Goal: Task Accomplishment & Management: Manage account settings

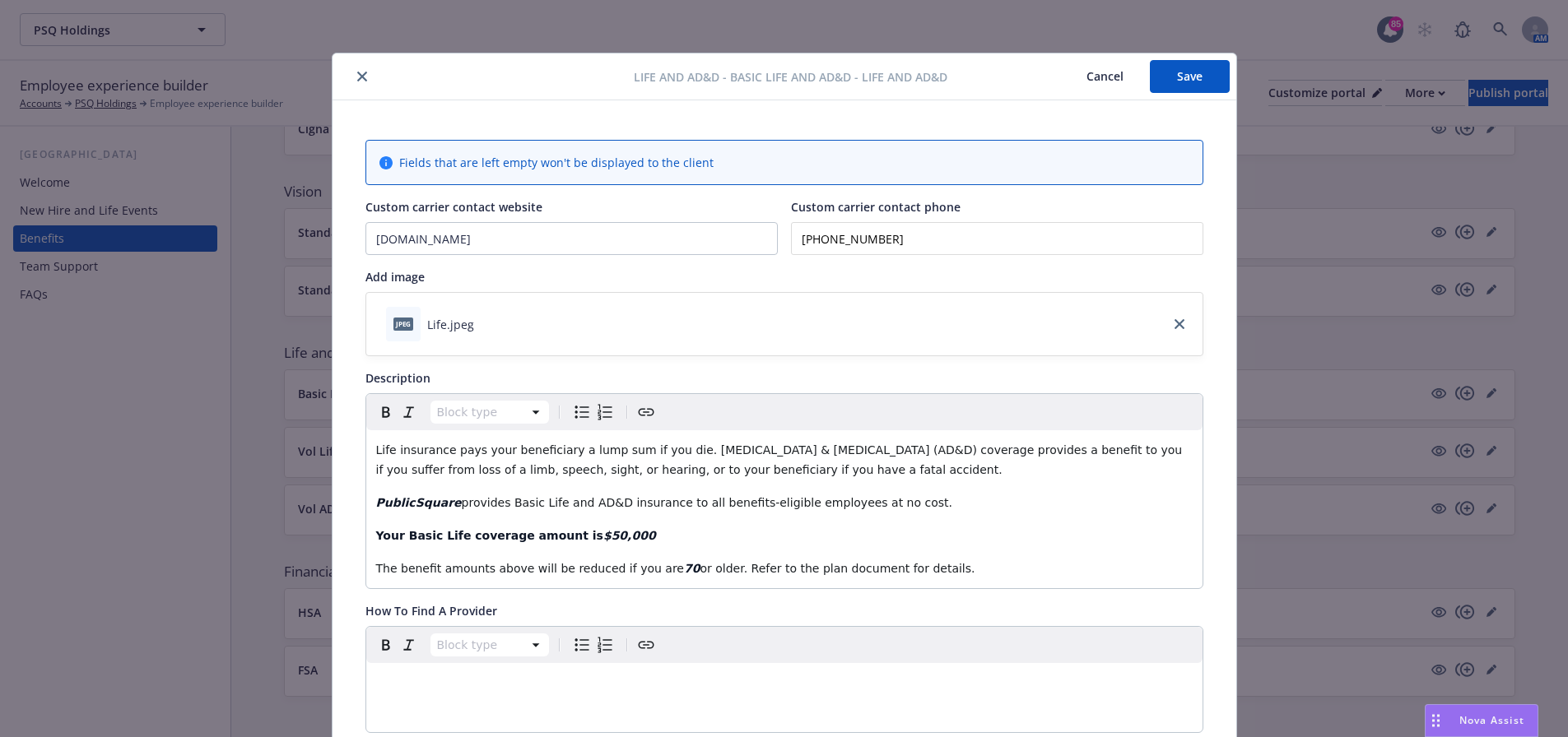
scroll to position [49, 0]
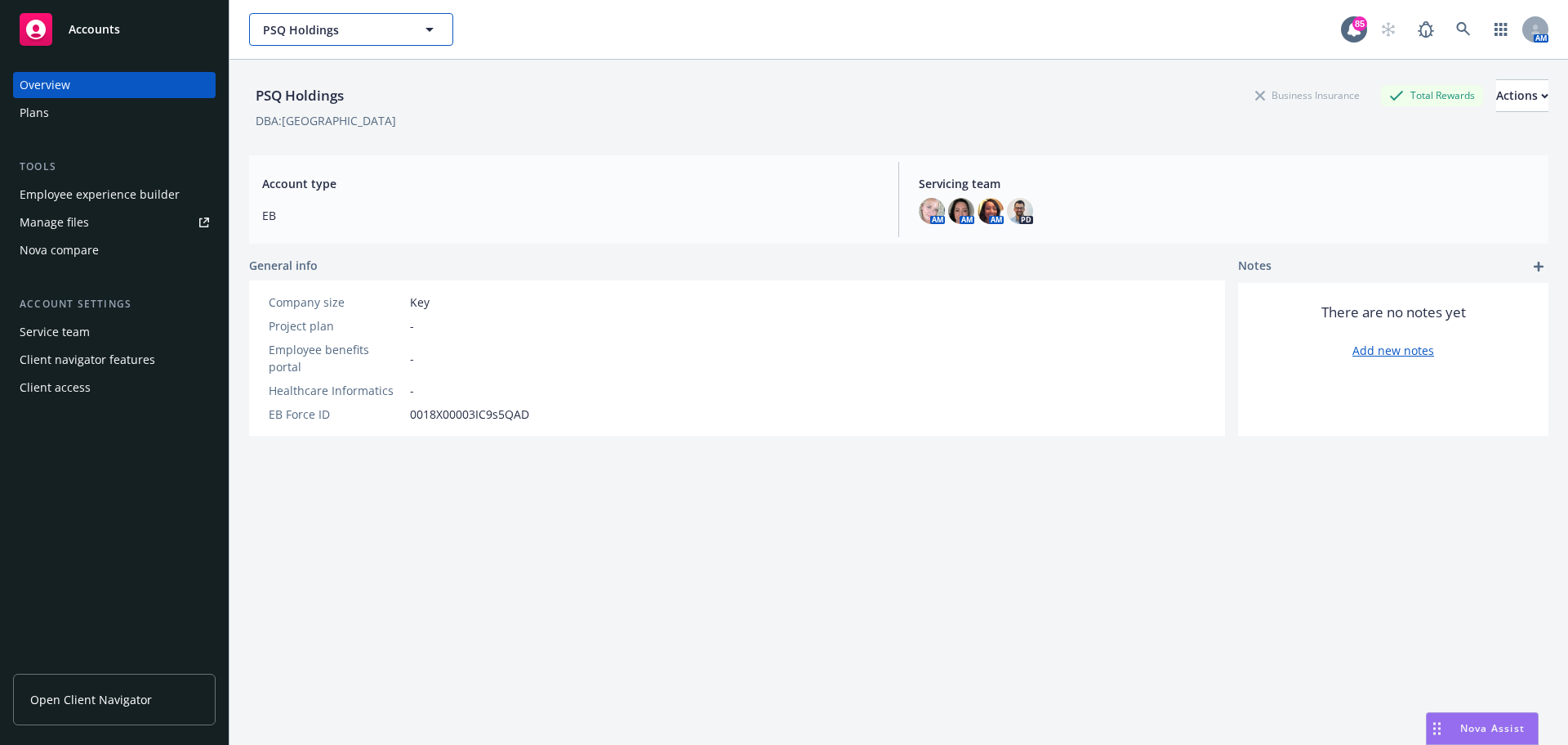
click at [326, 27] on span "PSQ Holdings" at bounding box center [333, 29] width 141 height 17
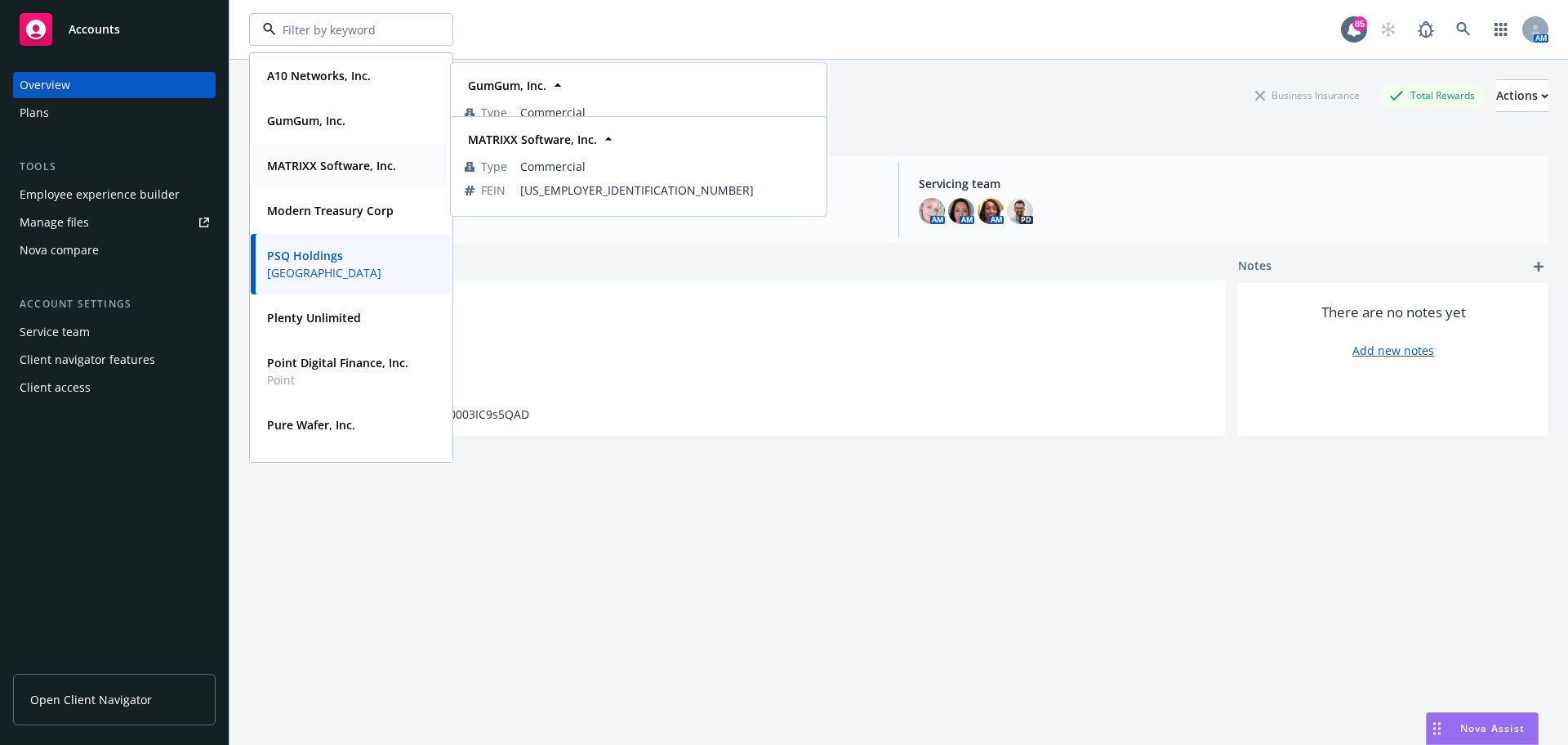
click at [330, 173] on strong "MATRIXX Software, Inc." at bounding box center [331, 165] width 129 height 16
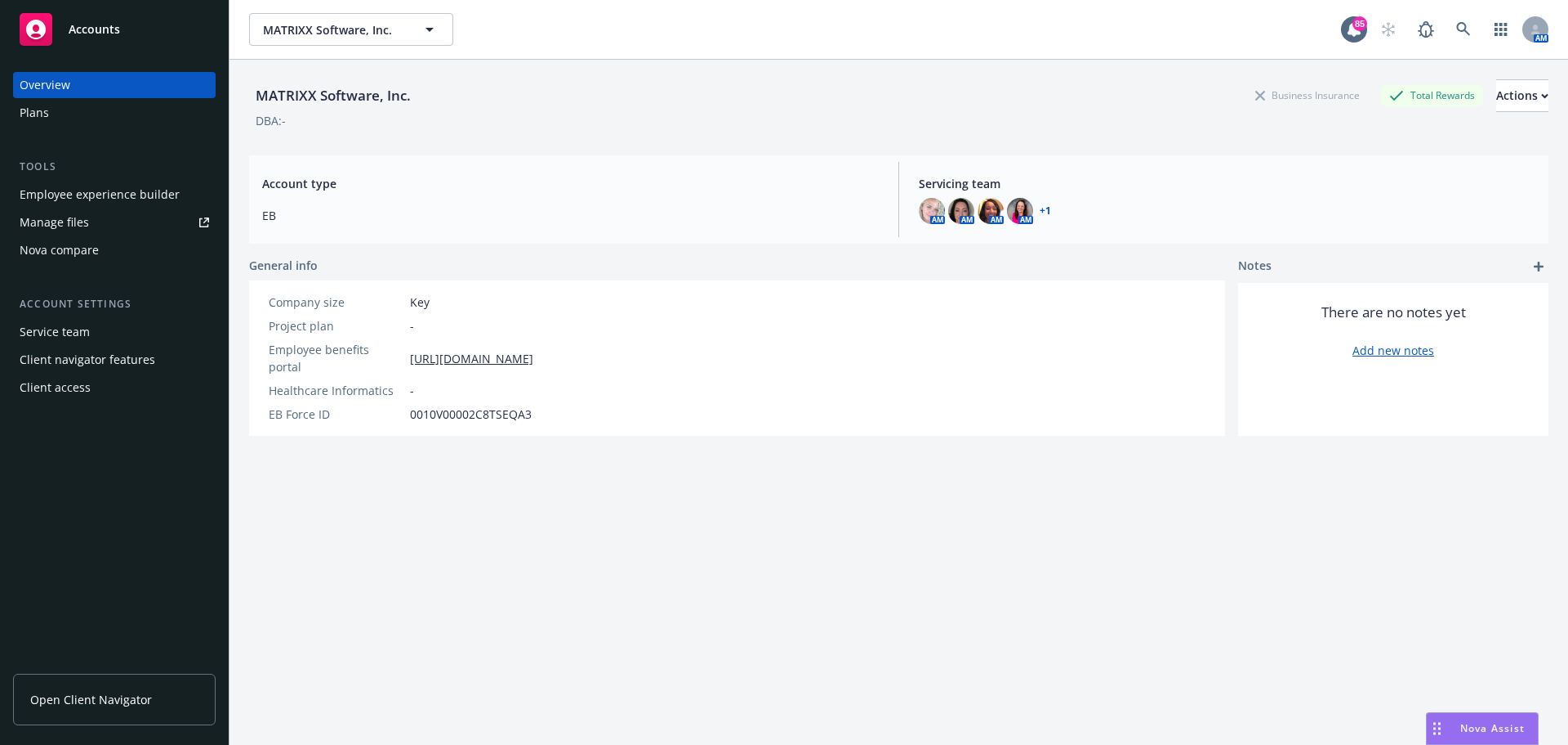
click at [140, 191] on div "Employee experience builder" at bounding box center [99, 195] width 160 height 26
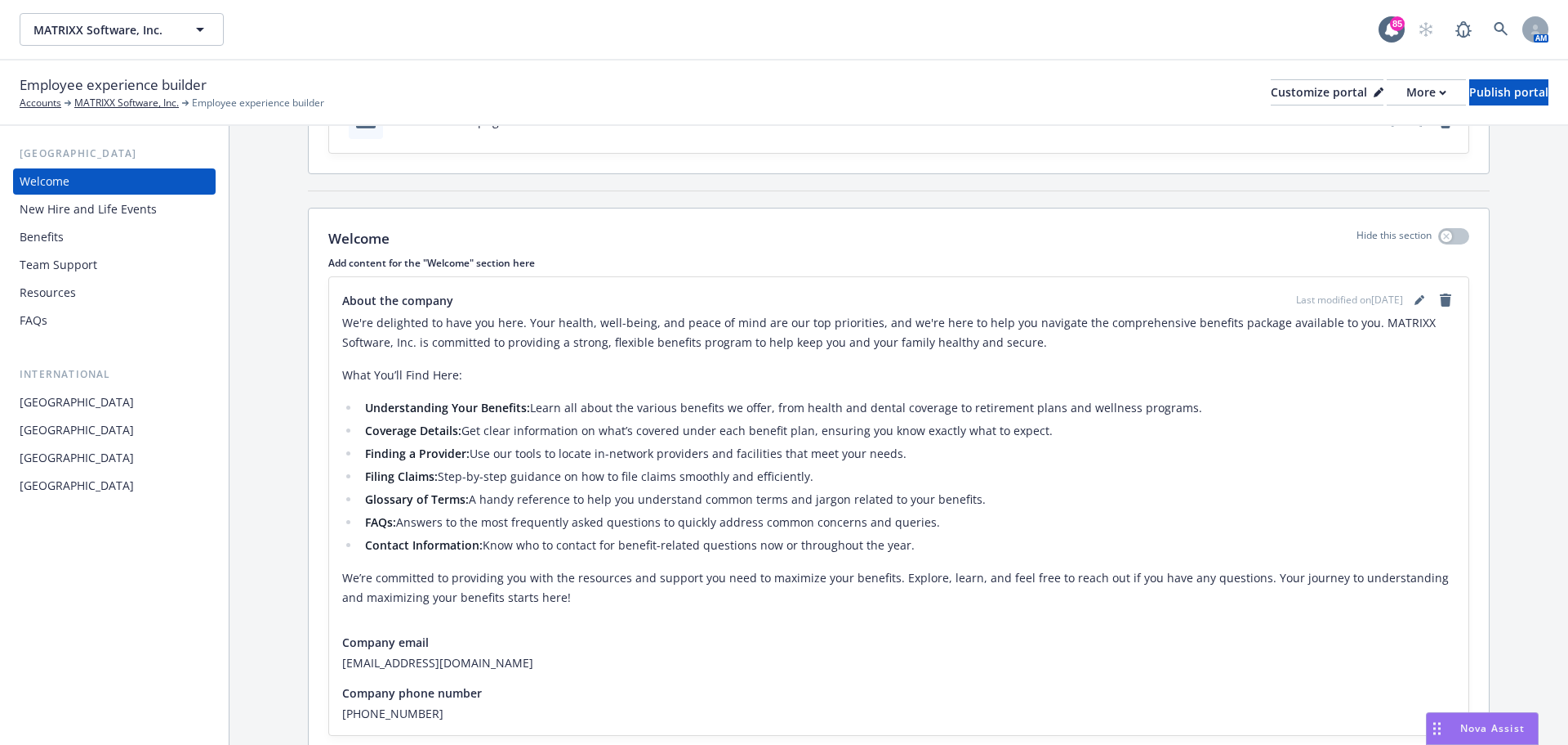
scroll to position [228, 0]
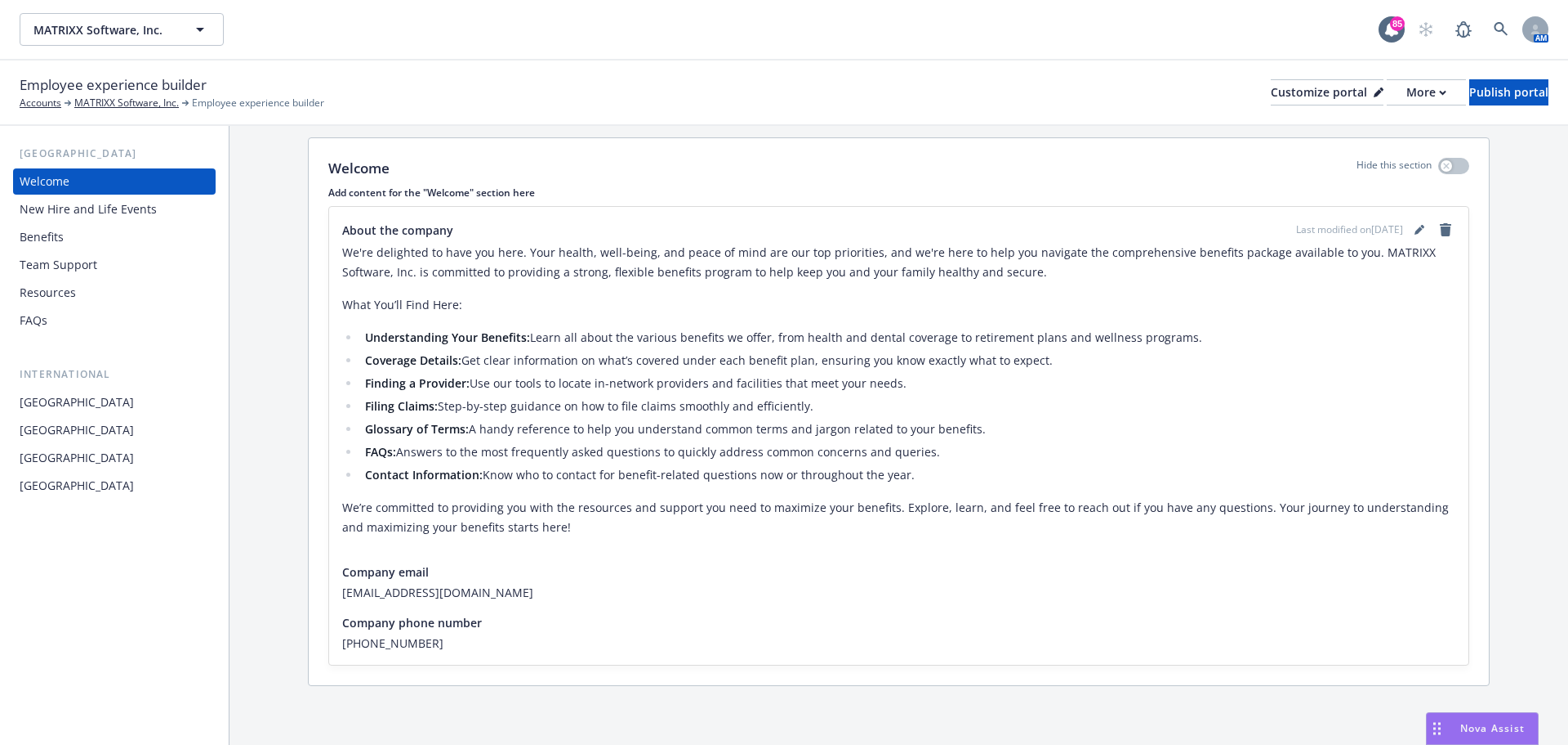
click at [157, 215] on div "New Hire and Life Events" at bounding box center [114, 209] width 189 height 26
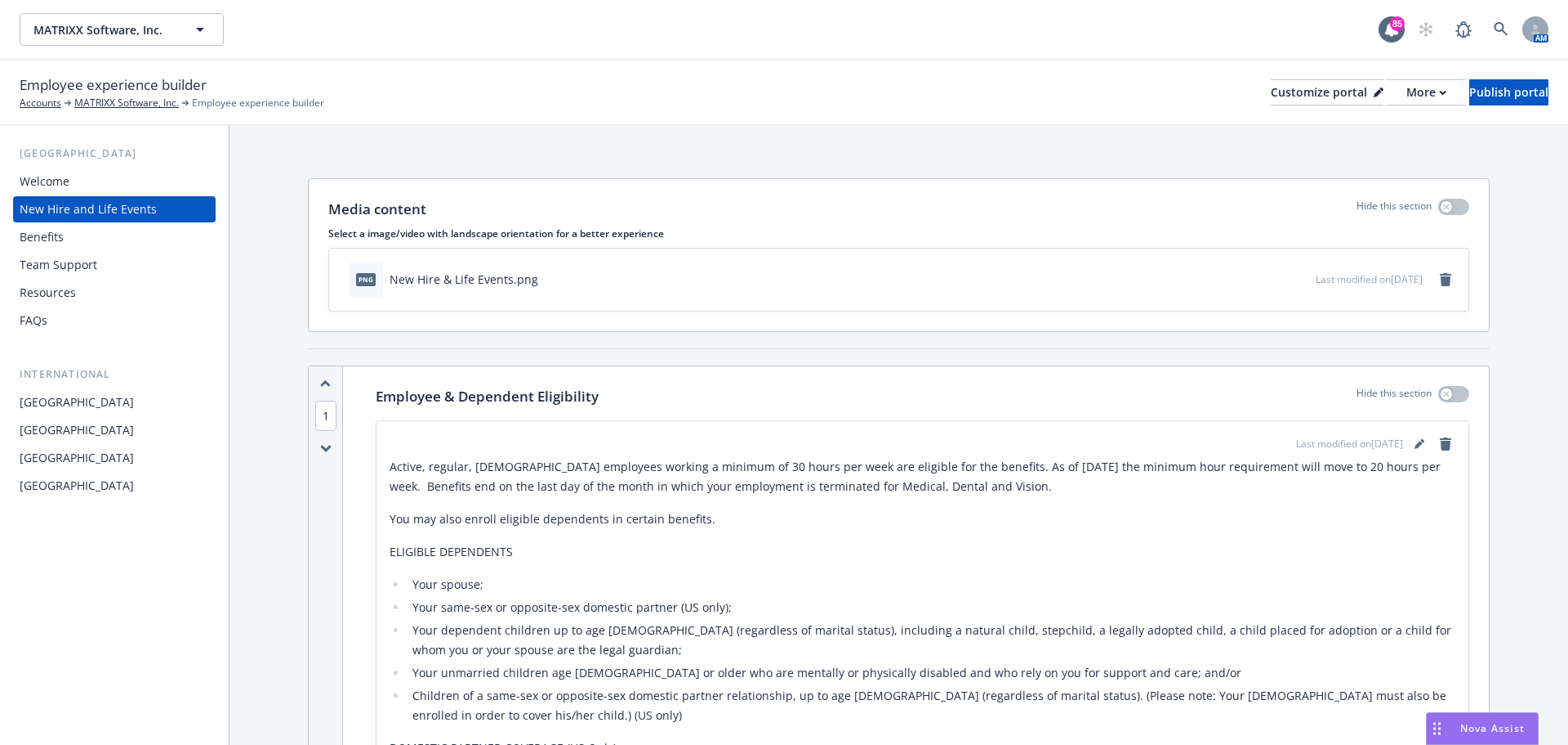
click at [151, 233] on div "Benefits" at bounding box center [114, 237] width 189 height 26
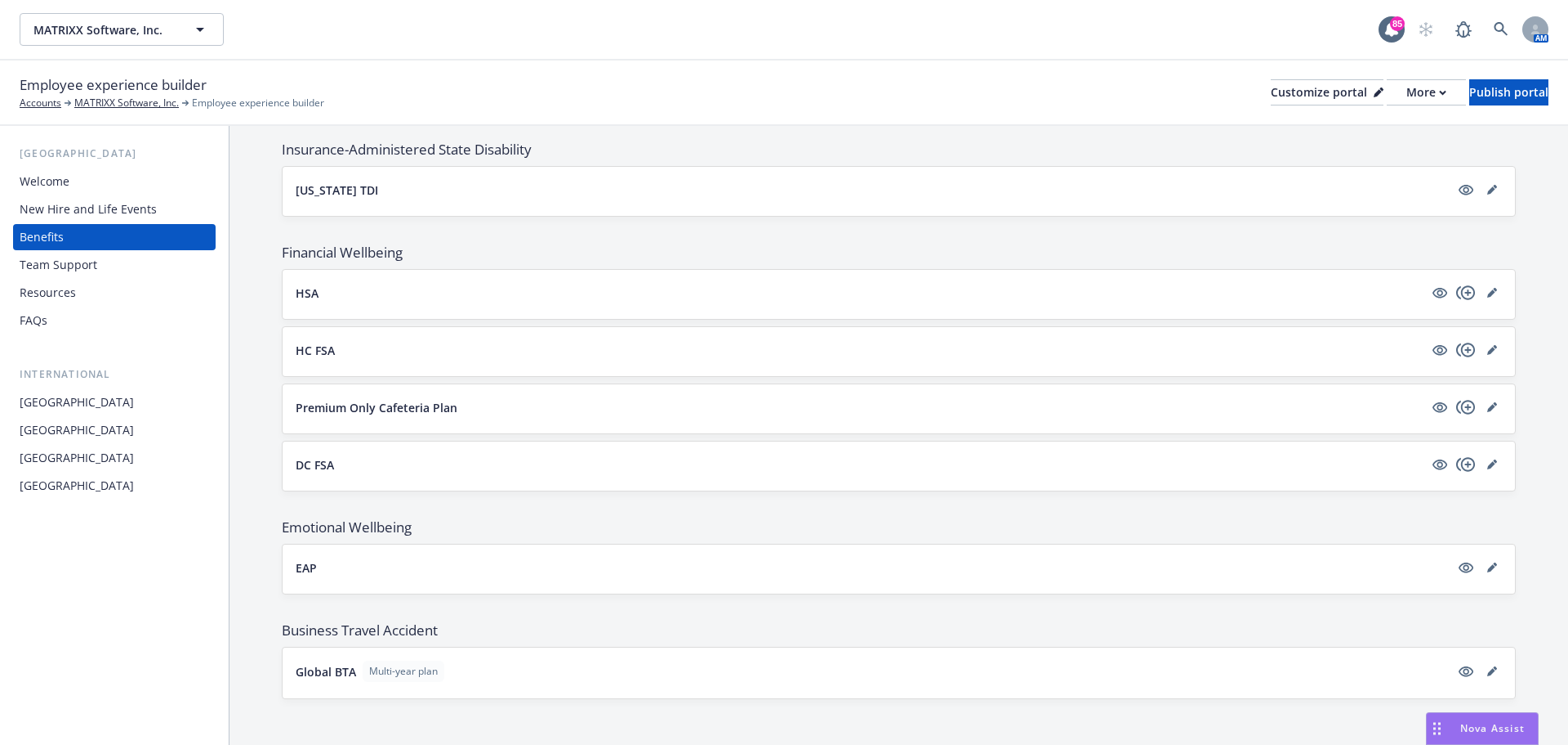
scroll to position [1315, 0]
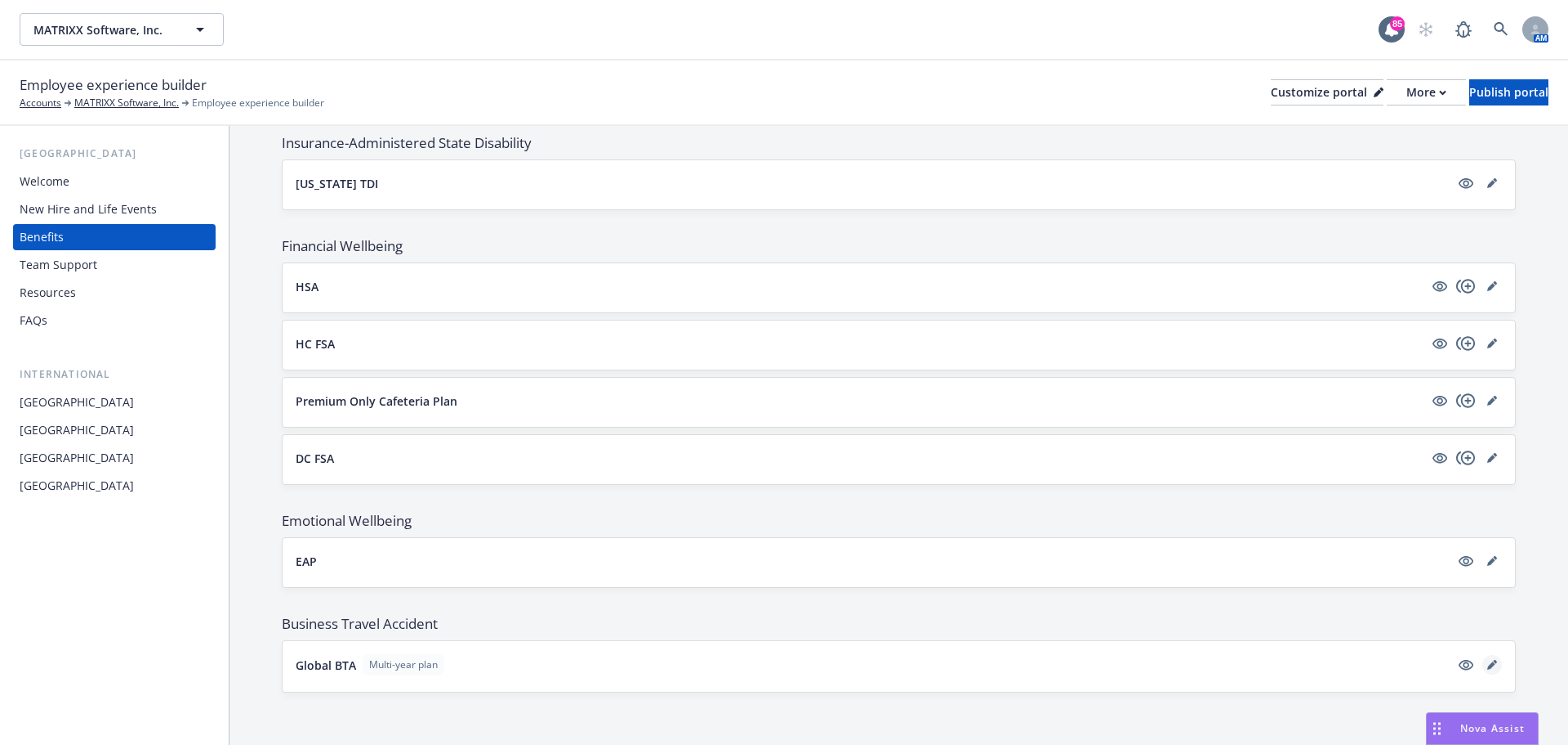
click at [1487, 663] on icon "editPencil" at bounding box center [1492, 664] width 10 height 10
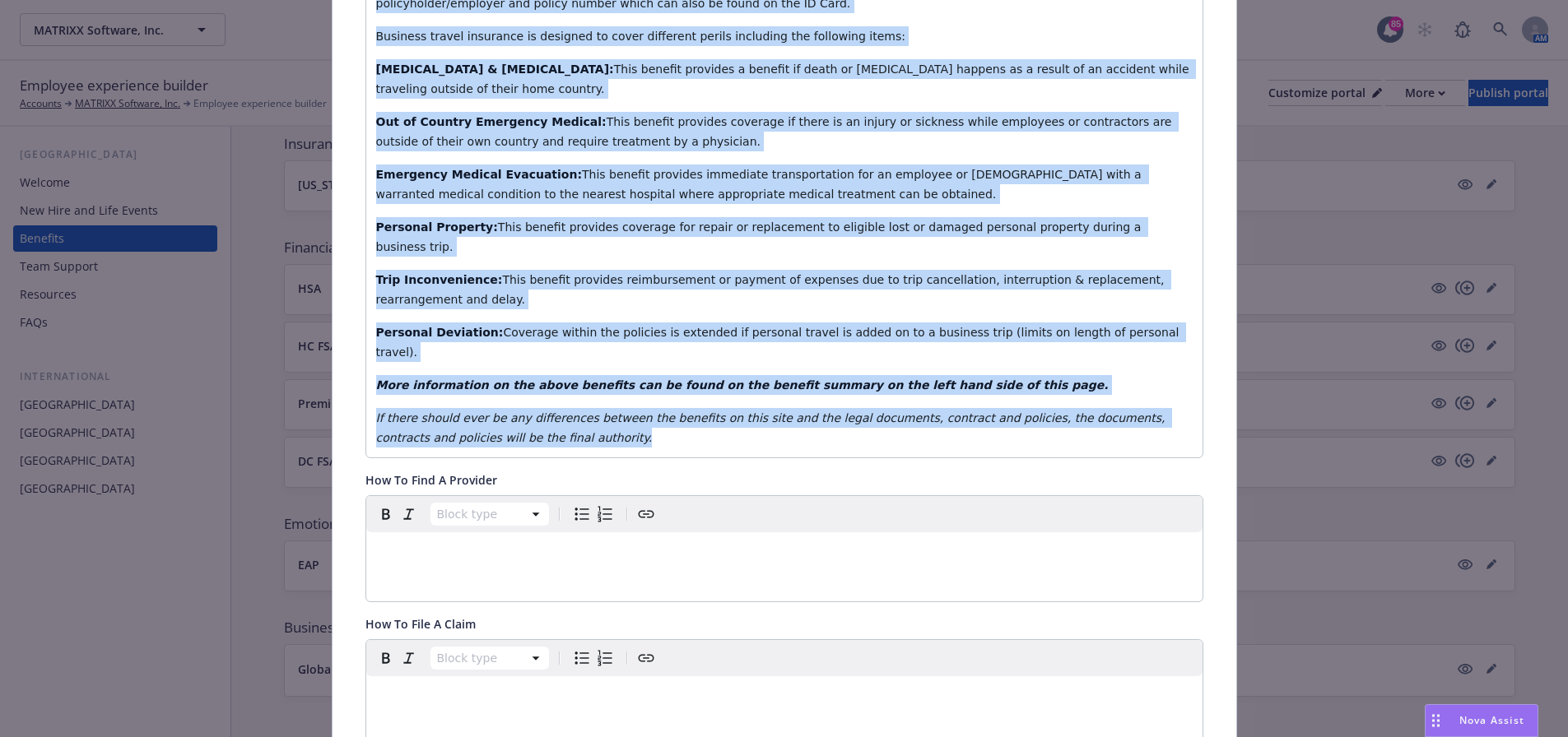
scroll to position [707, 0]
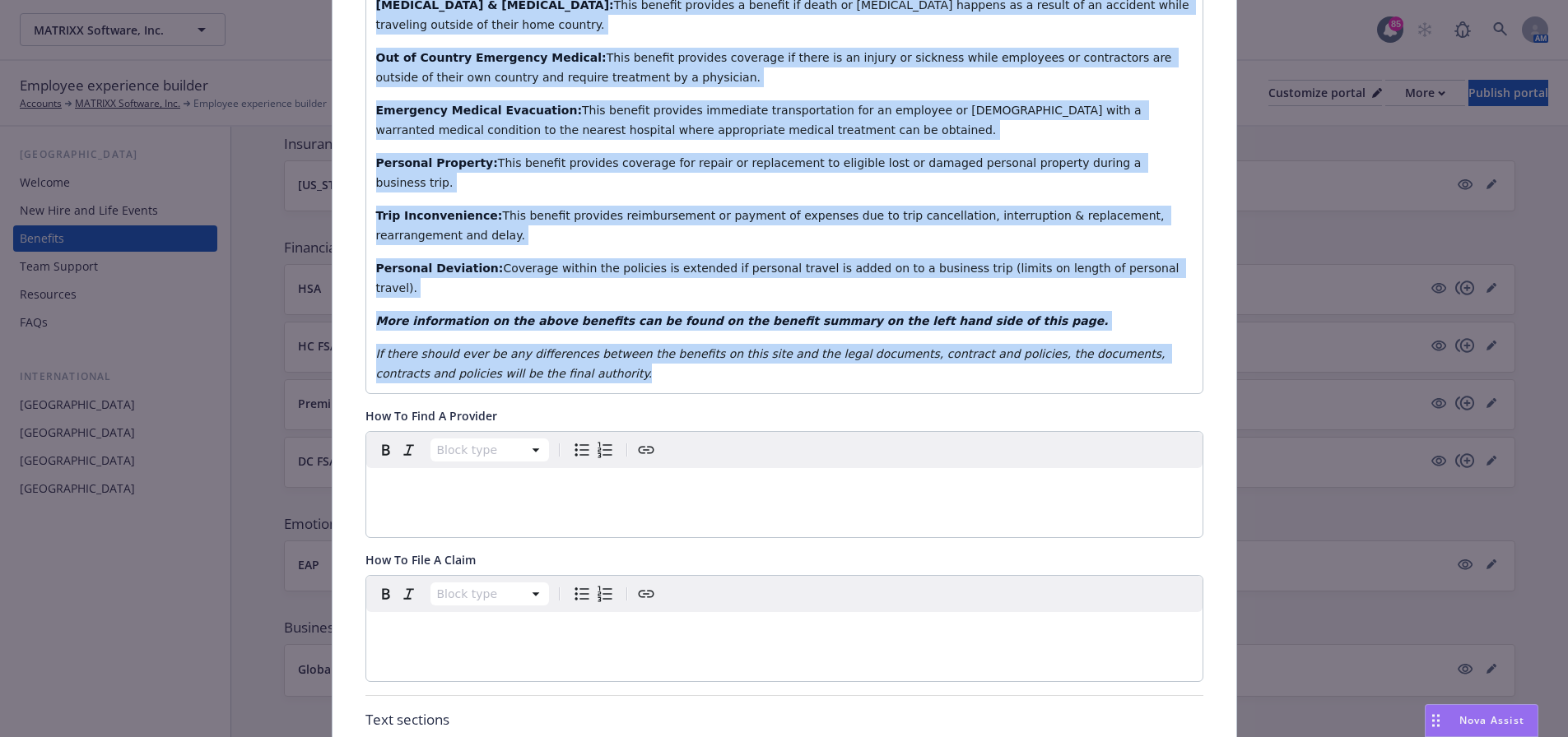
drag, startPoint x: 369, startPoint y: 459, endPoint x: 500, endPoint y: 510, distance: 140.6
click at [500, 510] on div "Changes to this multi-year plan will affect all future years. Fields that are l…" at bounding box center [784, 534] width 838 height 2204
copy div "This is a Global Benefit that Matrixx Software, Inc. has purchased Business Tra…"
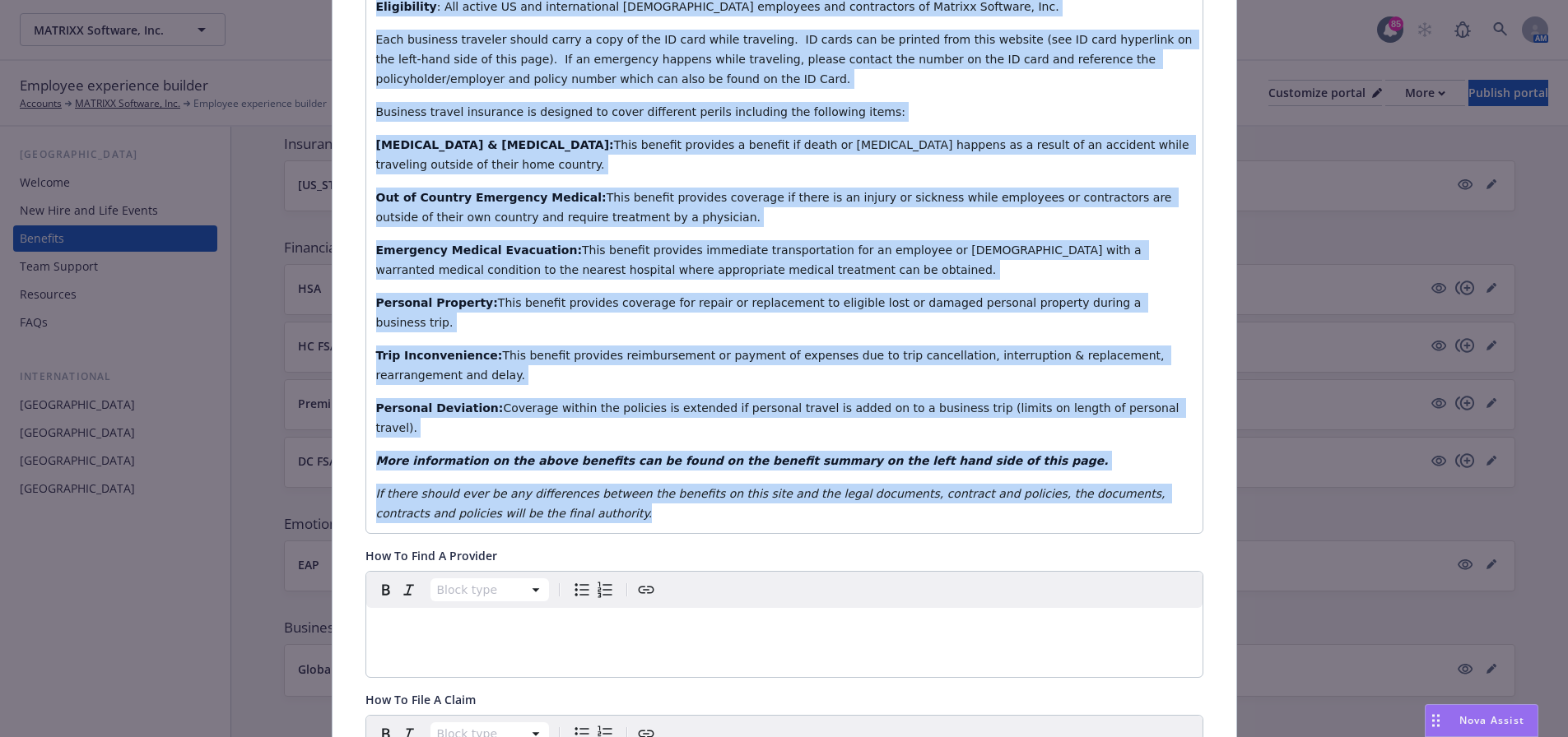
scroll to position [320, 0]
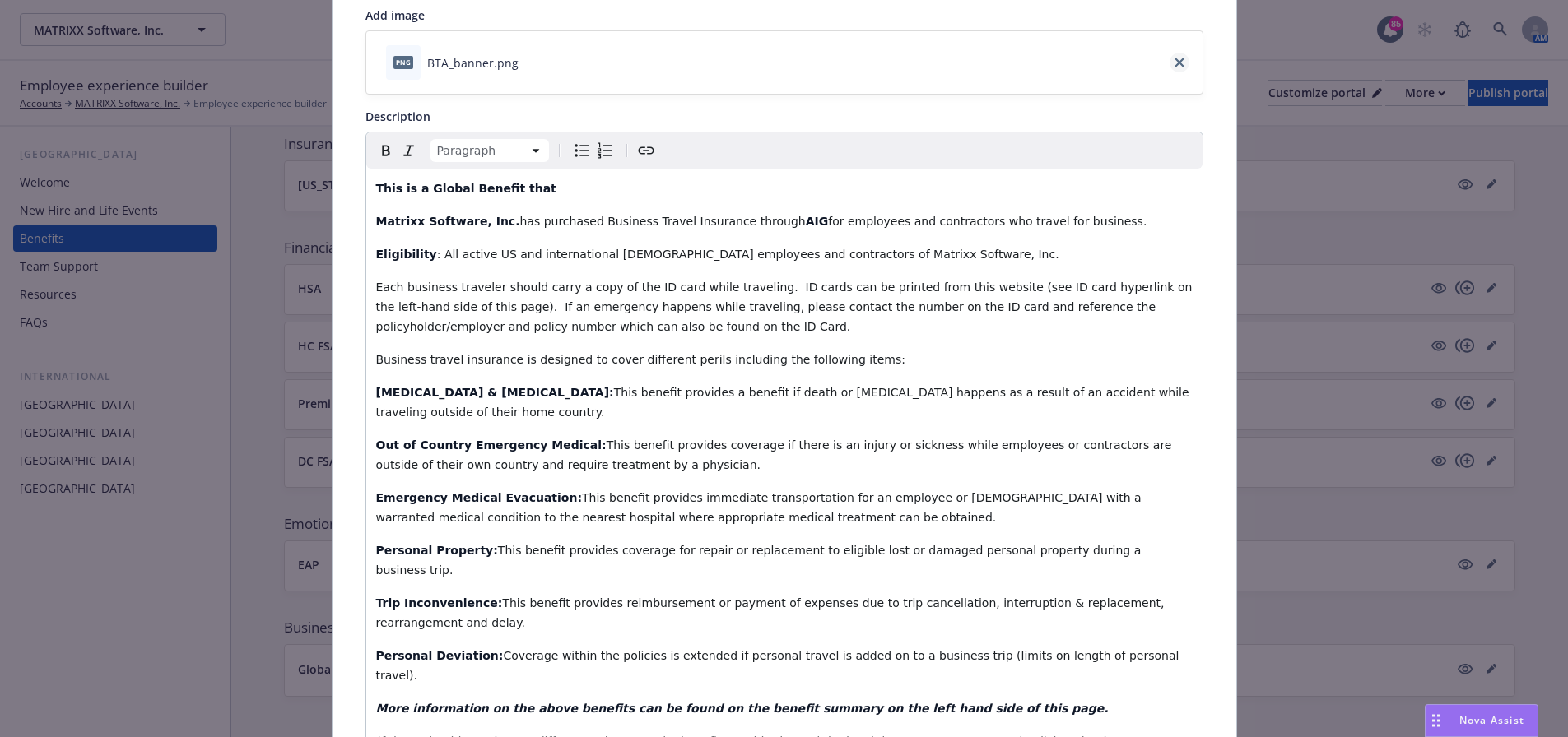
click at [1181, 65] on link "close" at bounding box center [1179, 62] width 19 height 19
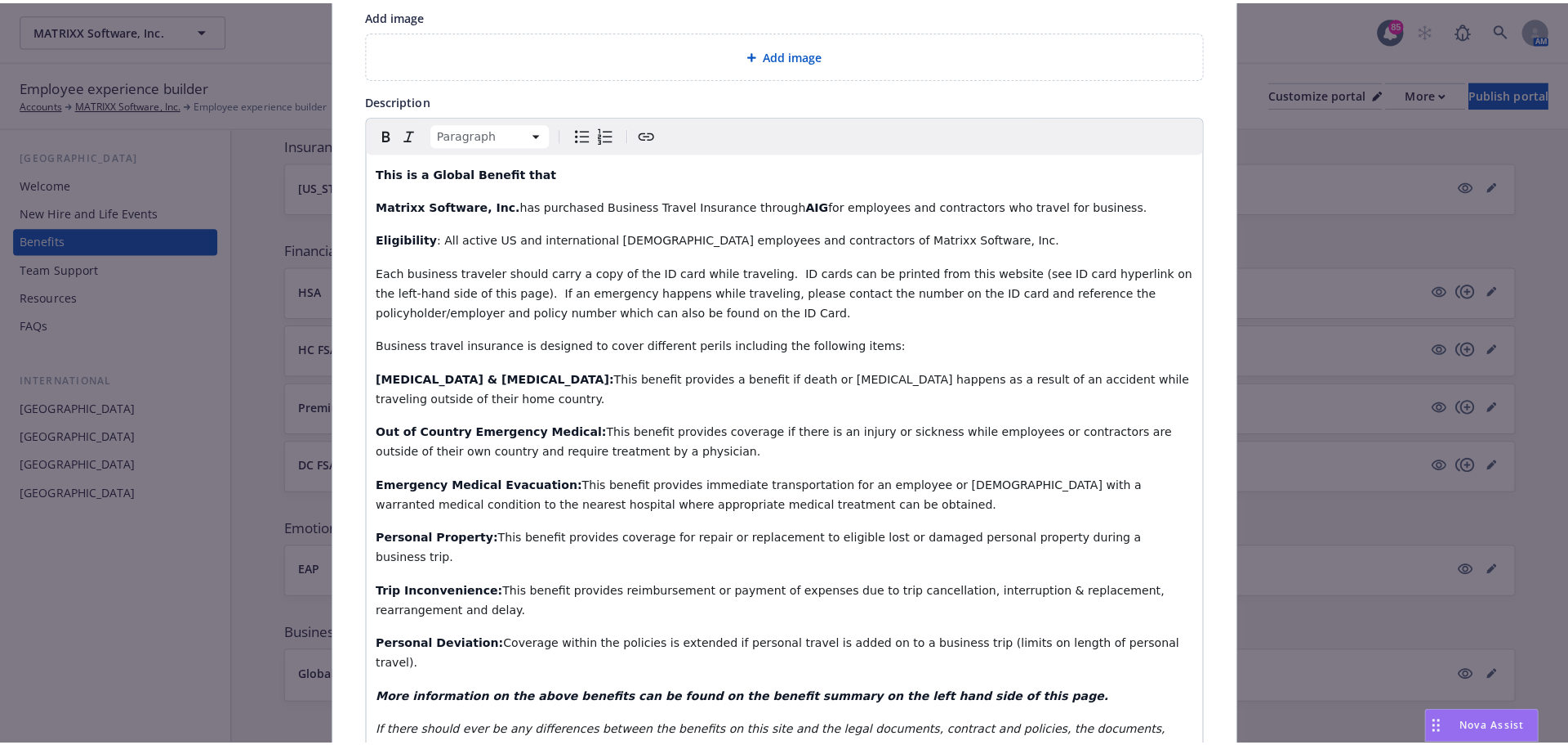
scroll to position [0, 0]
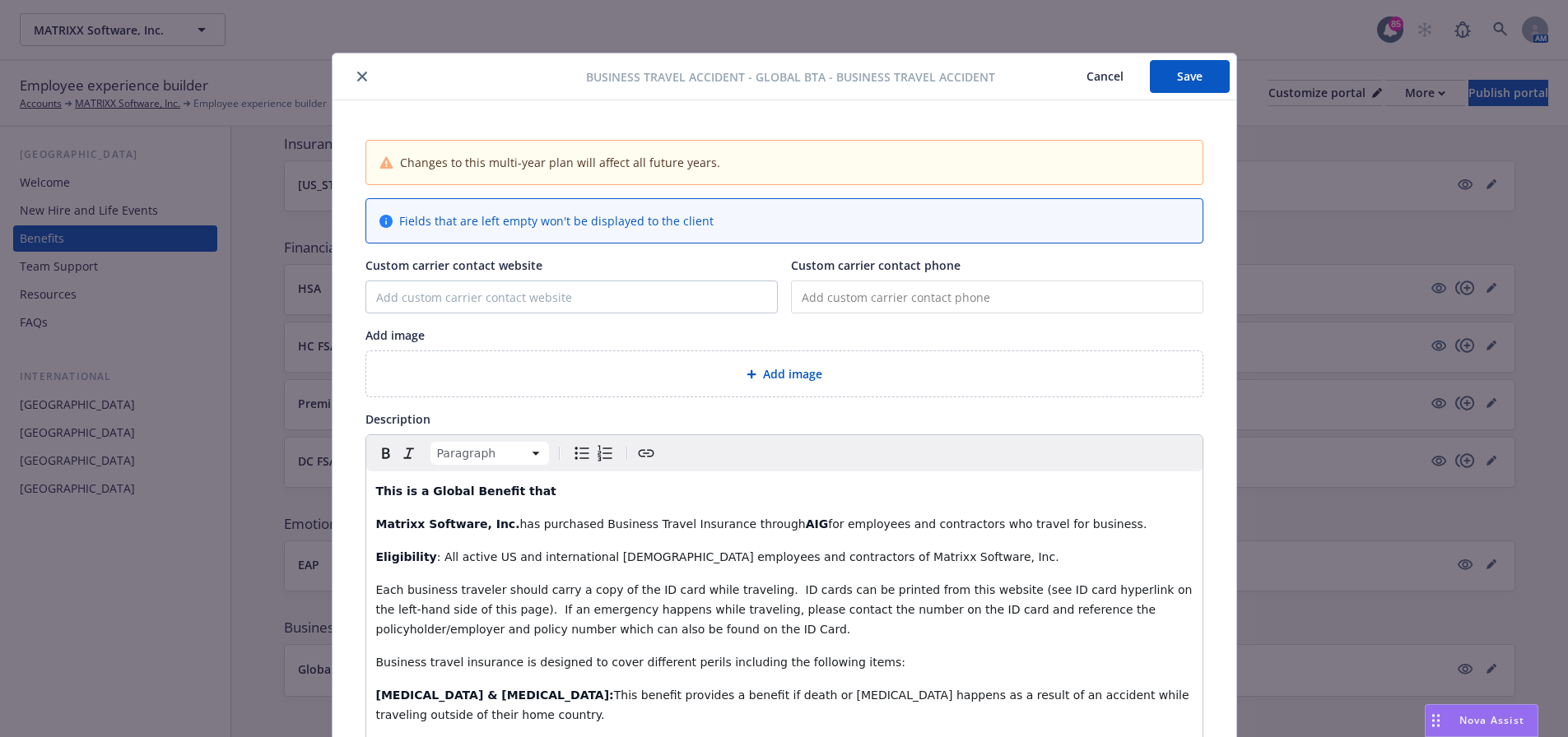
click at [357, 79] on icon "close" at bounding box center [362, 76] width 10 height 10
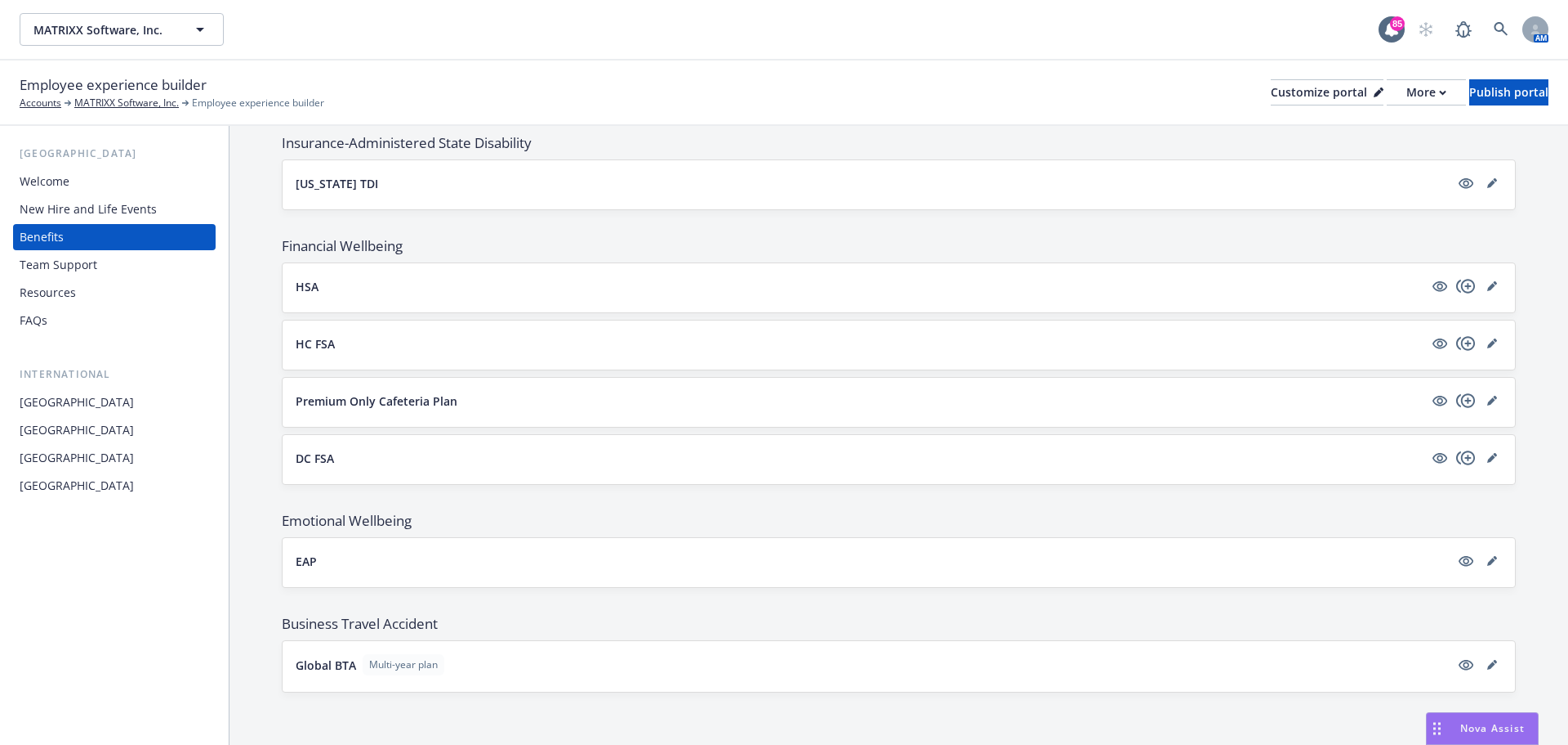
click at [78, 411] on div "United Arab Emirates" at bounding box center [76, 402] width 115 height 26
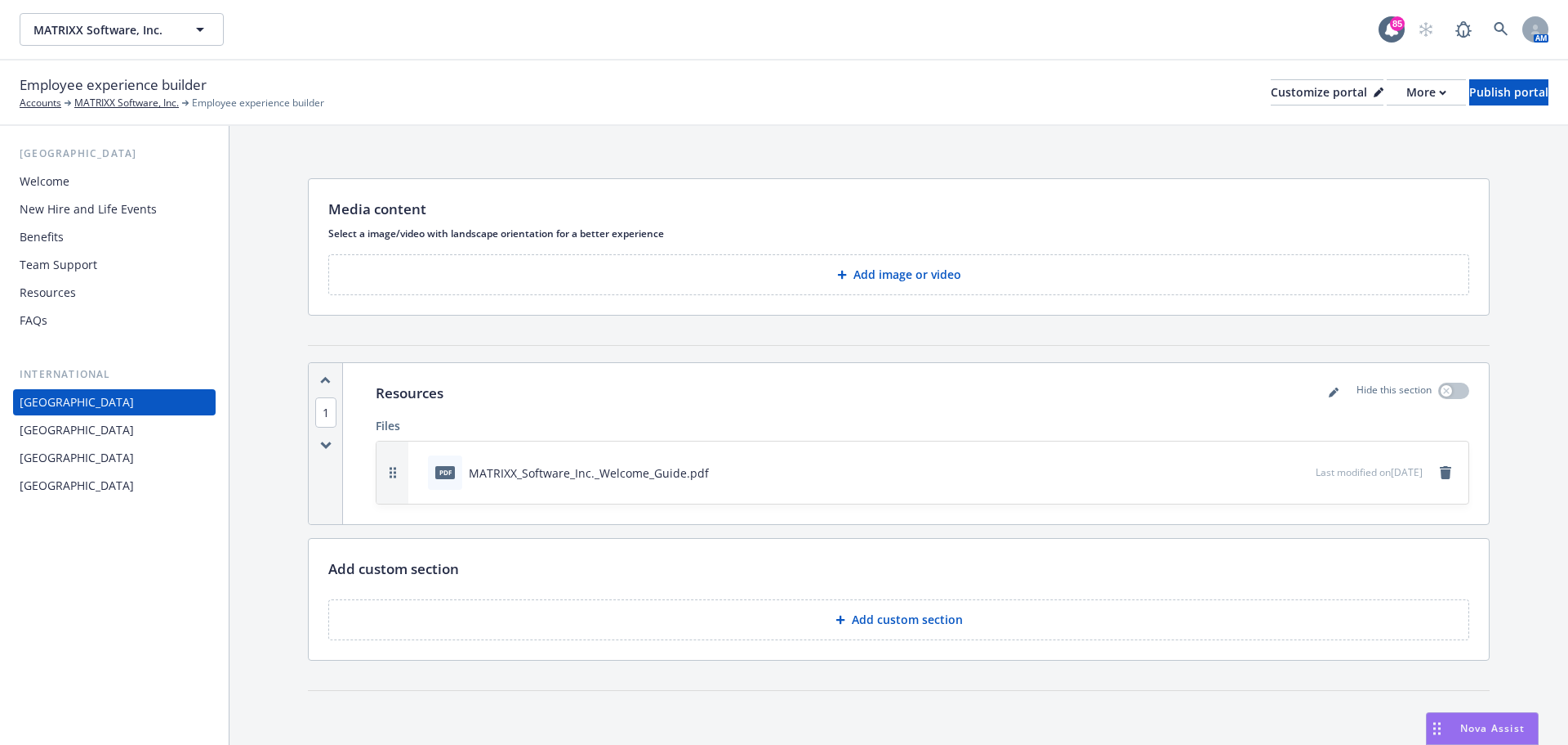
scroll to position [2, 0]
click at [98, 435] on div "United Kingdom" at bounding box center [76, 430] width 115 height 26
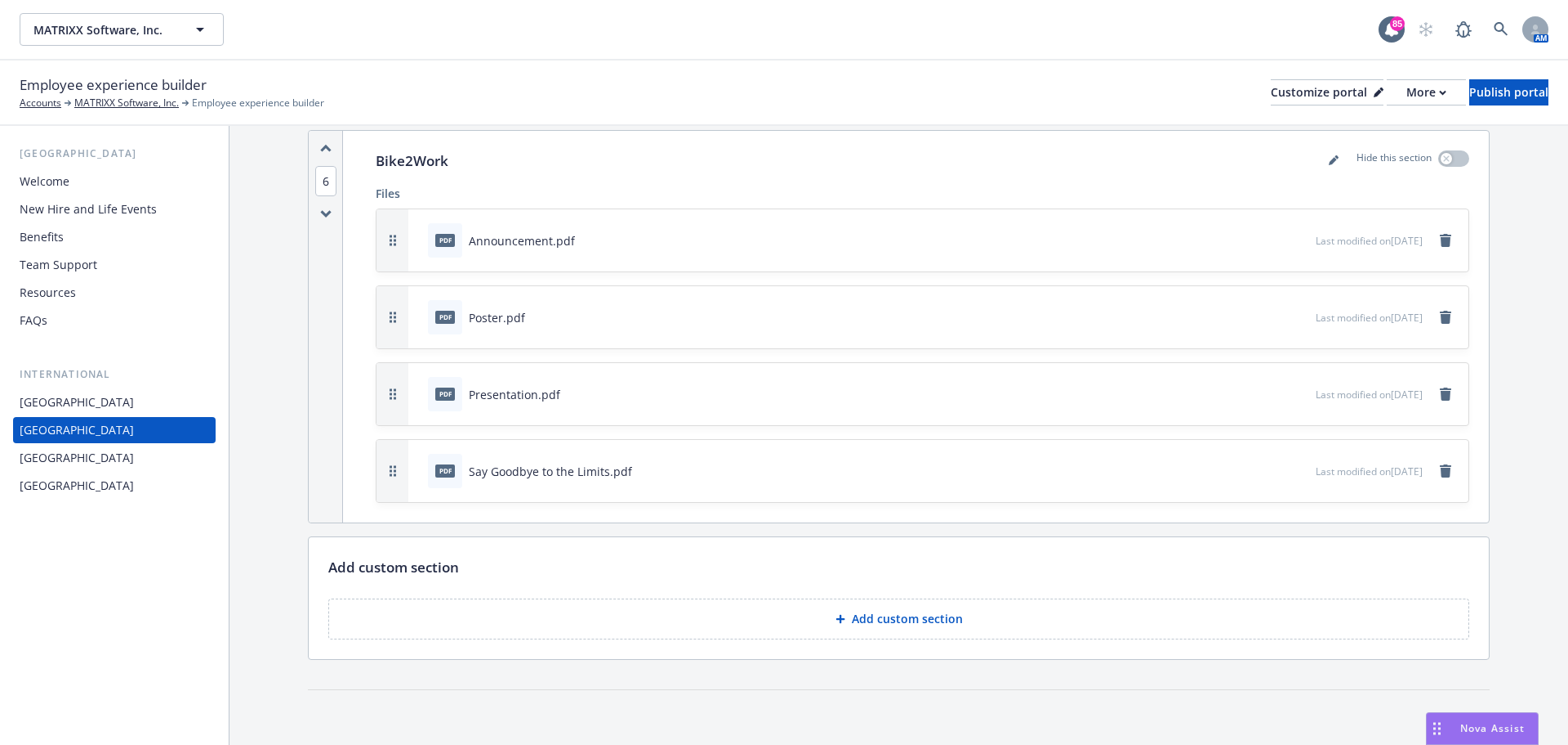
scroll to position [1651, 0]
click at [823, 626] on button "Add custom section" at bounding box center [899, 617] width 1141 height 40
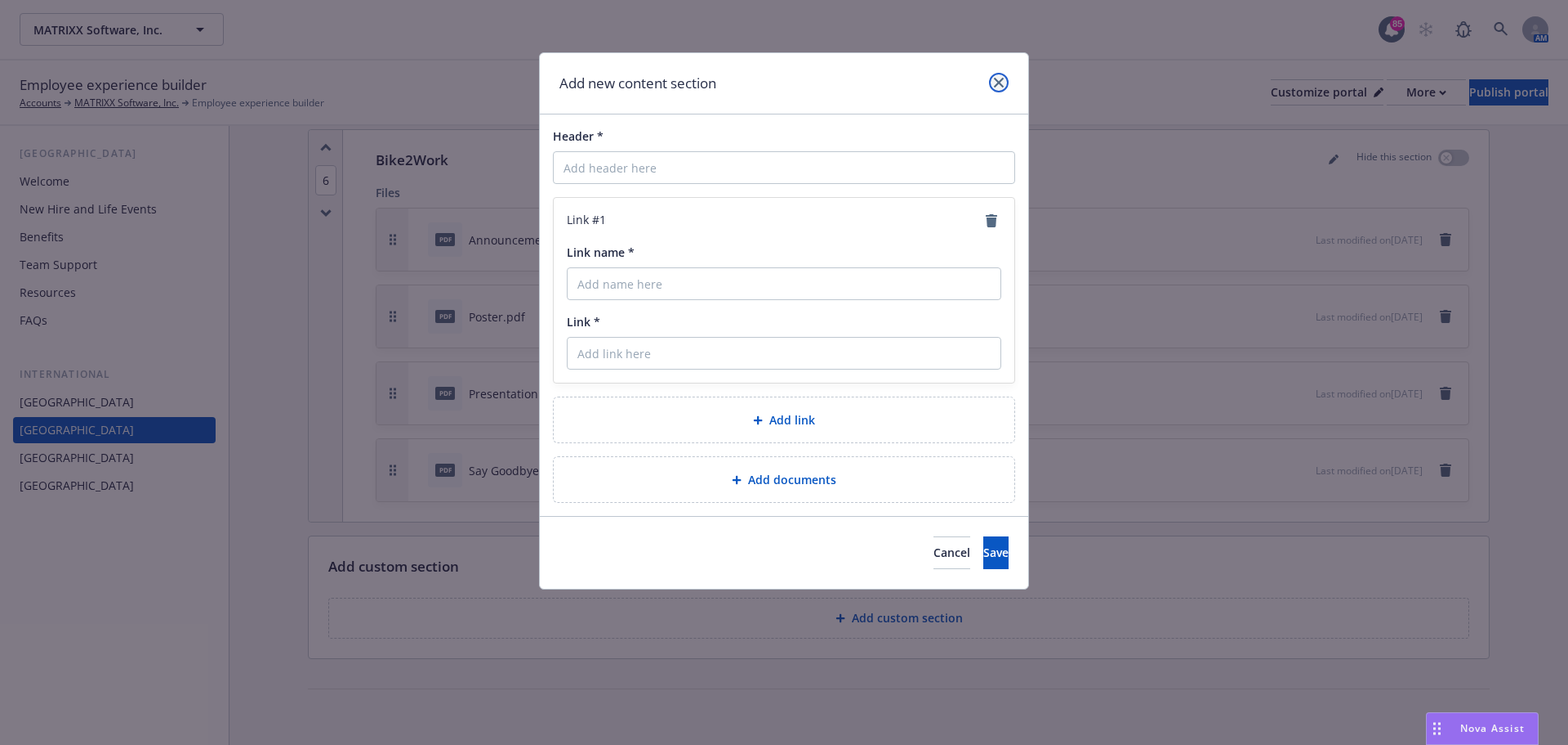
click at [1000, 82] on icon "close" at bounding box center [999, 83] width 10 height 10
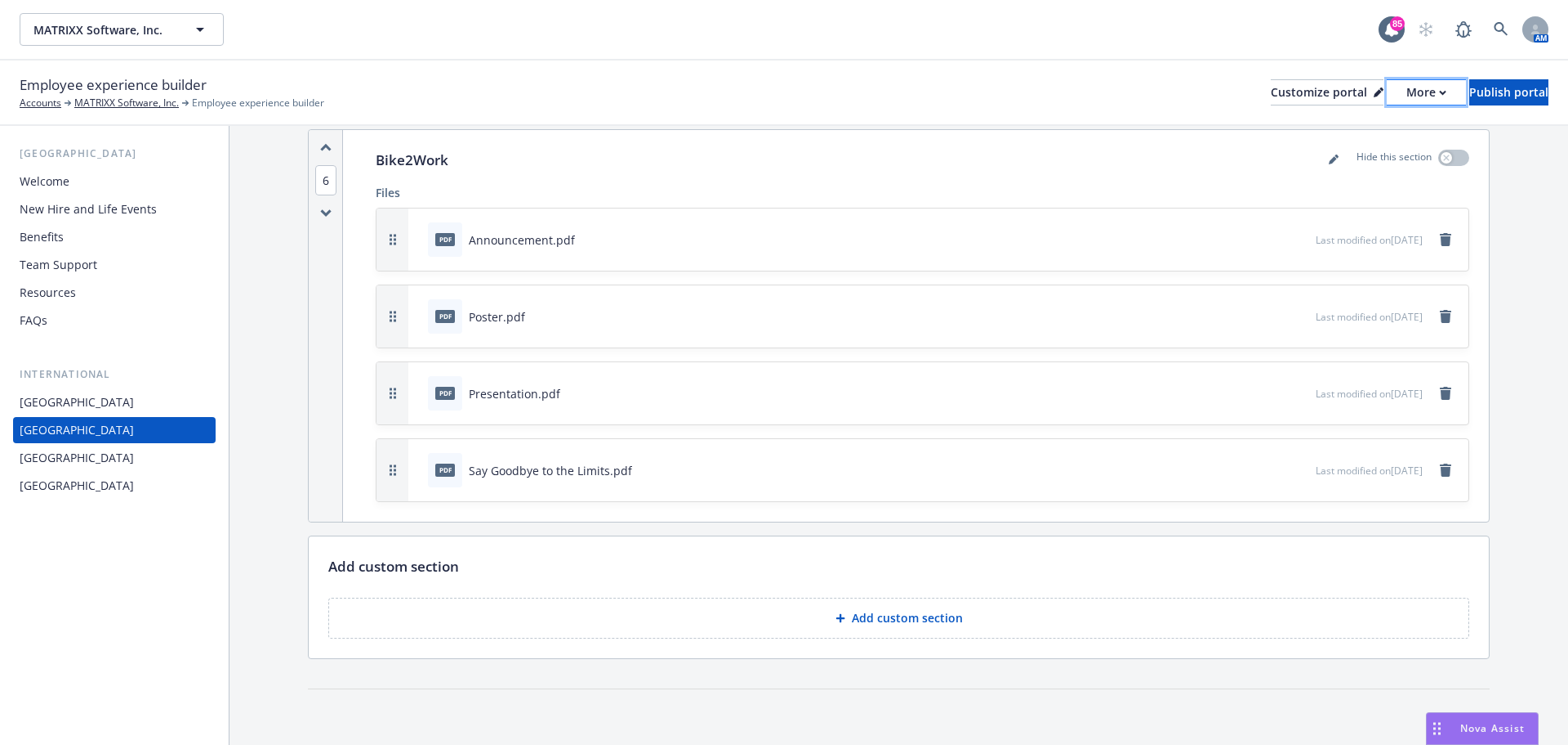
click at [1406, 100] on div "More" at bounding box center [1427, 92] width 40 height 25
drag, startPoint x: 1366, startPoint y: 136, endPoint x: 1370, endPoint y: 100, distance: 36.2
click at [1366, 136] on link "Copy preview link" at bounding box center [1339, 130] width 149 height 33
click at [877, 614] on p "Add custom section" at bounding box center [907, 618] width 111 height 17
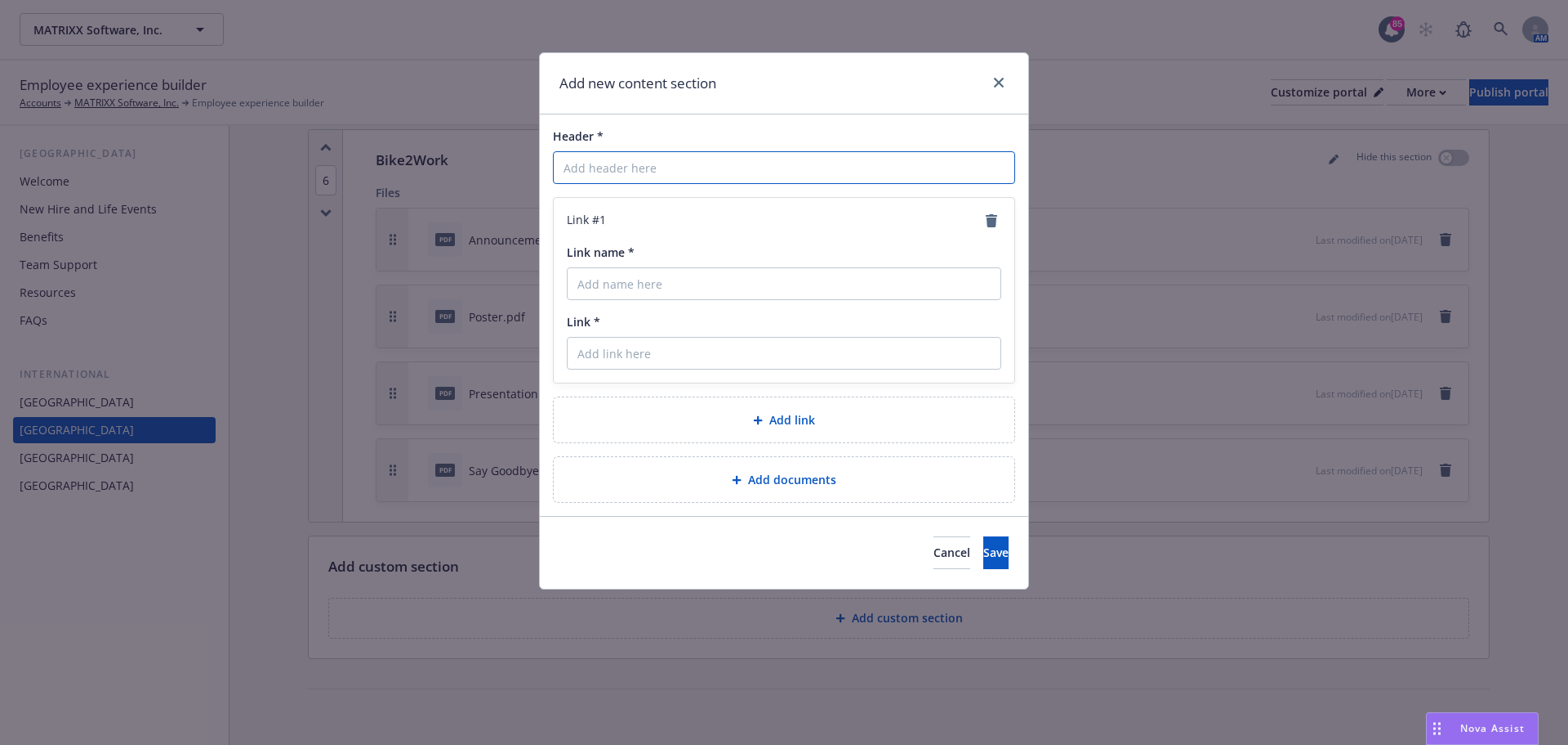
click at [613, 168] on input "Header *" at bounding box center [784, 168] width 463 height 33
paste input "Business Travel Accident"
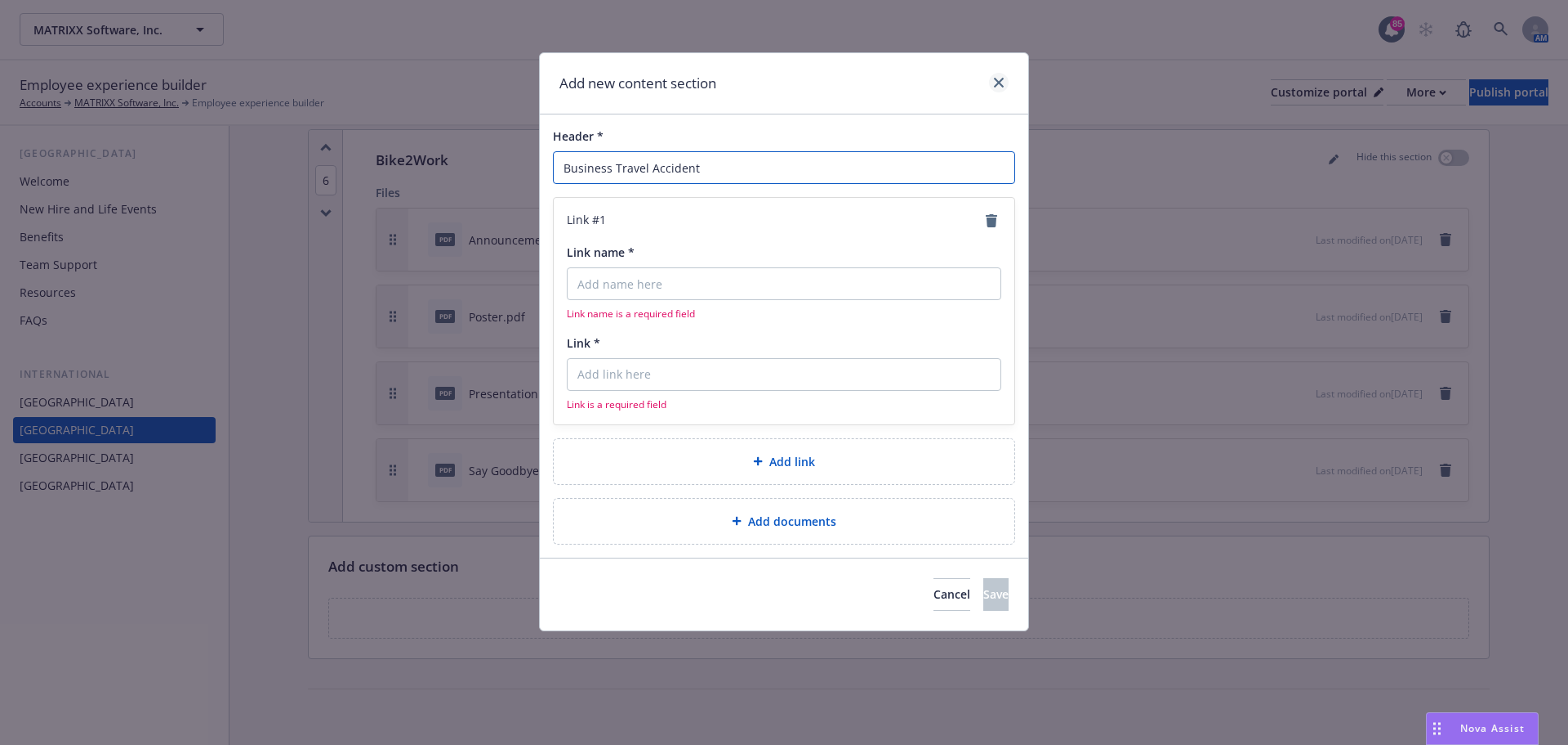
type input "Business Travel Accident"
click at [1003, 84] on link "close" at bounding box center [998, 82] width 19 height 19
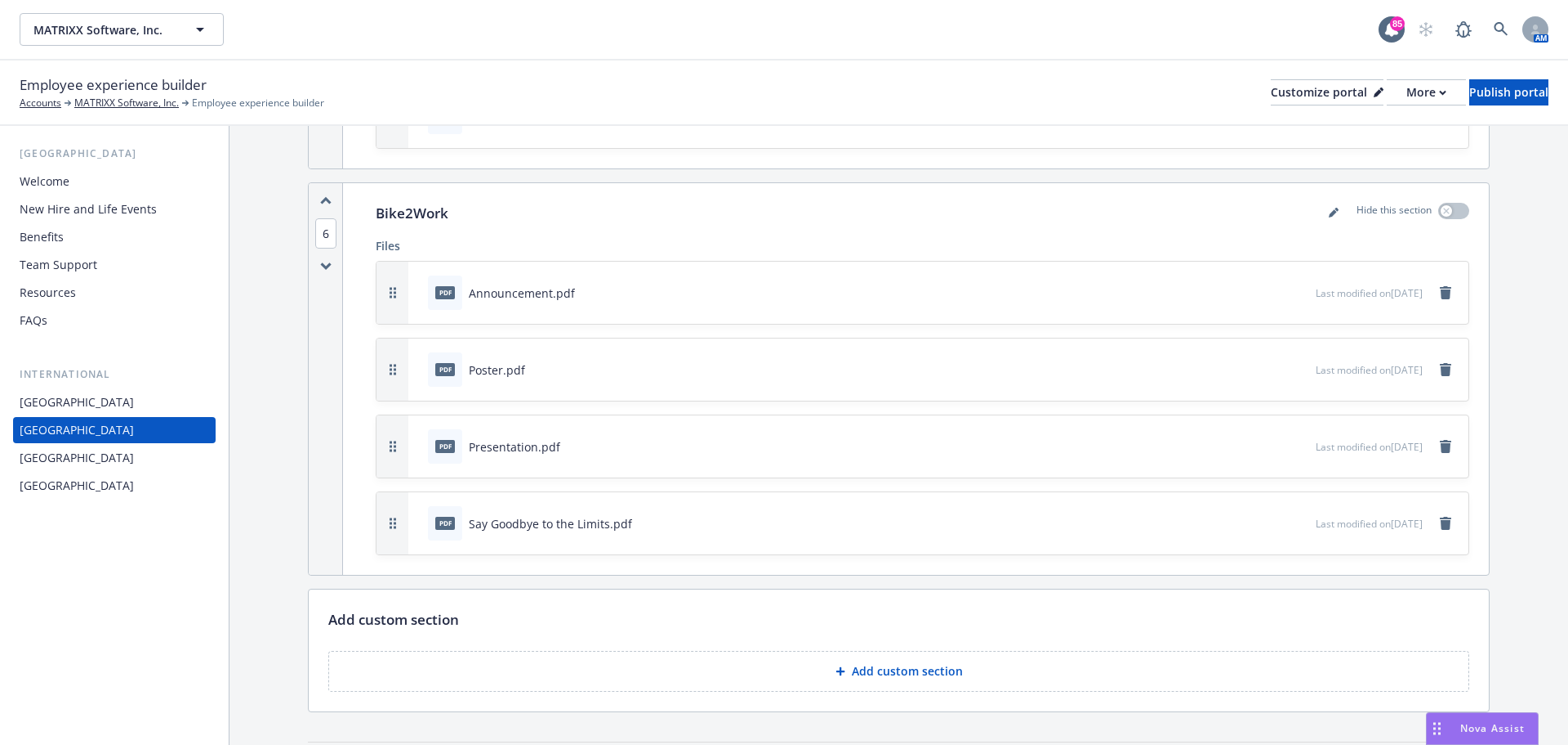
scroll to position [1569, 0]
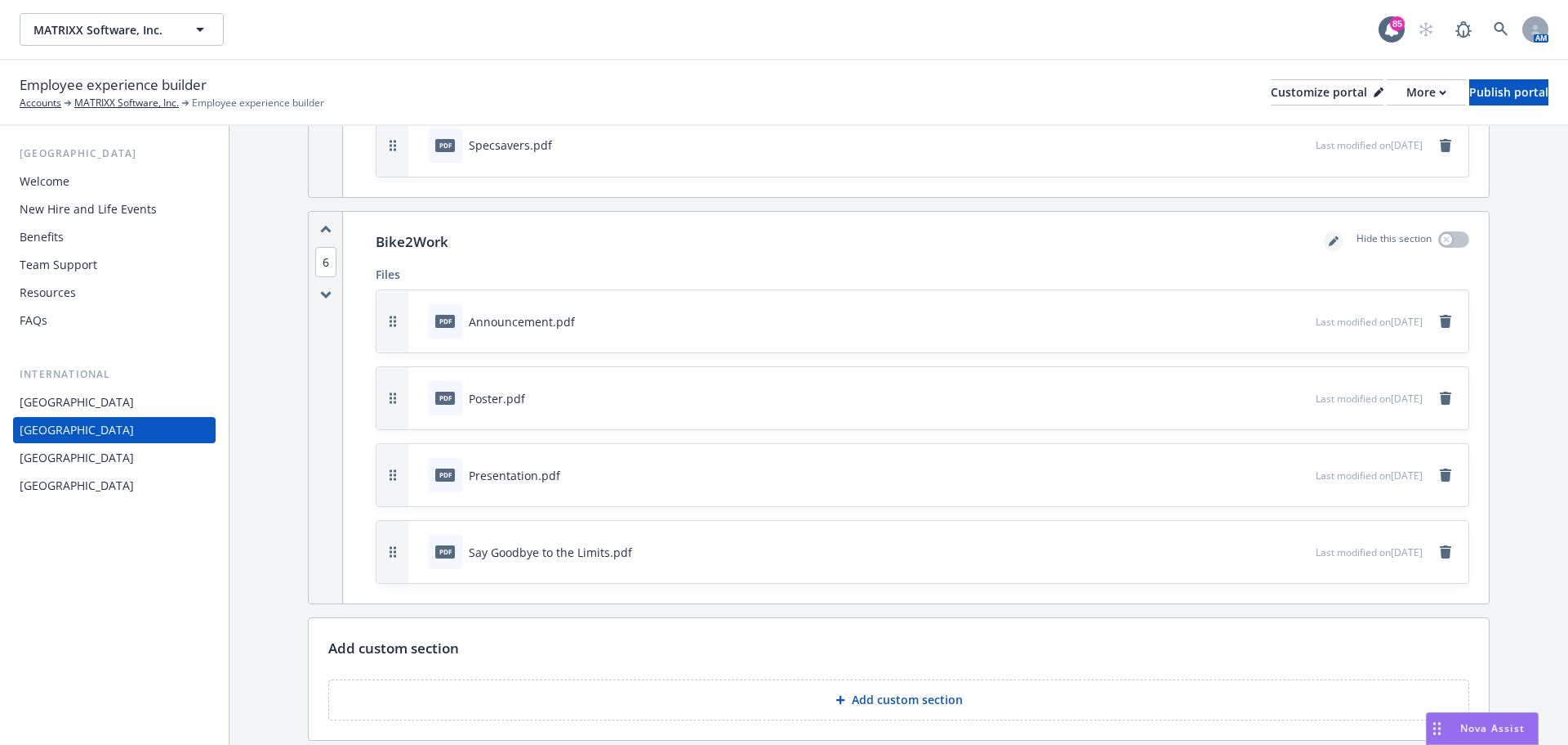
click at [1329, 244] on icon "editPencil" at bounding box center [1333, 242] width 8 height 8
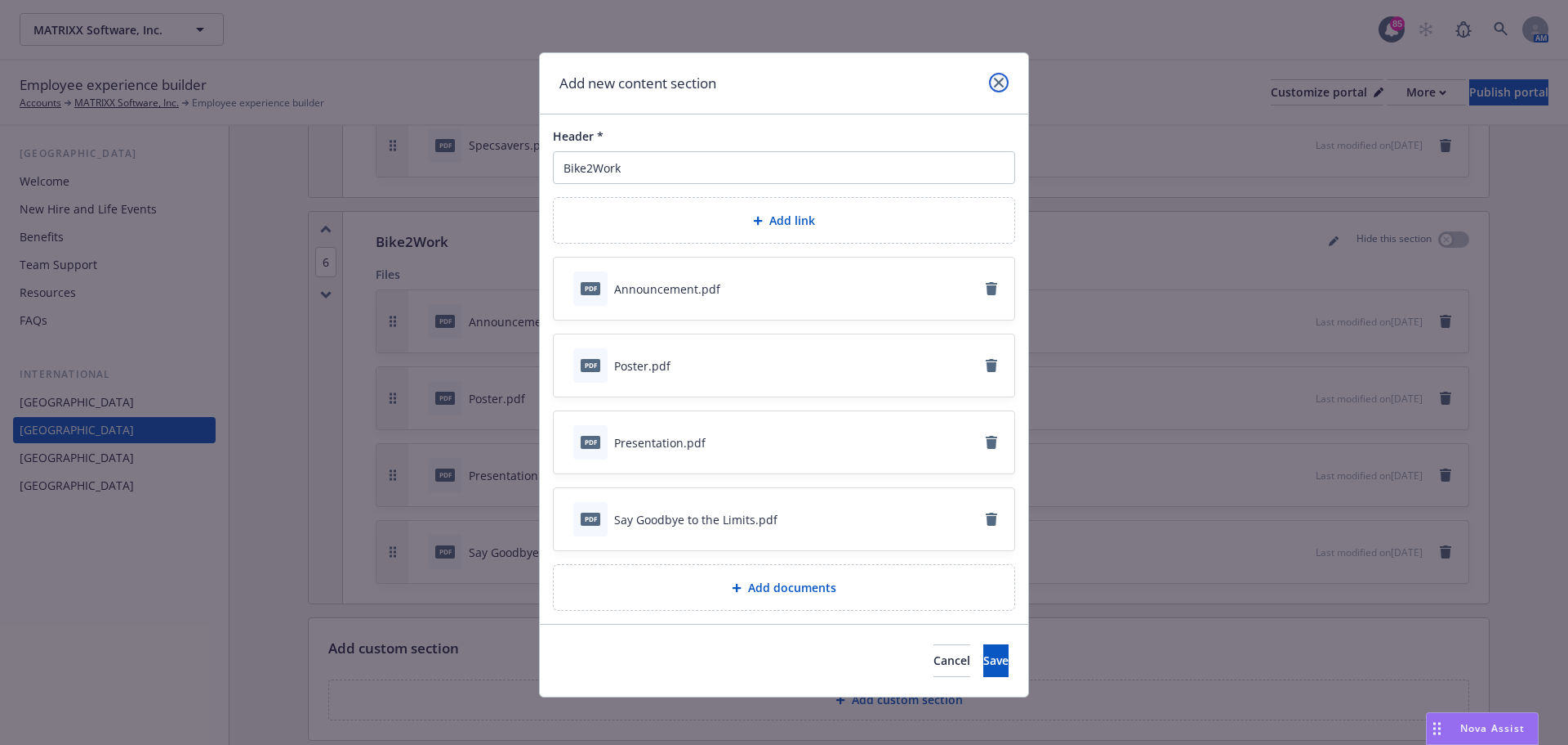
click at [994, 85] on icon "close" at bounding box center [999, 83] width 10 height 10
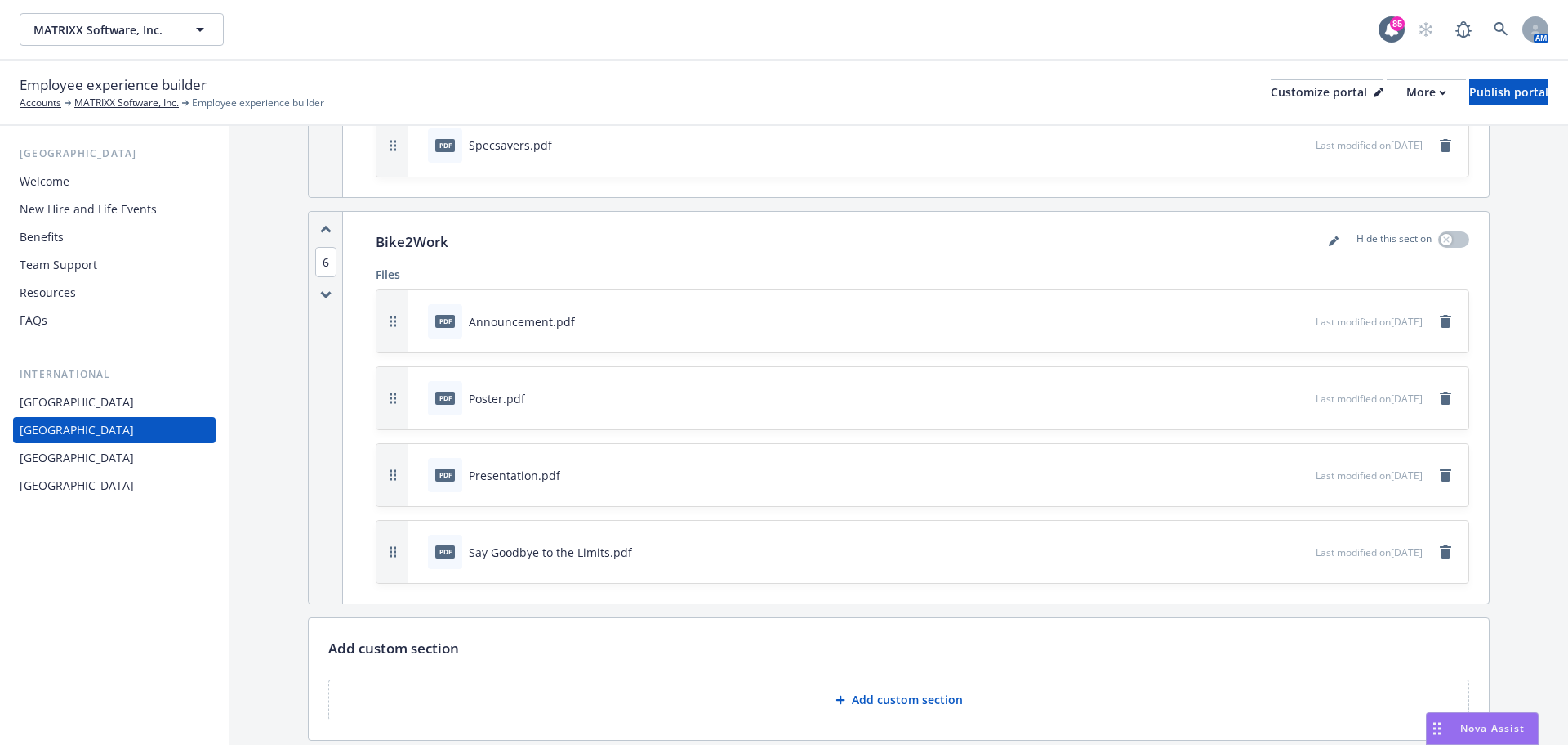
click at [1041, 694] on button "Add custom section" at bounding box center [899, 699] width 1141 height 40
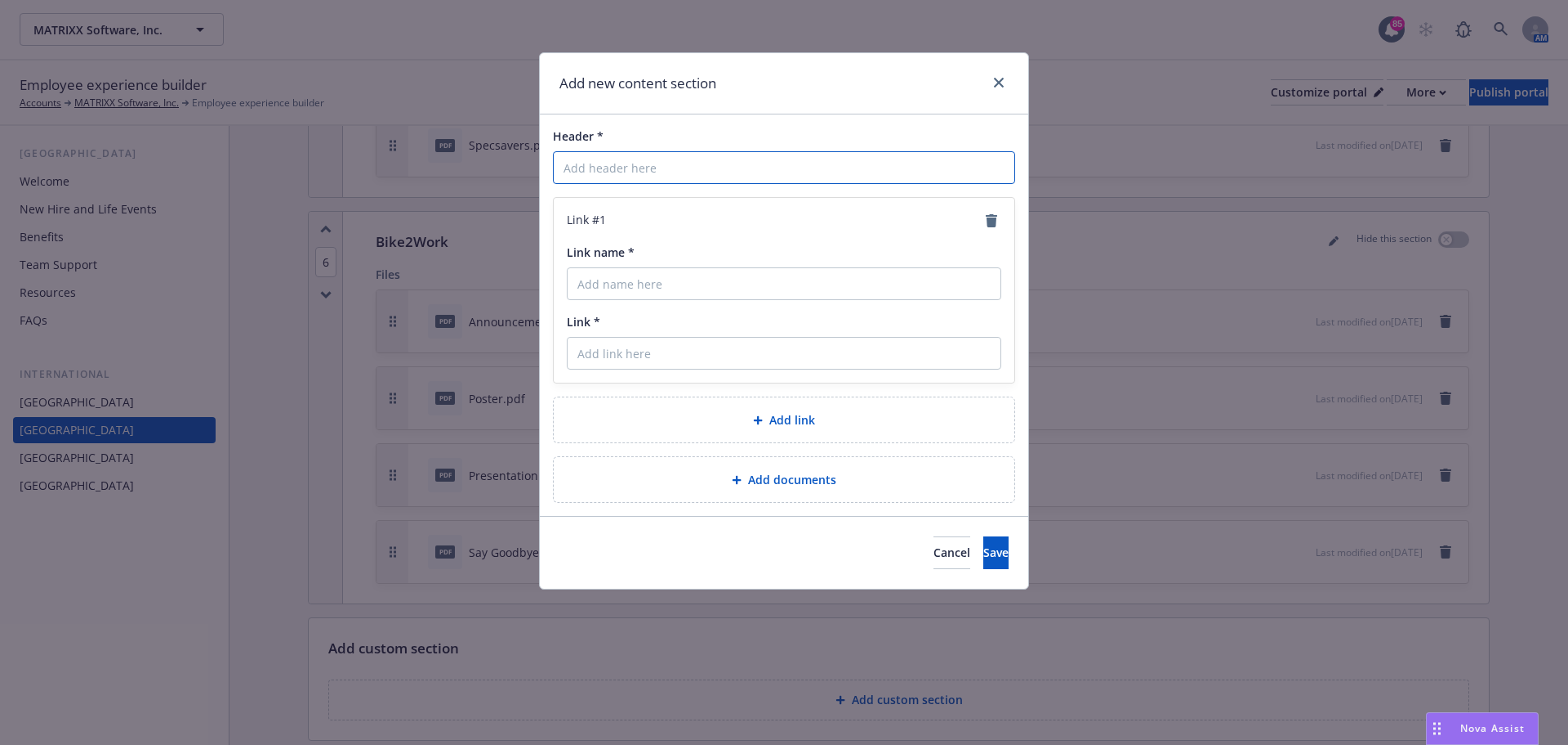
click at [606, 174] on input "Header *" at bounding box center [784, 168] width 463 height 33
paste input "Business Travel Accident"
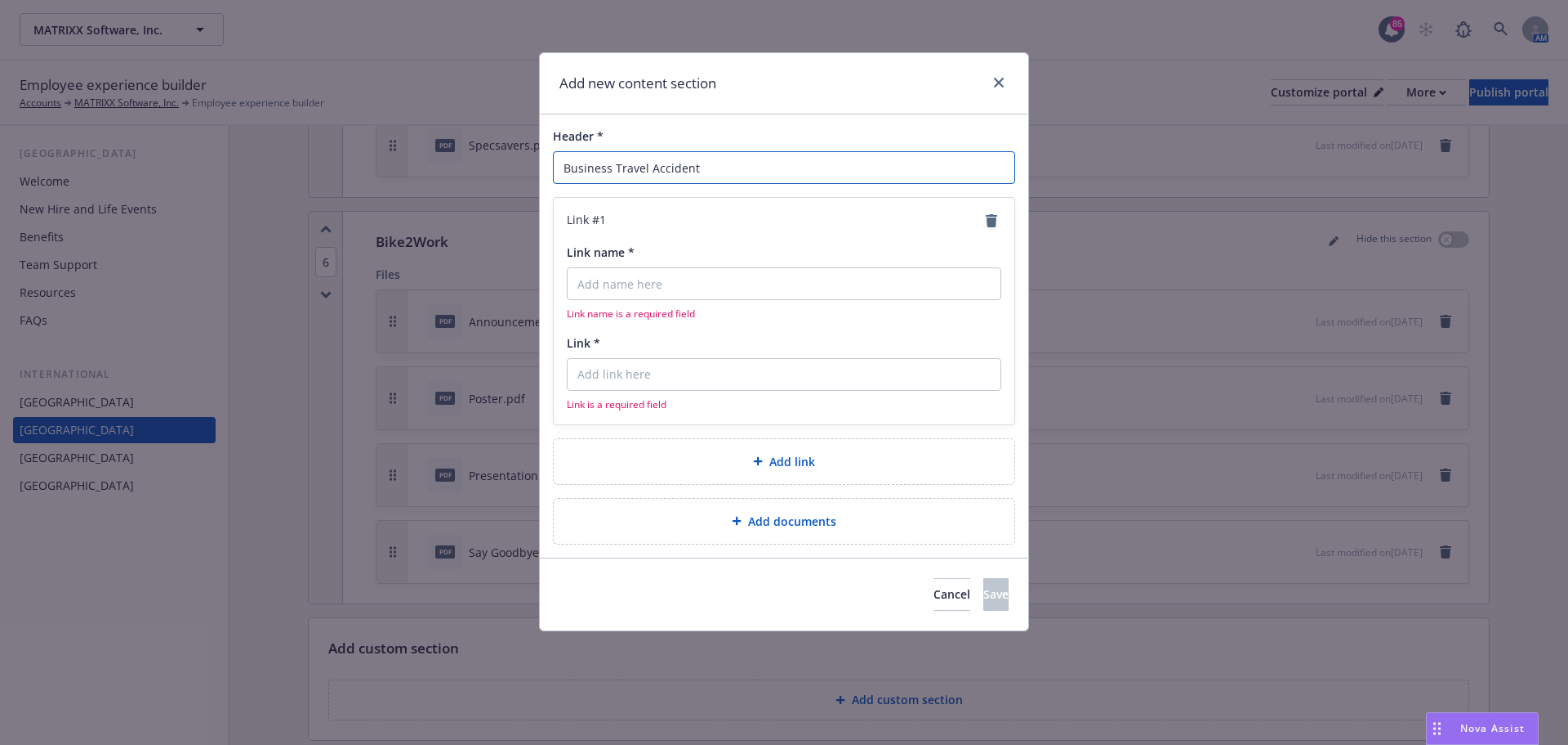
type input "Business Travel Accident"
click at [651, 282] on input "Link name *" at bounding box center [783, 284] width 434 height 33
click at [626, 279] on input "Link name *" at bounding box center [783, 284] width 434 height 33
paste input "Global Travel Assistance Services ID Card"
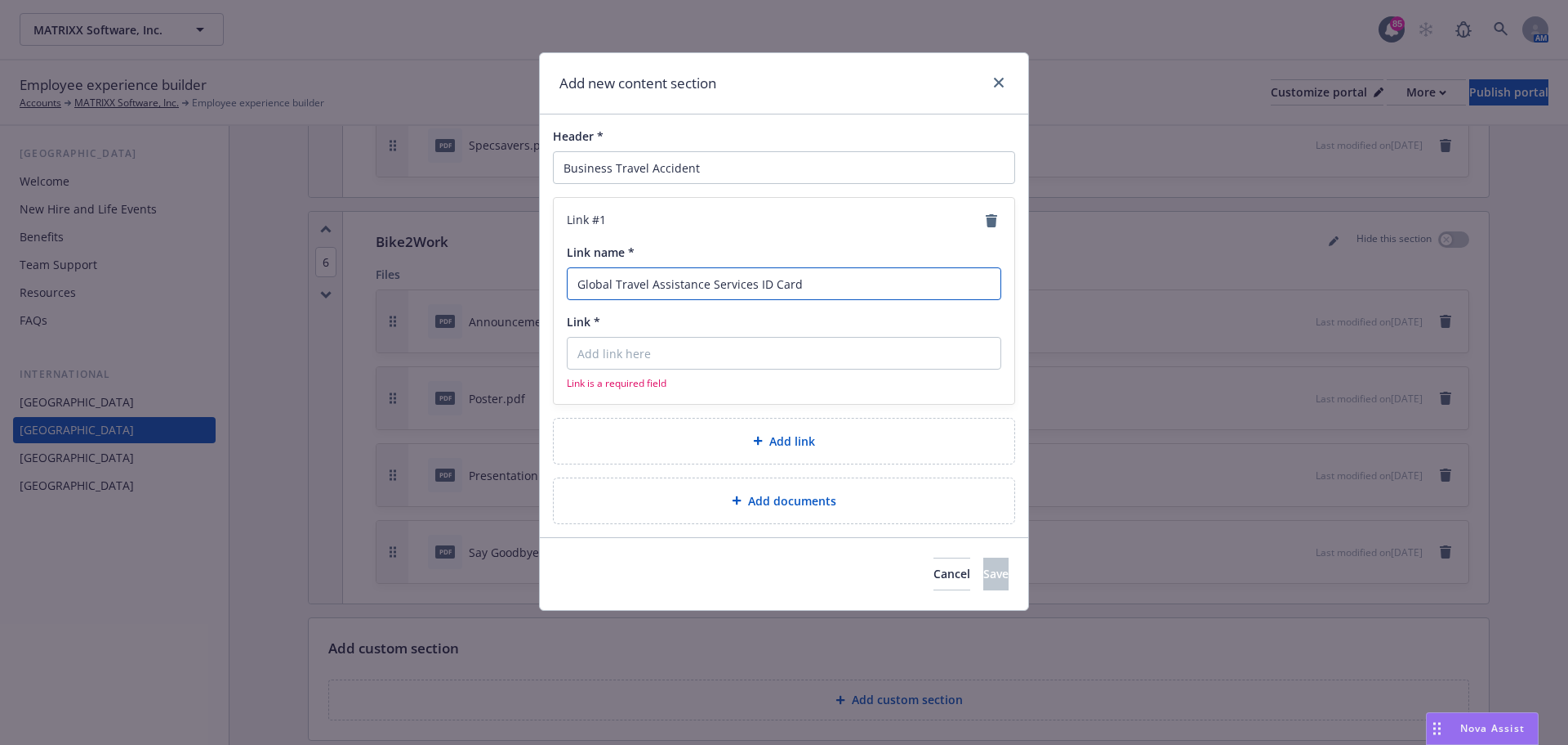
type input "Global Travel Assistance Services ID Card"
click at [810, 355] on input "Link *" at bounding box center [783, 354] width 434 height 33
click at [996, 226] on icon "remove" at bounding box center [991, 220] width 11 height 13
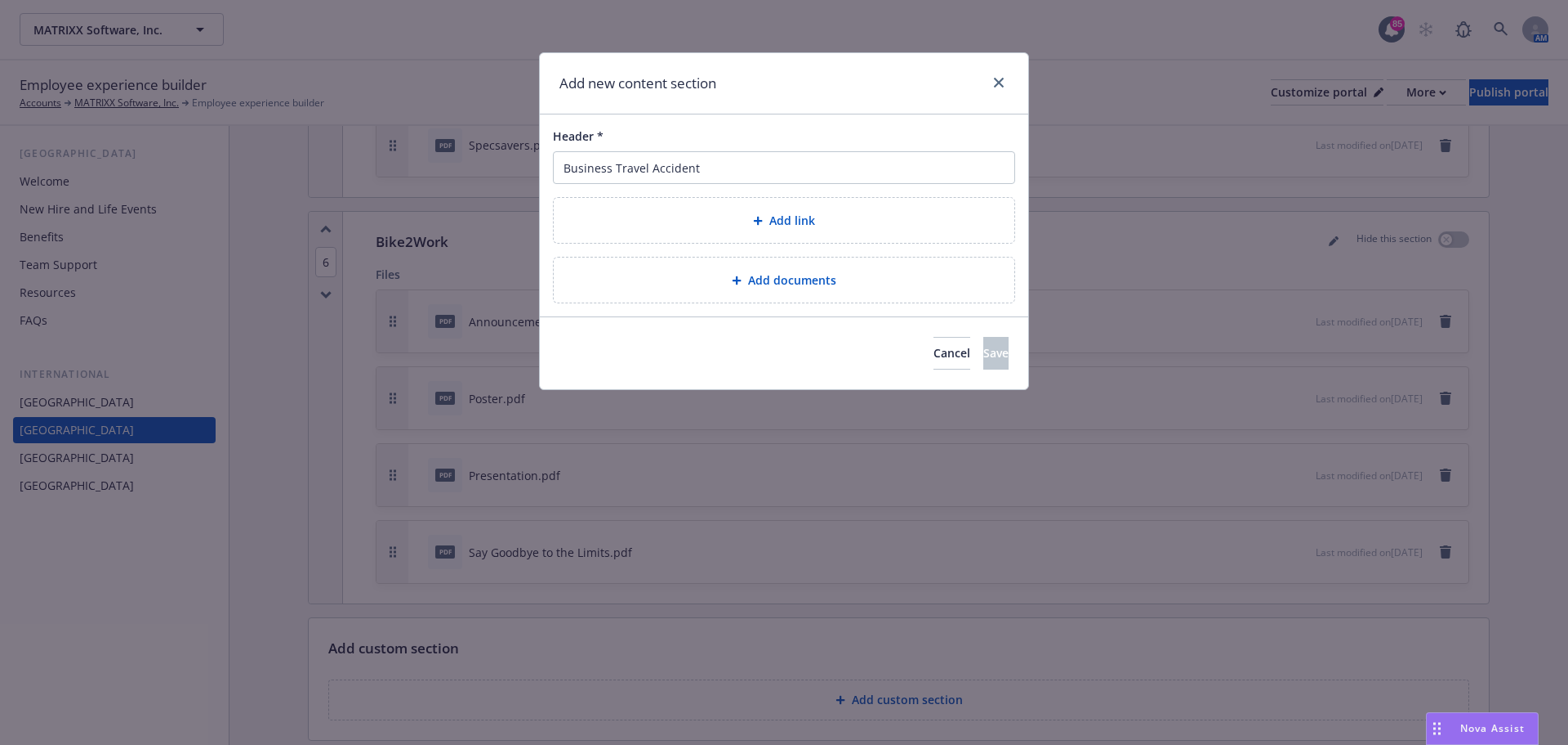
click at [786, 288] on span "Add documents" at bounding box center [792, 279] width 88 height 17
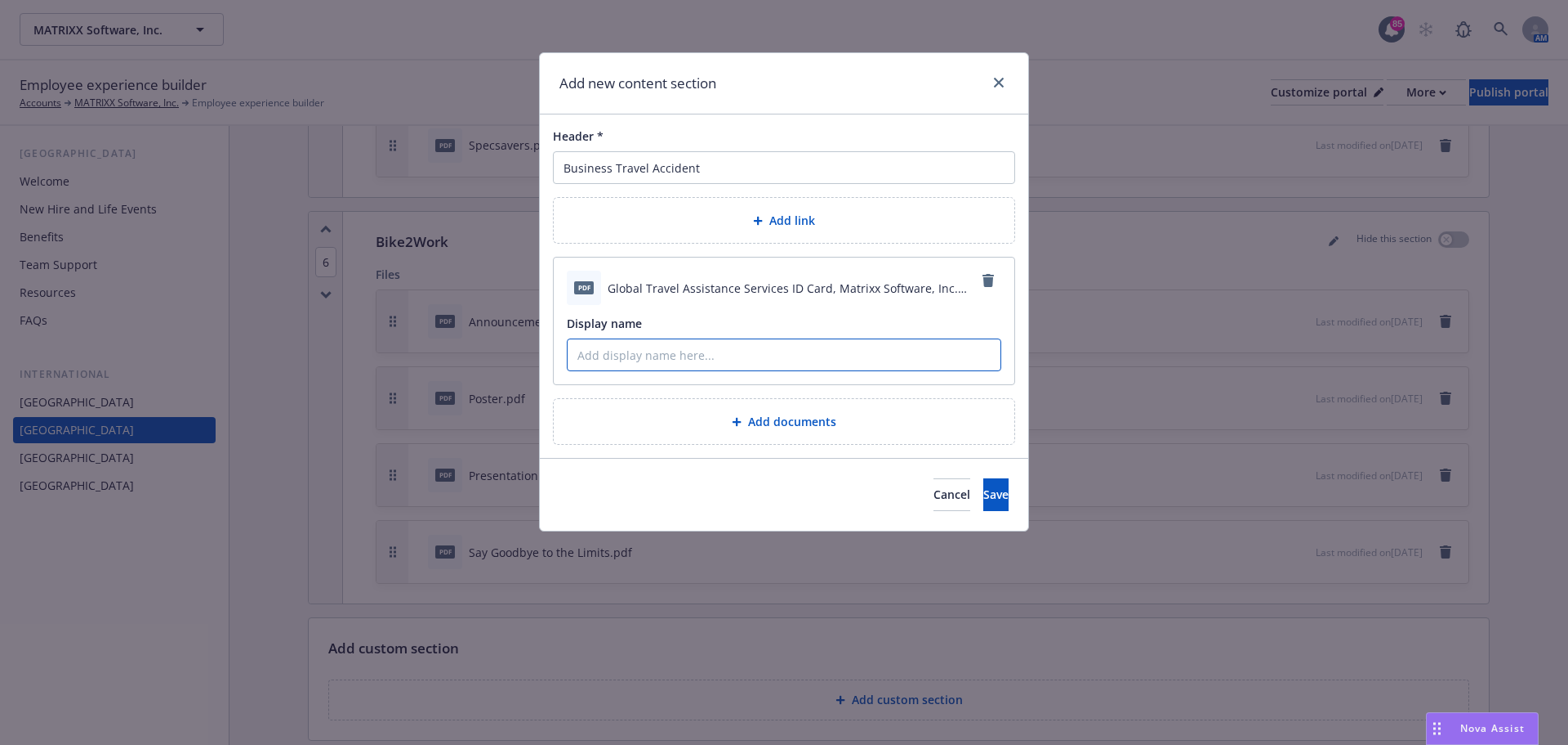
paste input "Global Travel Assistance Services ID Card"
type input "Global Travel Assistance Services ID Card"
click at [983, 499] on button "Save" at bounding box center [996, 494] width 26 height 33
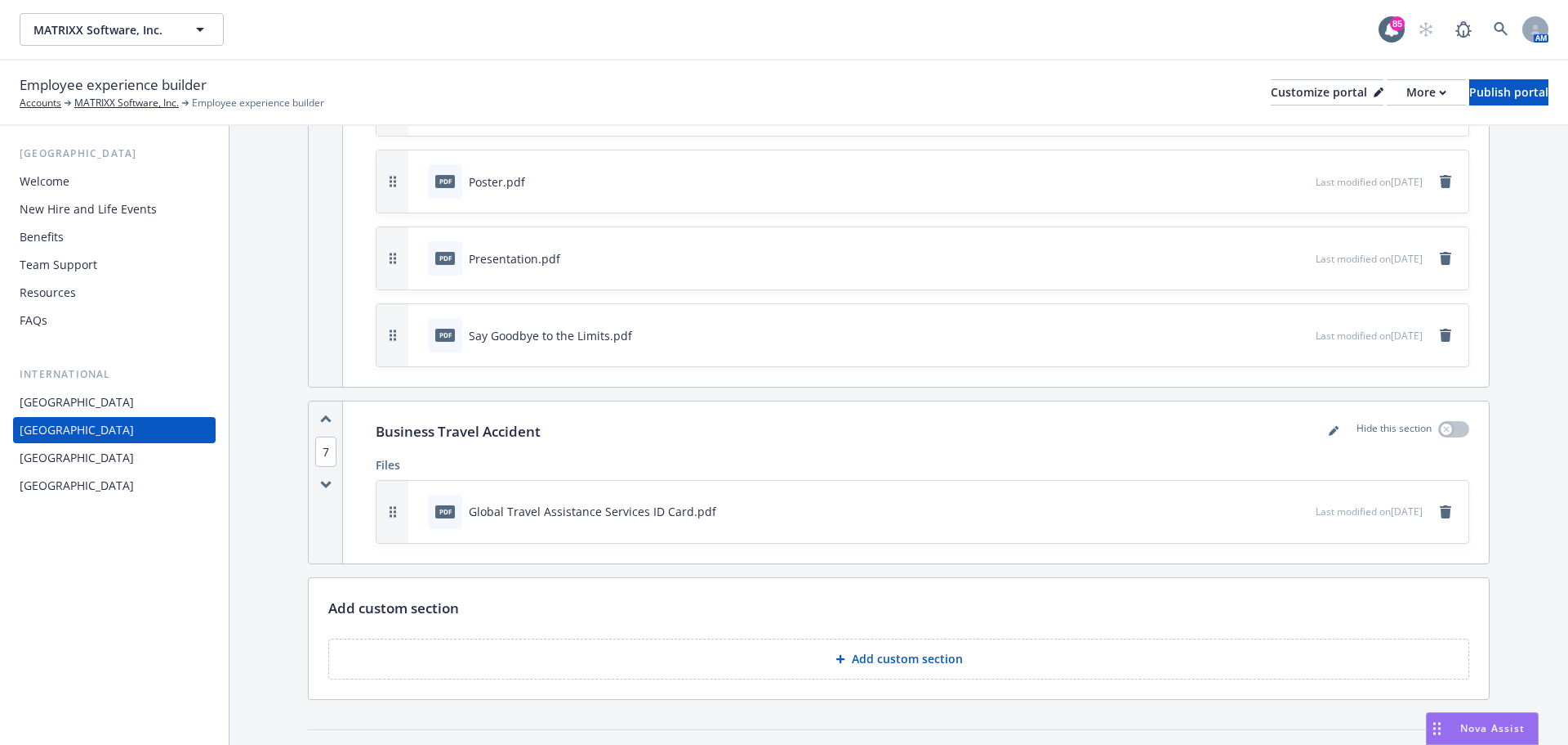
scroll to position [1814, 0]
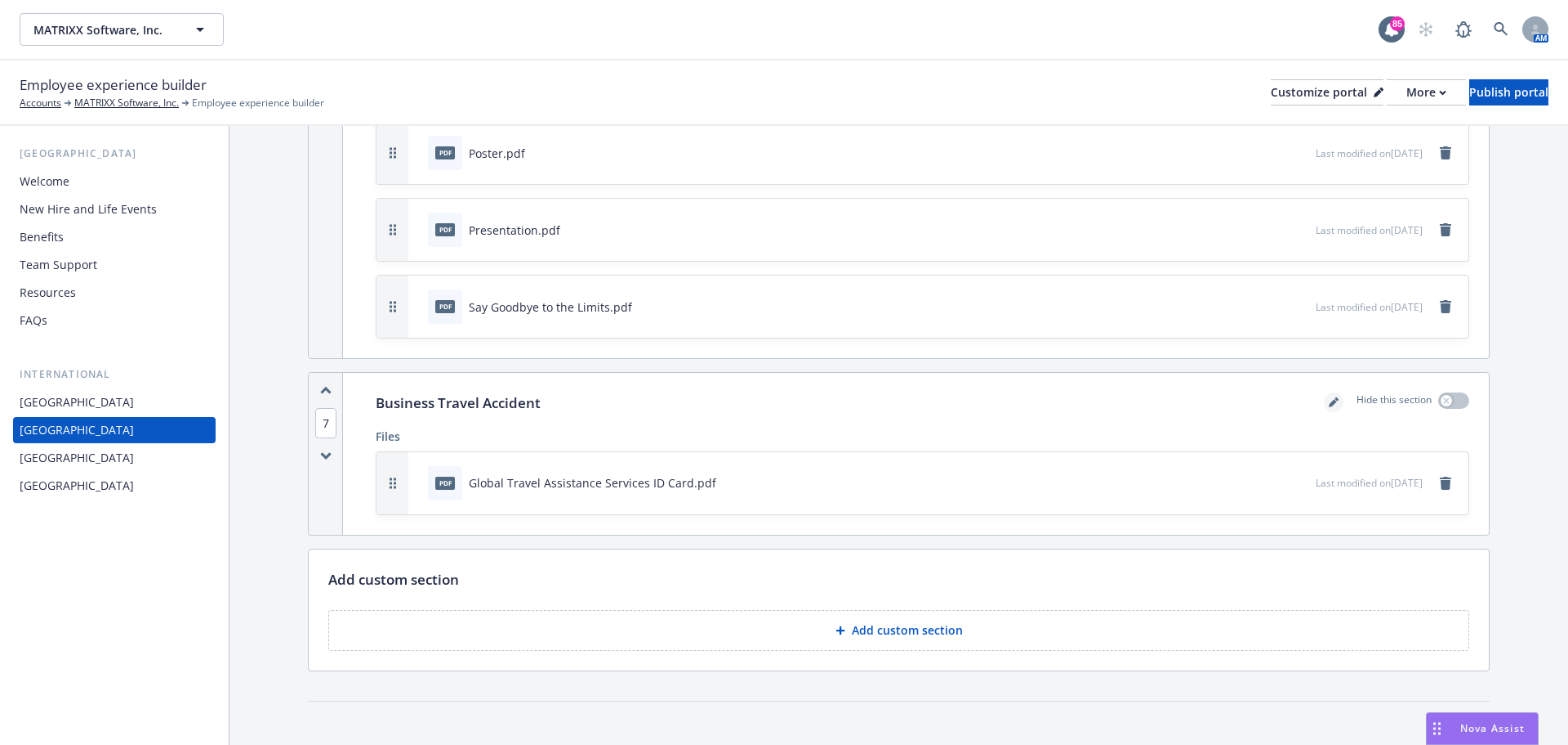
click at [1329, 406] on icon "editPencil" at bounding box center [1333, 403] width 8 height 8
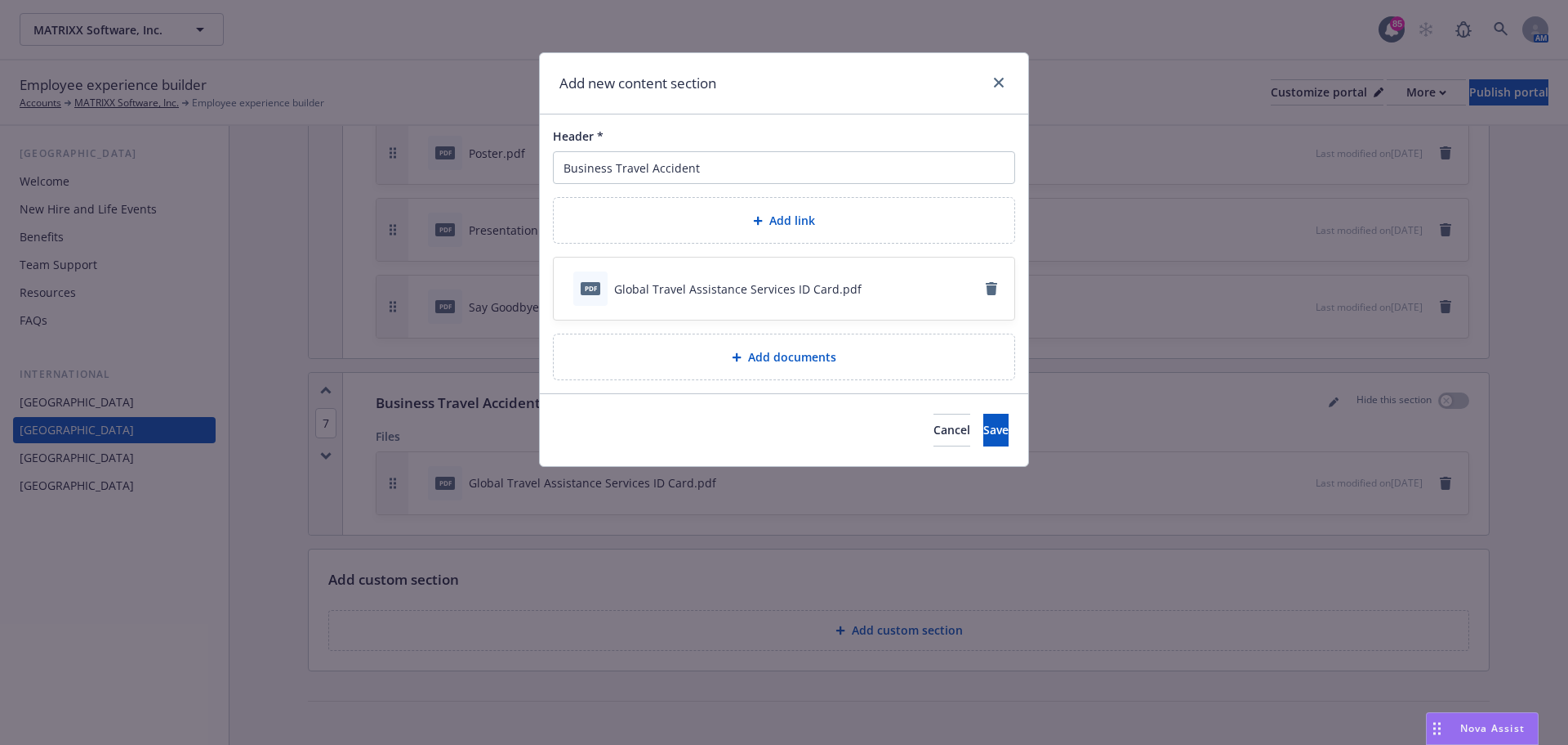
click at [797, 365] on span "Add documents" at bounding box center [792, 356] width 88 height 17
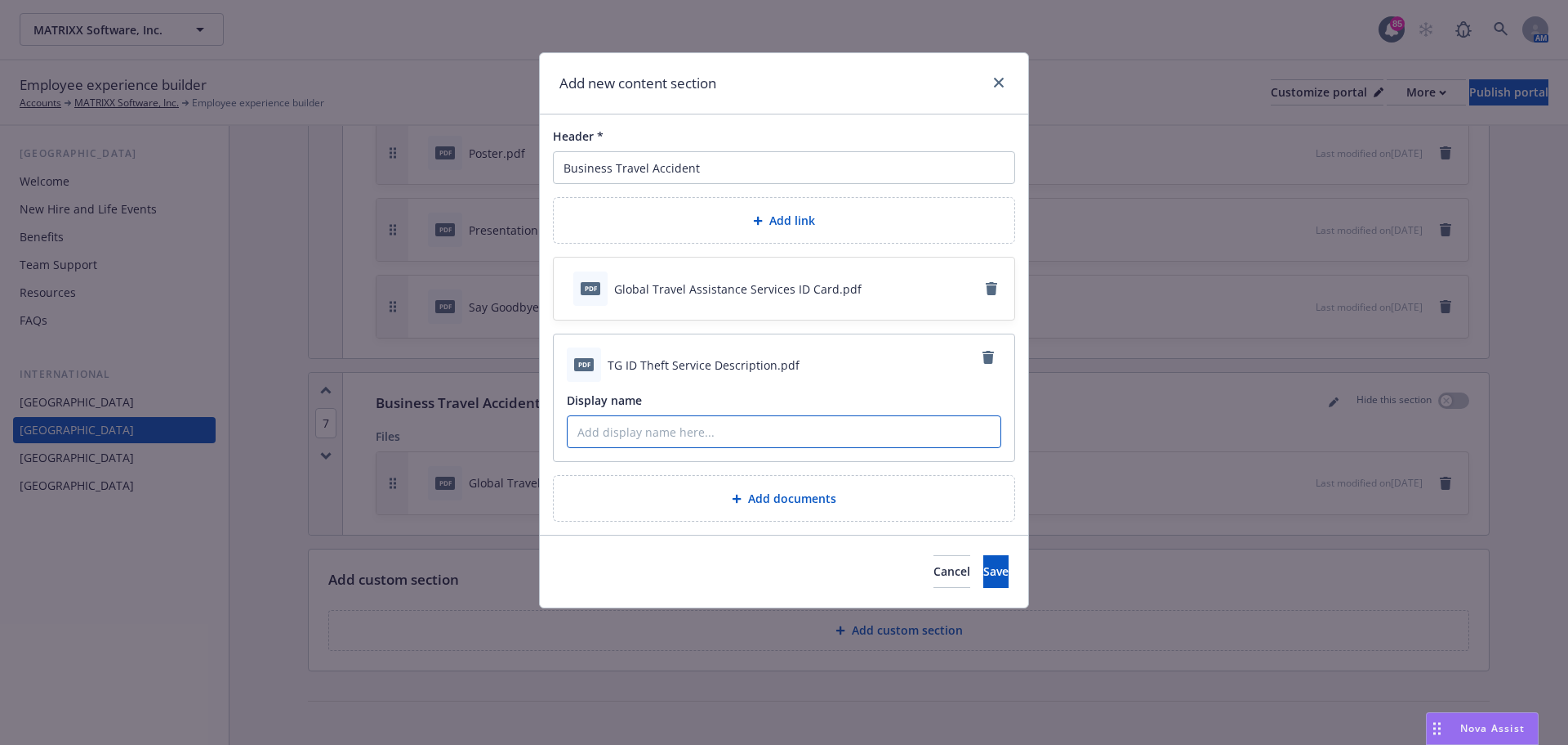
click at [662, 435] on input "Display name" at bounding box center [784, 432] width 433 height 31
paste input "TG ID Theft Service Description"
type input "TG ID Theft Service Description"
click at [997, 567] on button "Save" at bounding box center [996, 571] width 26 height 33
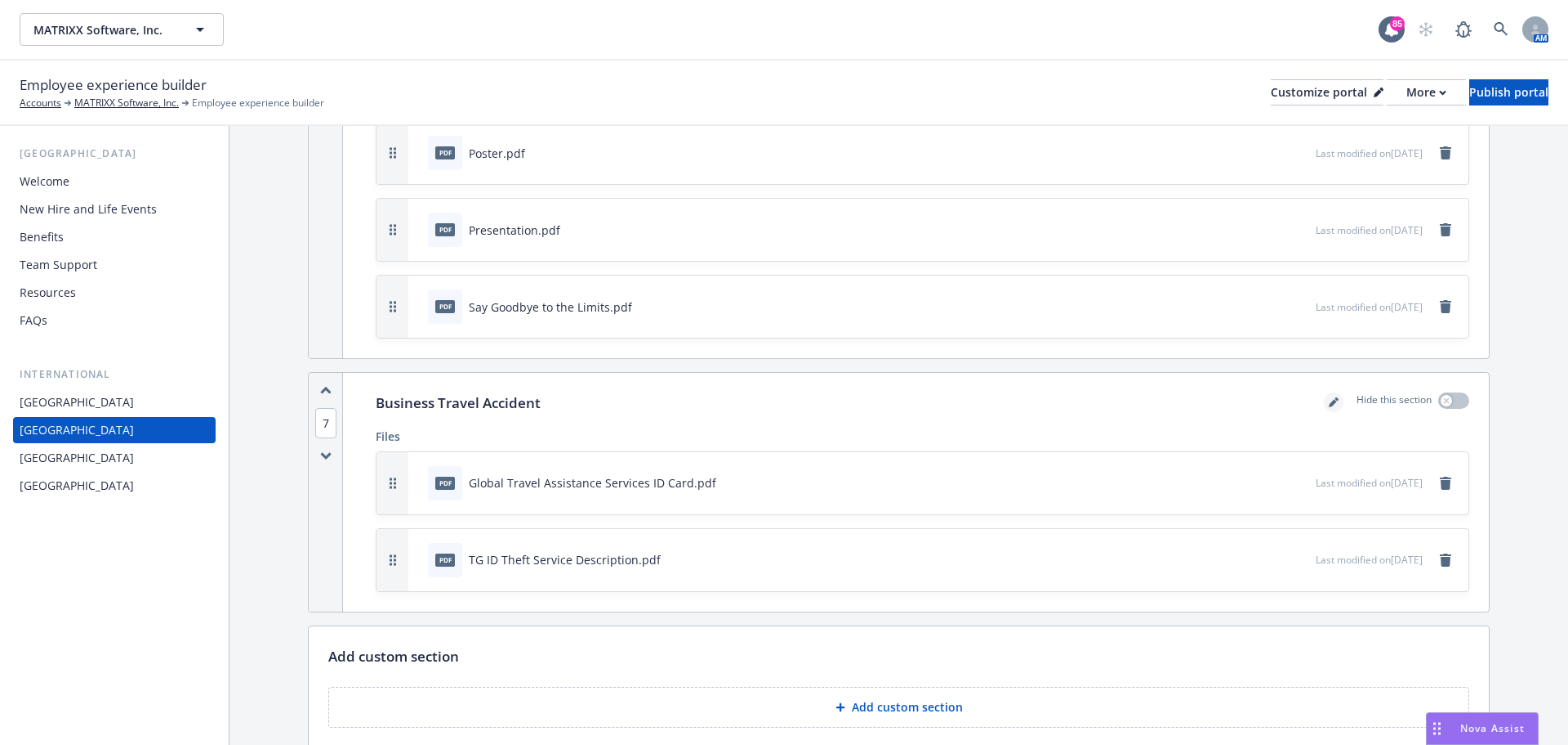
click at [1329, 403] on icon "editPencil" at bounding box center [1334, 401] width 10 height 10
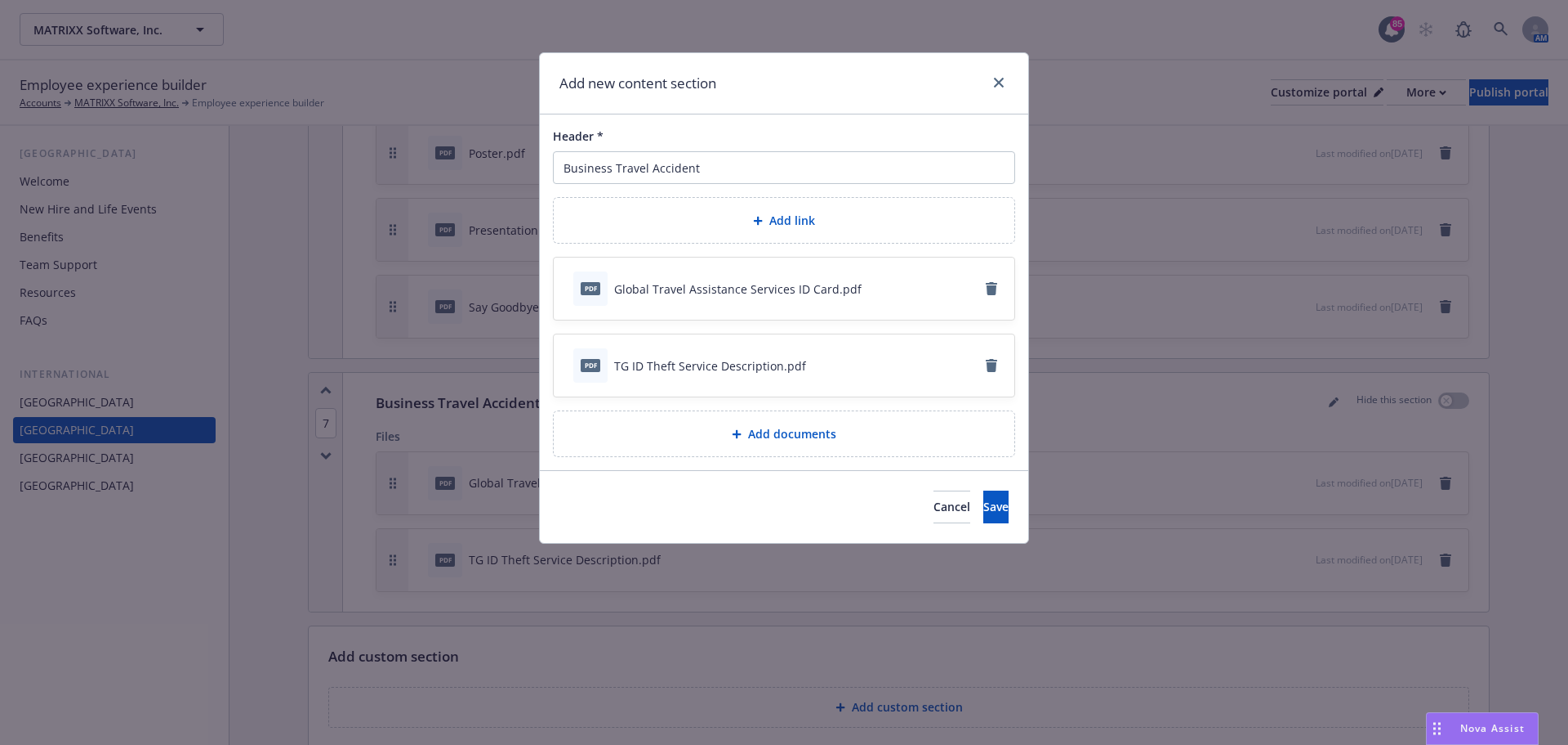
click at [790, 432] on span "Add documents" at bounding box center [792, 434] width 88 height 17
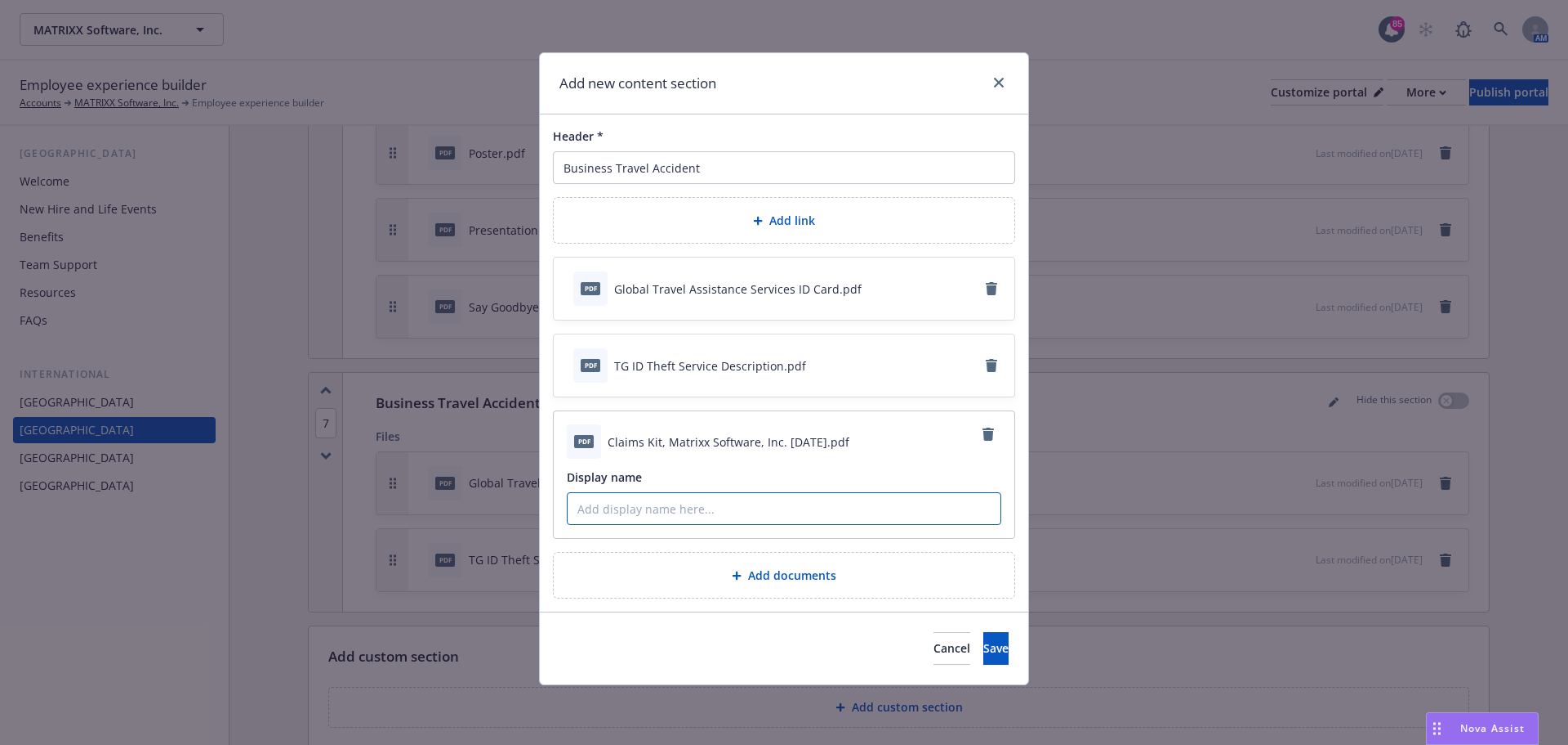
click at [770, 514] on input "Display name" at bounding box center [784, 509] width 433 height 31
paste input "Claims Kit"
drag, startPoint x: 652, startPoint y: 511, endPoint x: 618, endPoint y: 506, distance: 34.4
click at [618, 506] on input "Claims Kit" at bounding box center [784, 509] width 433 height 31
type input "Claims Guide"
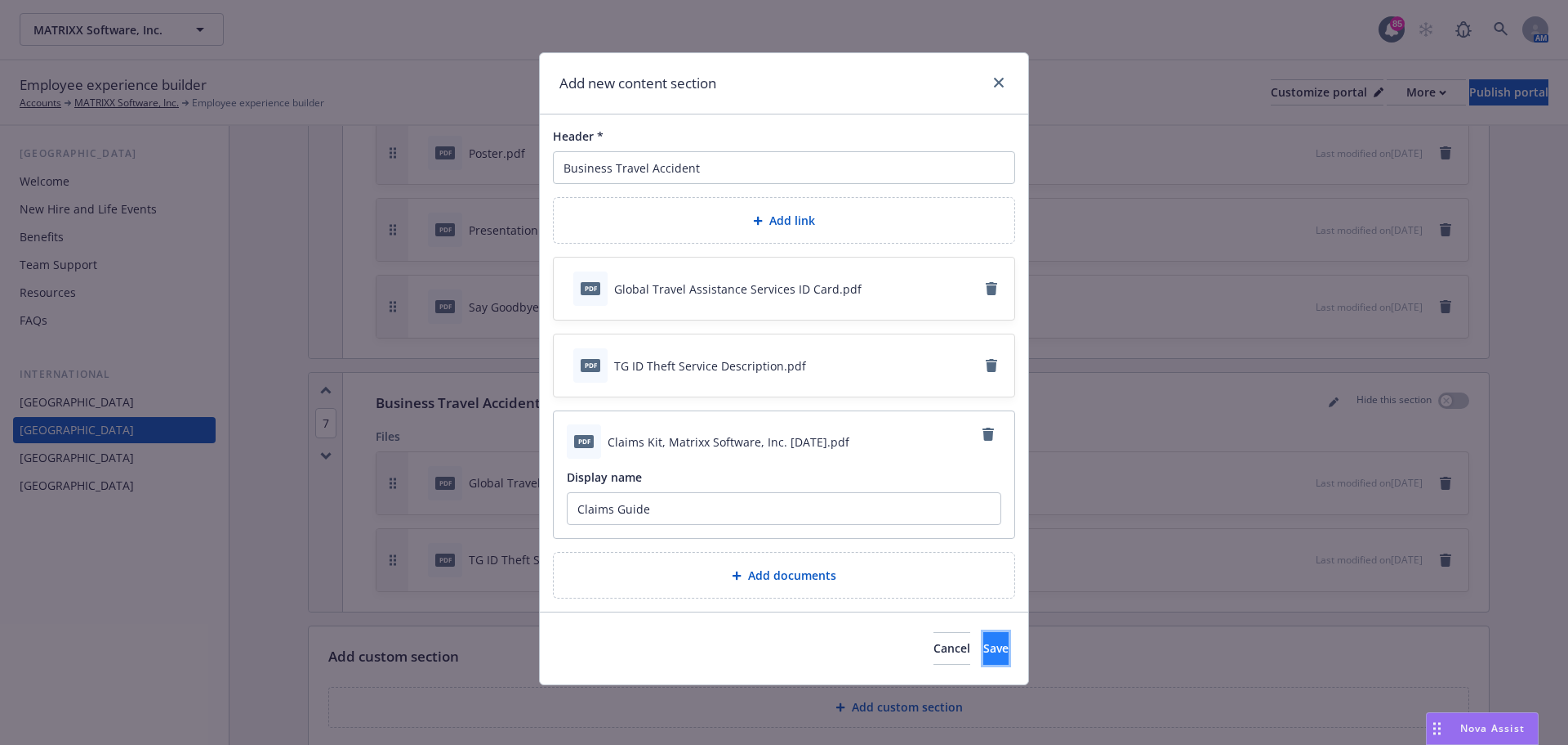
click at [983, 651] on span "Save" at bounding box center [996, 648] width 26 height 16
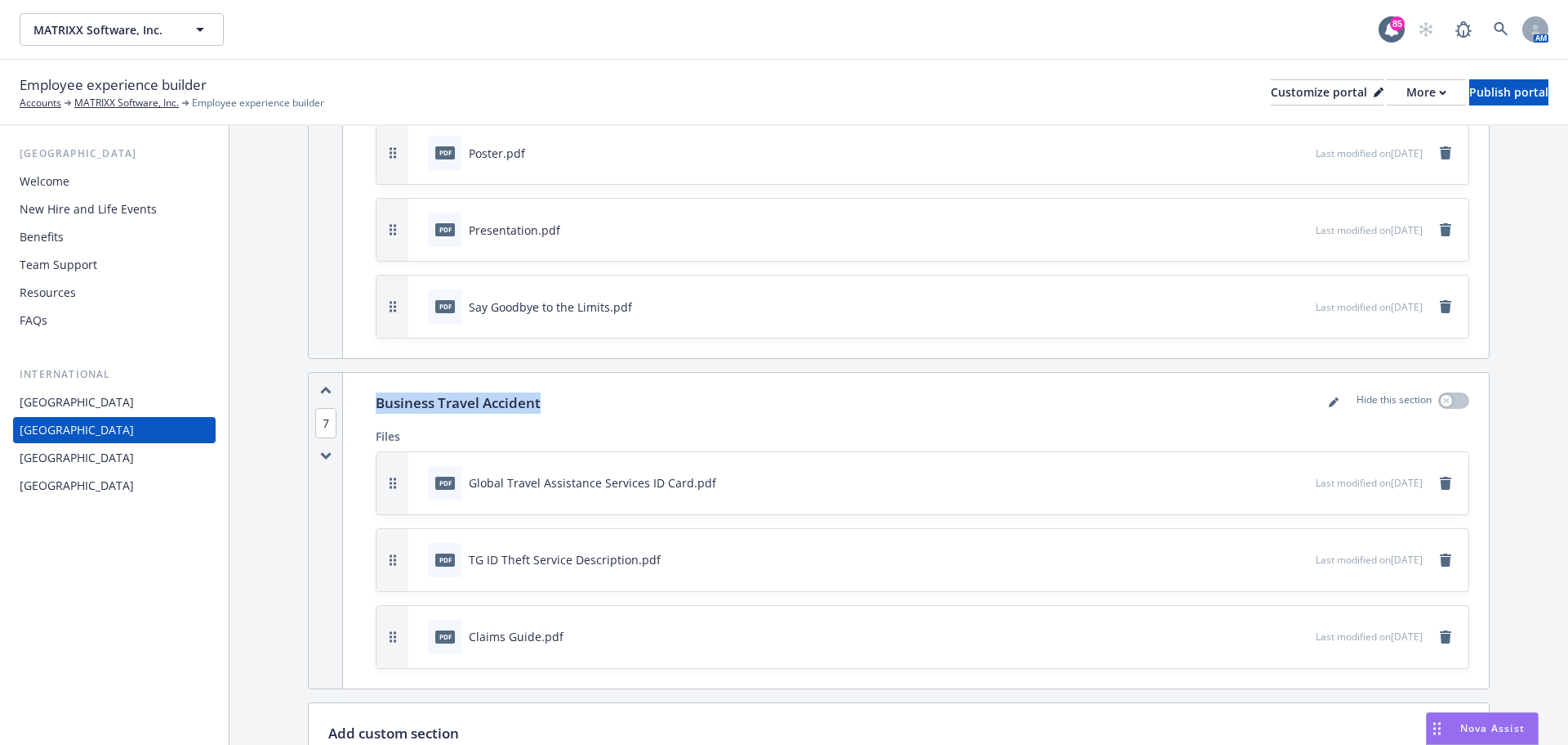
drag, startPoint x: 542, startPoint y: 407, endPoint x: 375, endPoint y: 407, distance: 167.0
click at [375, 407] on div "Business Travel Accident Hide this section" at bounding box center [922, 402] width 1093 height 21
copy p "Business Travel Accident"
click at [62, 468] on div "Malaysia" at bounding box center [76, 457] width 115 height 26
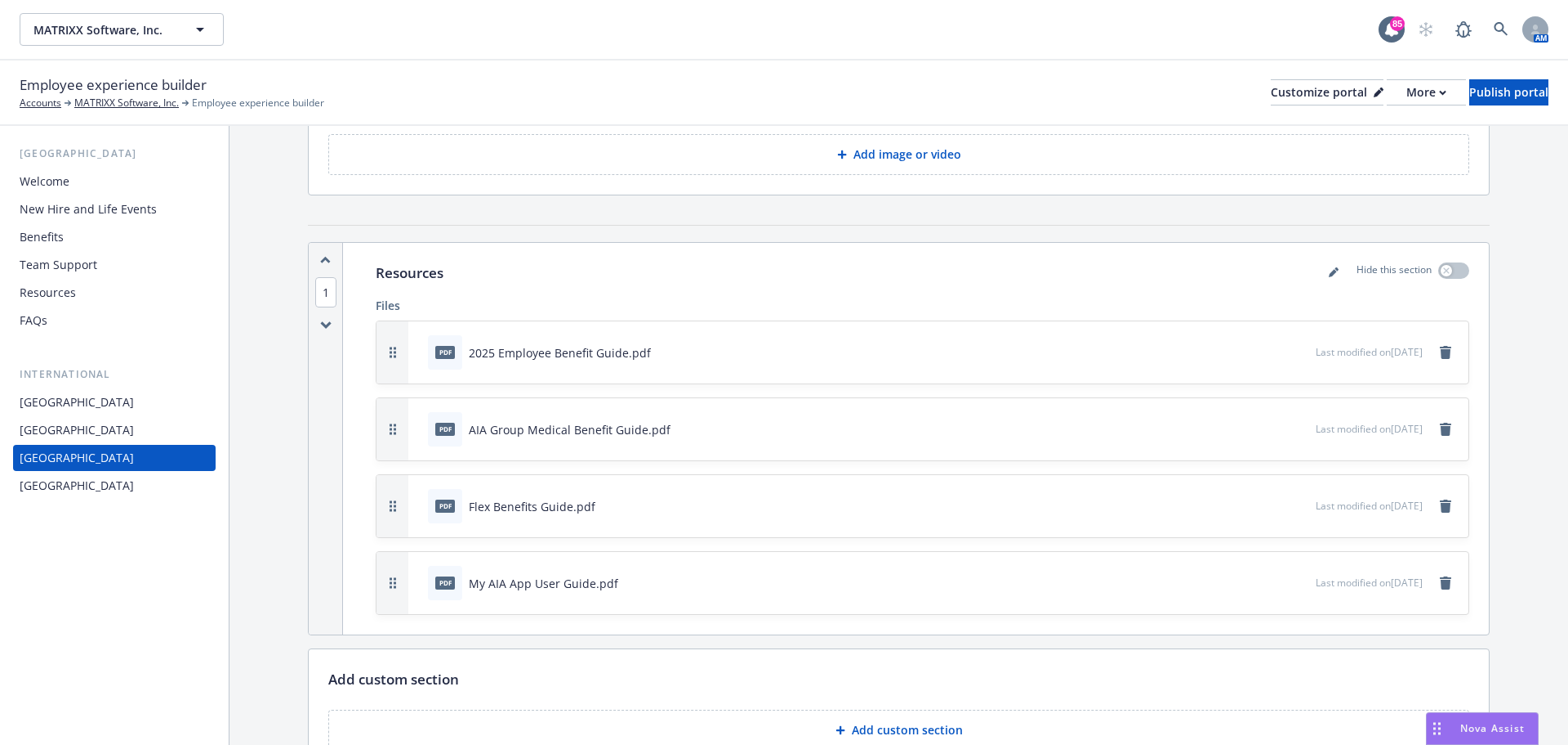
scroll to position [232, 0]
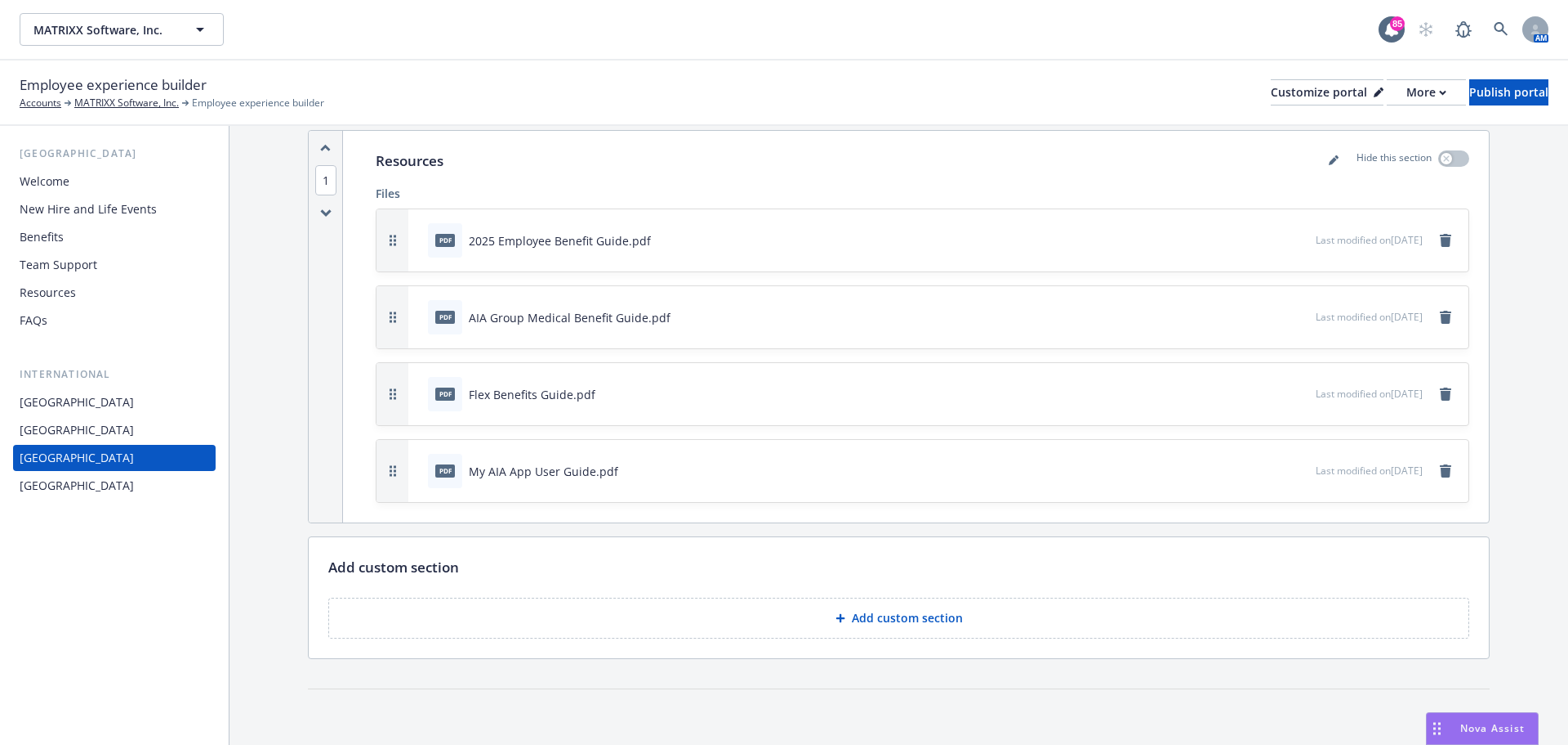
click at [815, 631] on button "Add custom section" at bounding box center [899, 617] width 1141 height 40
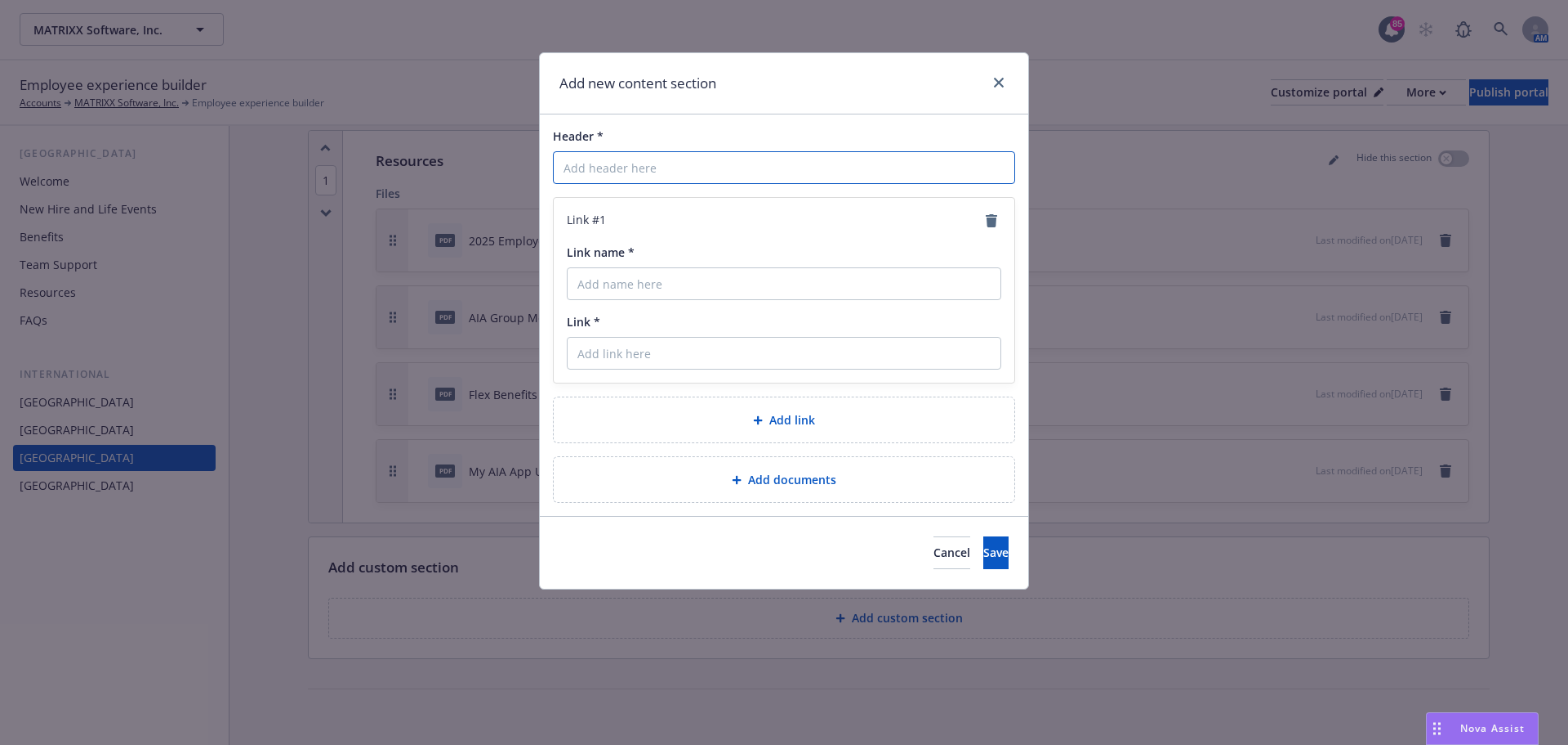
click at [717, 161] on input "Header *" at bounding box center [784, 168] width 463 height 33
paste input "Business Travel Accident"
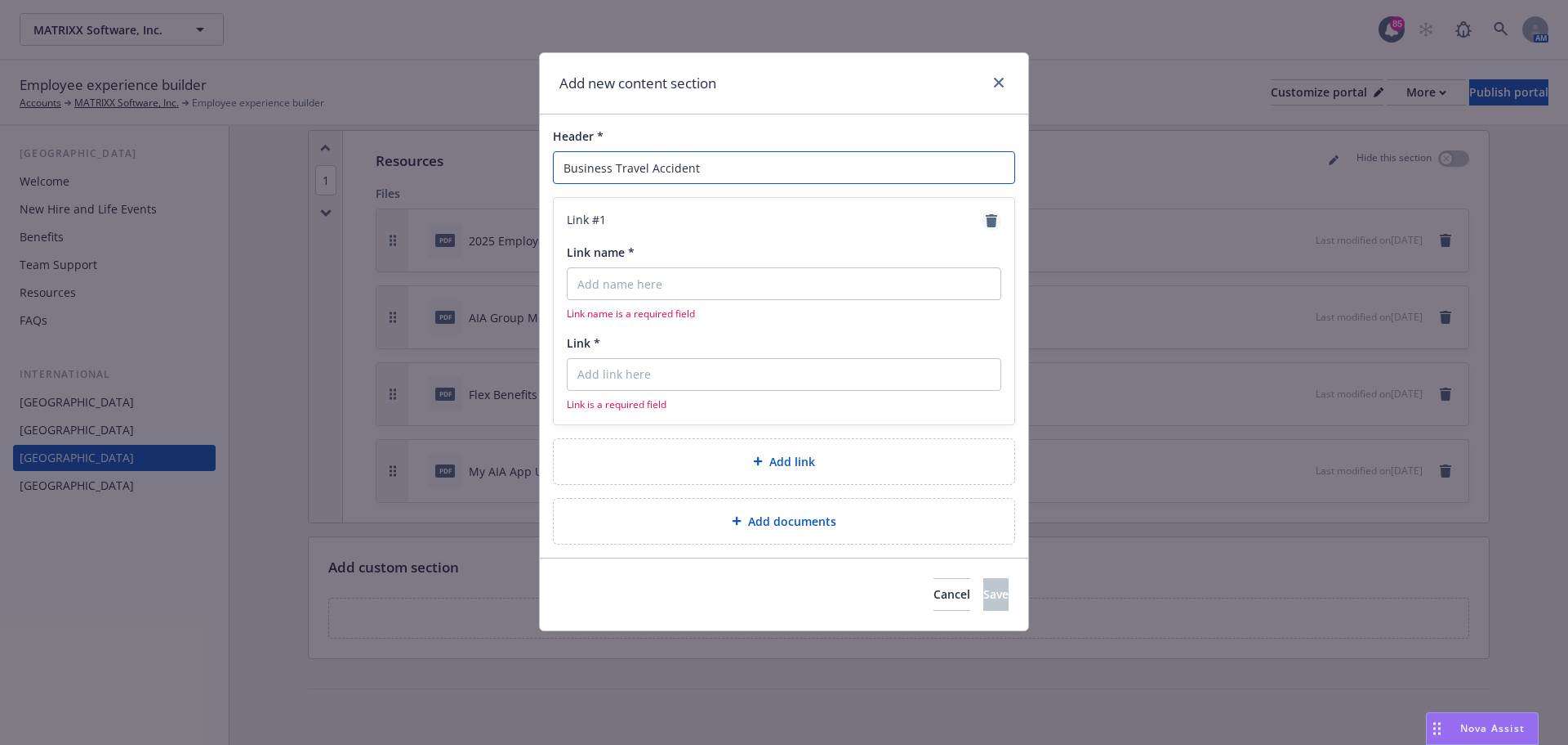
type input "Business Travel Accident"
click at [986, 221] on icon "remove" at bounding box center [991, 220] width 13 height 13
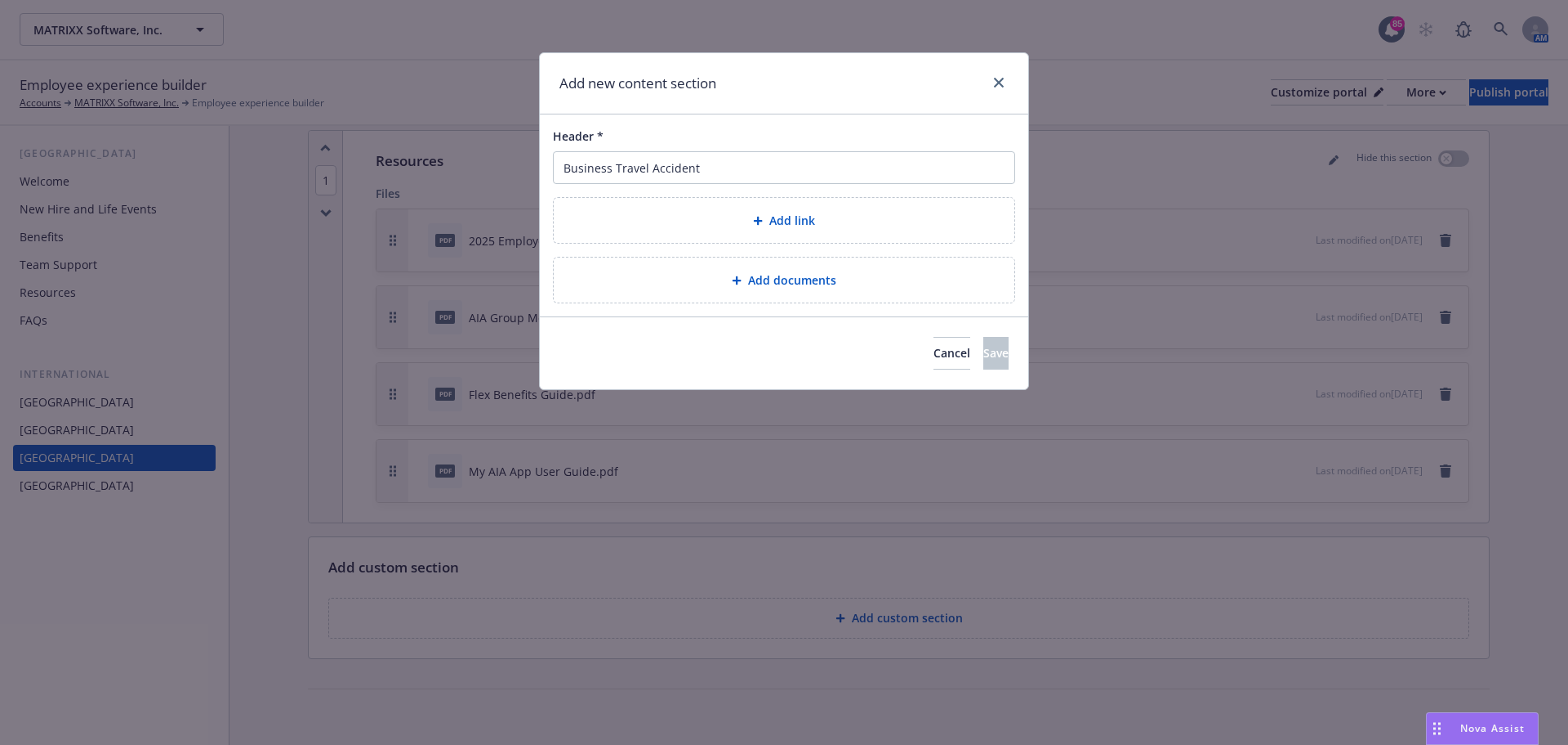
click at [792, 286] on span "Add documents" at bounding box center [792, 279] width 88 height 17
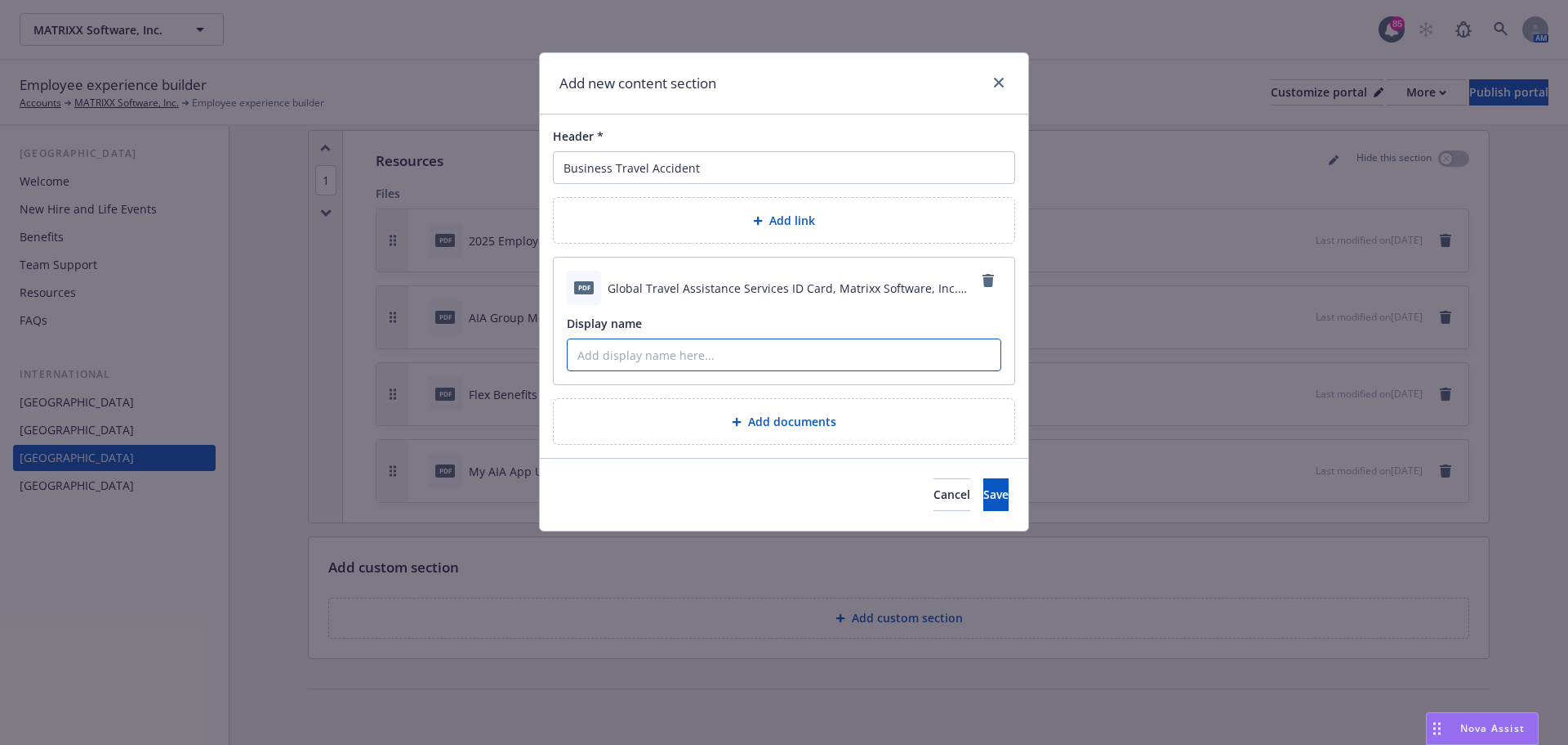
paste input "Global Travel Assistance Services ID Card"
type input "Global Travel Assistance Services ID Card"
click at [983, 491] on span "Save" at bounding box center [996, 493] width 26 height 16
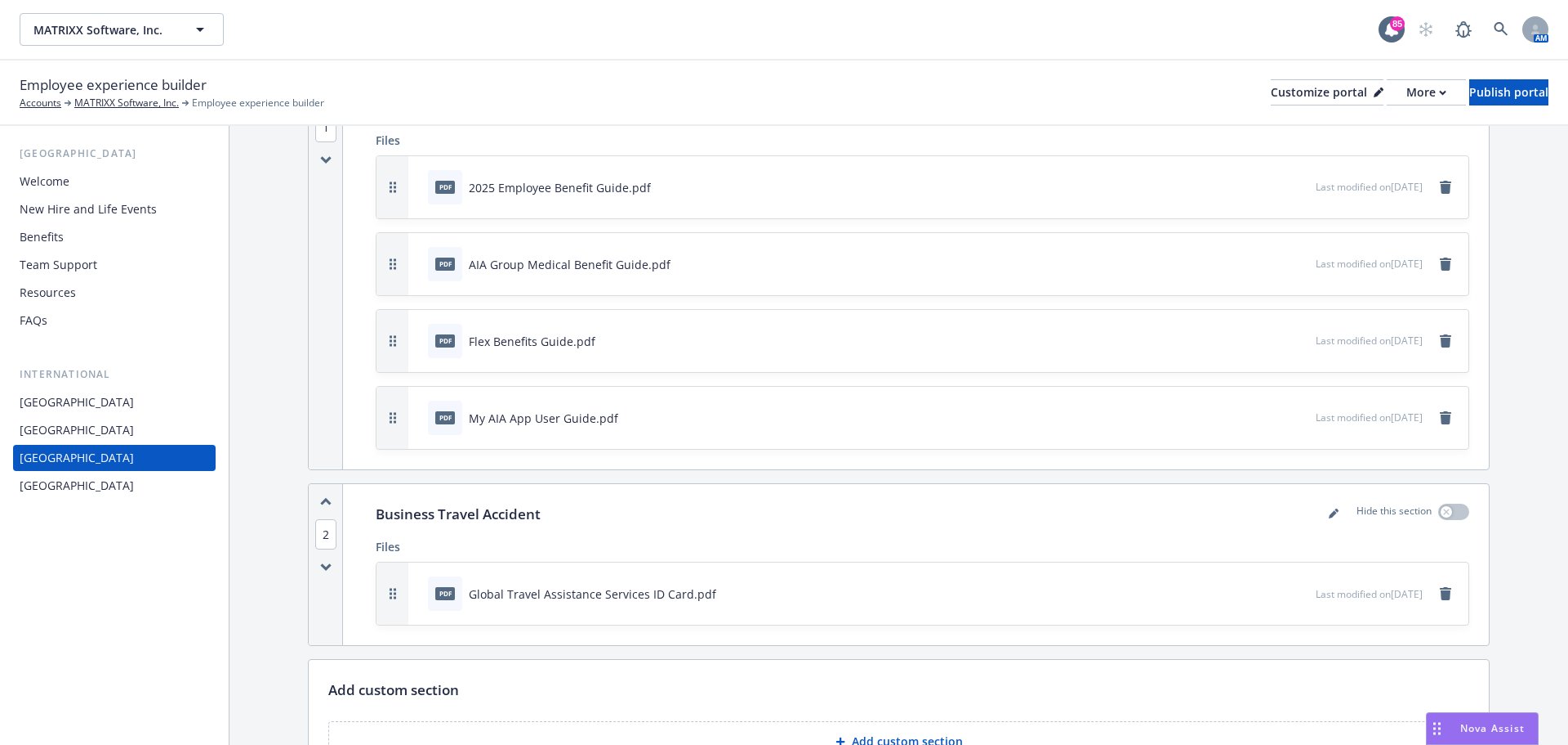
scroll to position [314, 0]
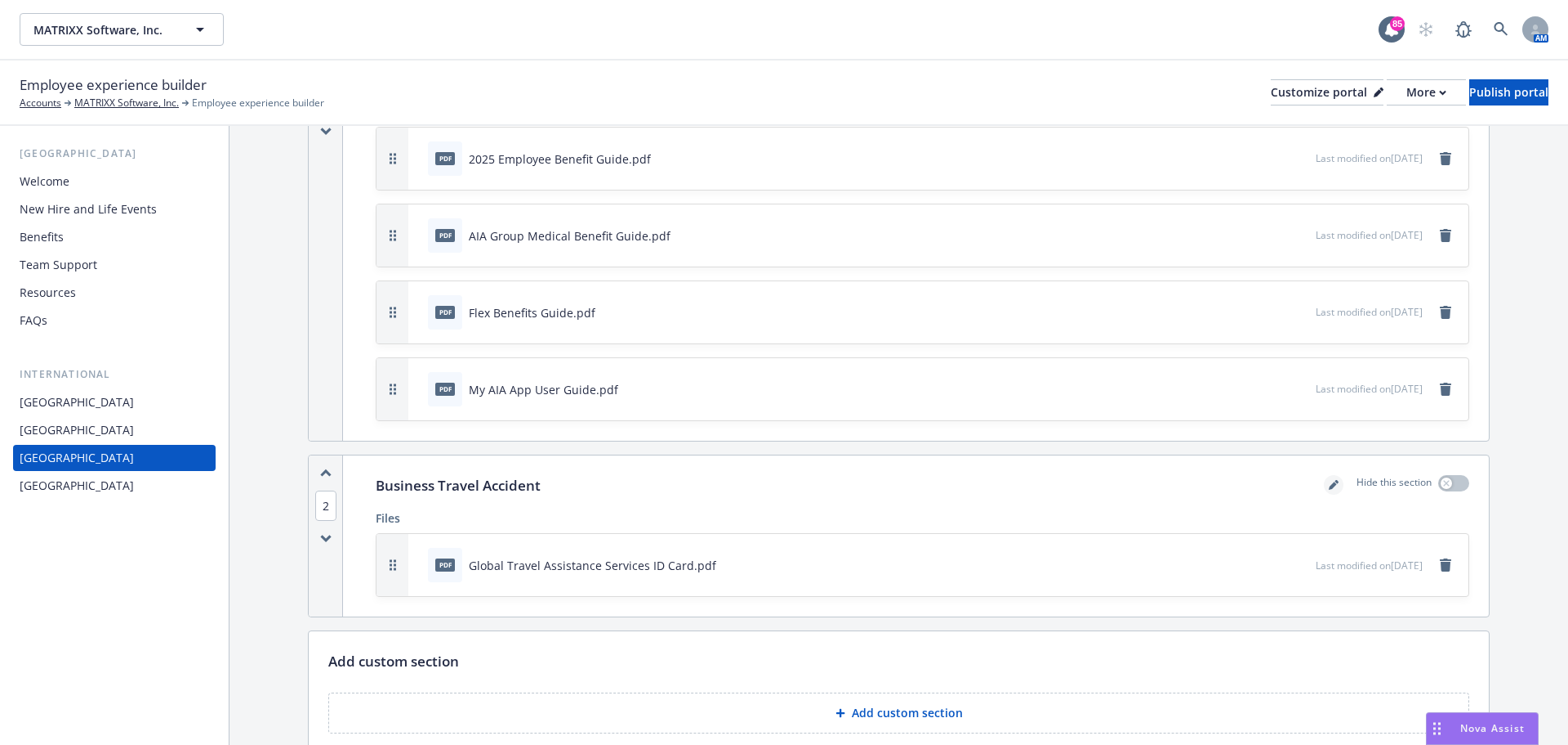
click at [1329, 487] on icon "editPencil" at bounding box center [1334, 484] width 10 height 10
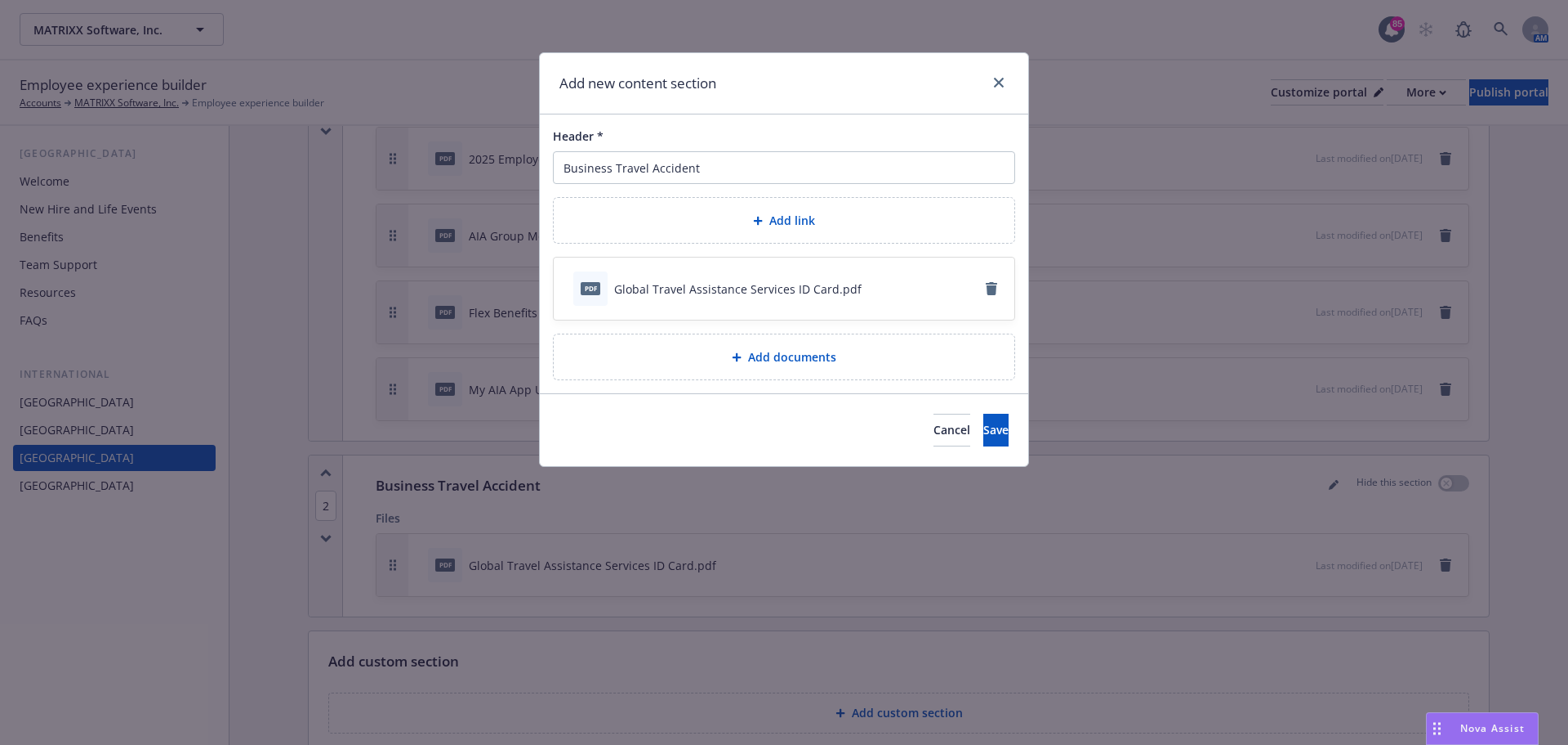
click at [779, 367] on div "Add documents" at bounding box center [783, 356] width 434 height 18
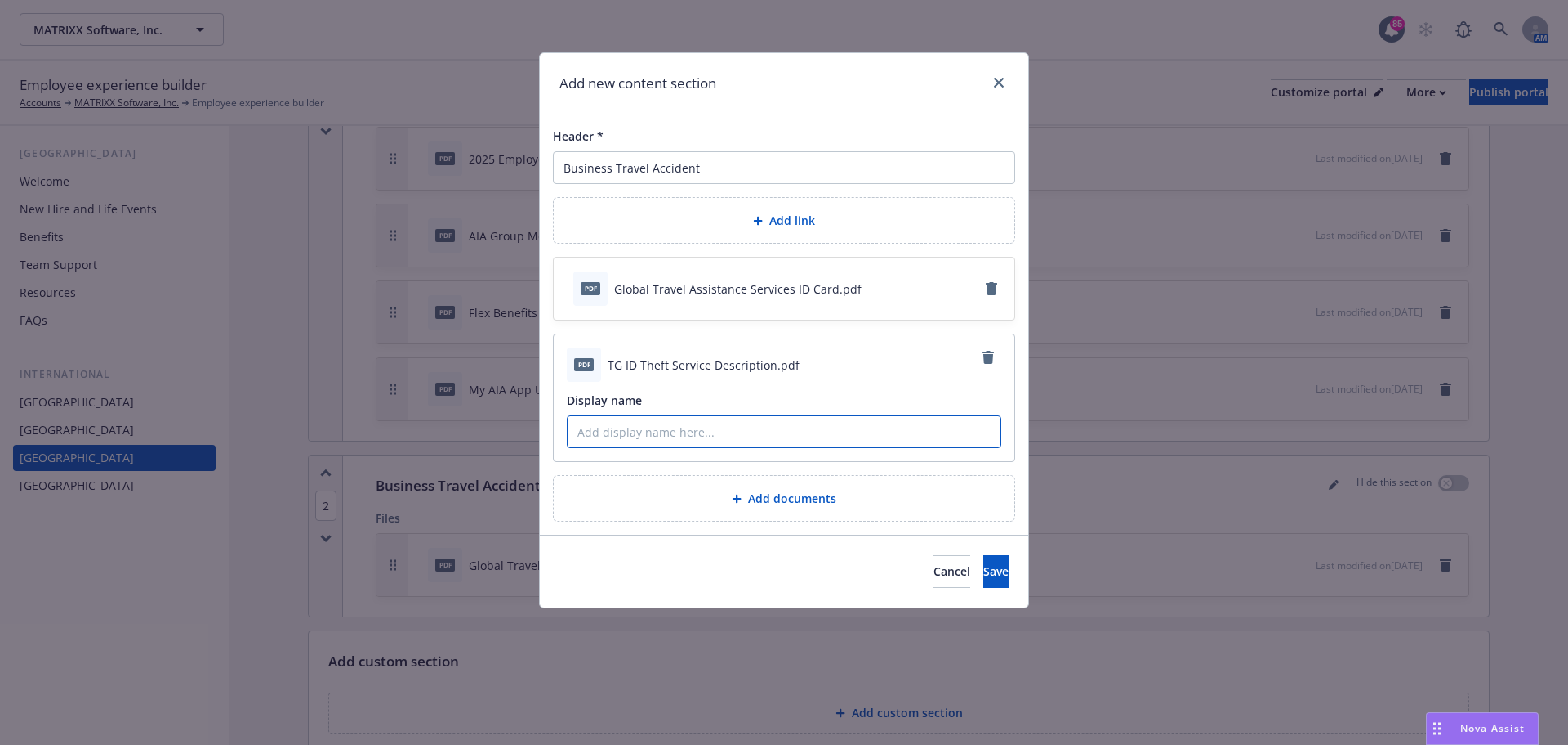
click at [673, 429] on input "Display name" at bounding box center [784, 432] width 433 height 31
paste input "ID Theft Service Description"
type input "ID Theft Service Description"
click at [983, 576] on button "Save" at bounding box center [996, 571] width 26 height 33
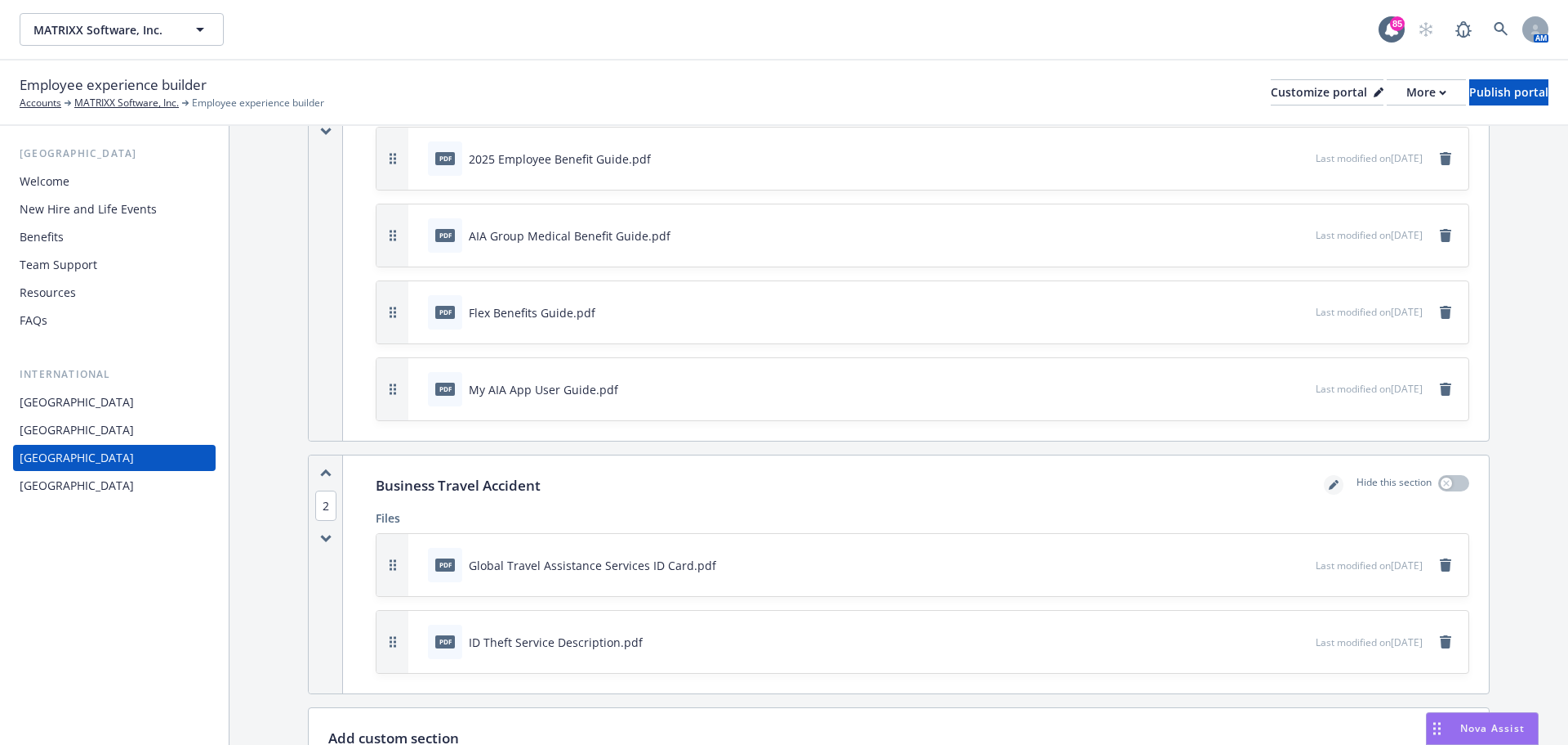
click at [1329, 485] on icon "editPencil" at bounding box center [1333, 485] width 8 height 8
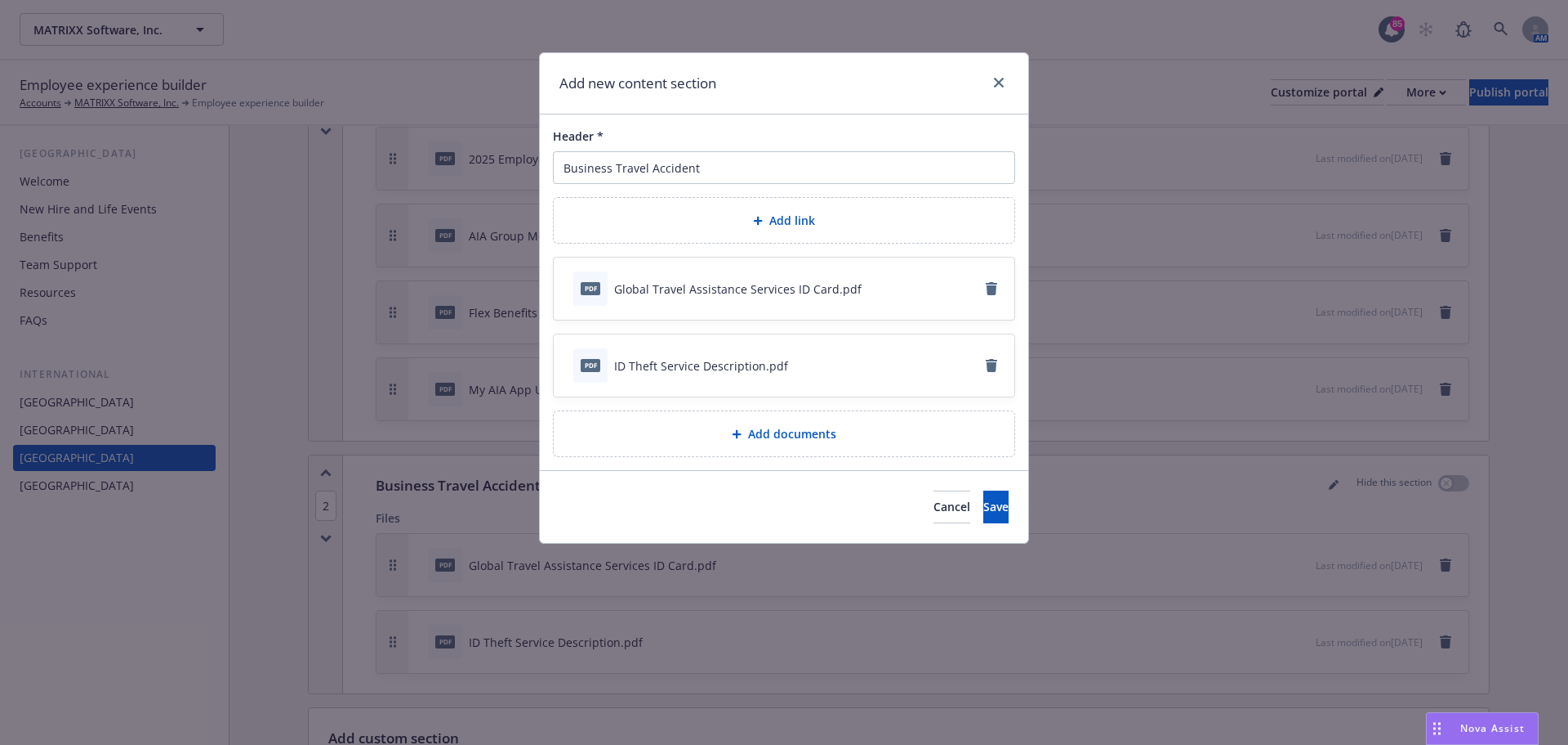
click at [785, 432] on span "Add documents" at bounding box center [792, 434] width 88 height 17
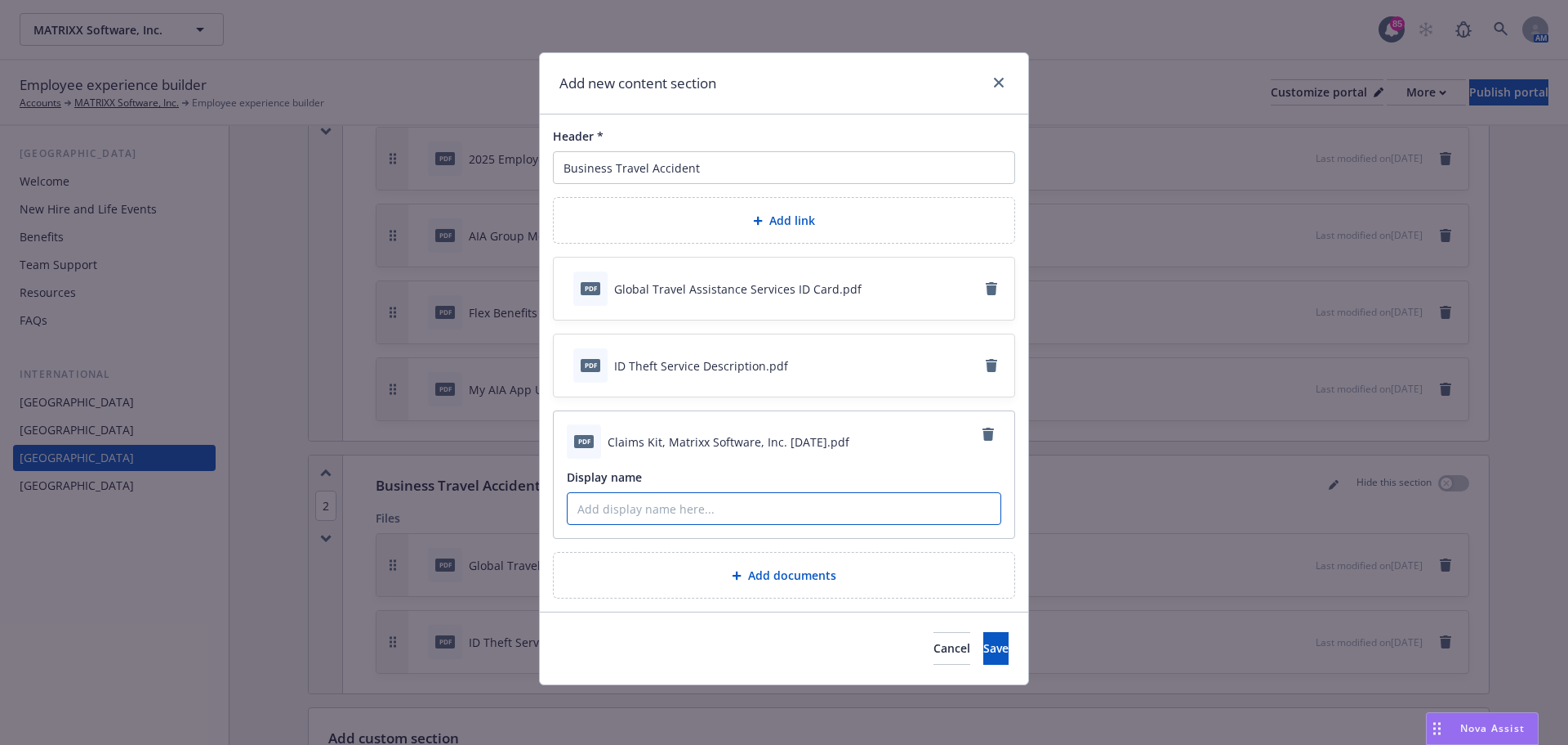
click at [715, 511] on input "Display name" at bounding box center [784, 509] width 433 height 31
type input "Claims Guide"
click at [983, 655] on span "Save" at bounding box center [996, 648] width 26 height 16
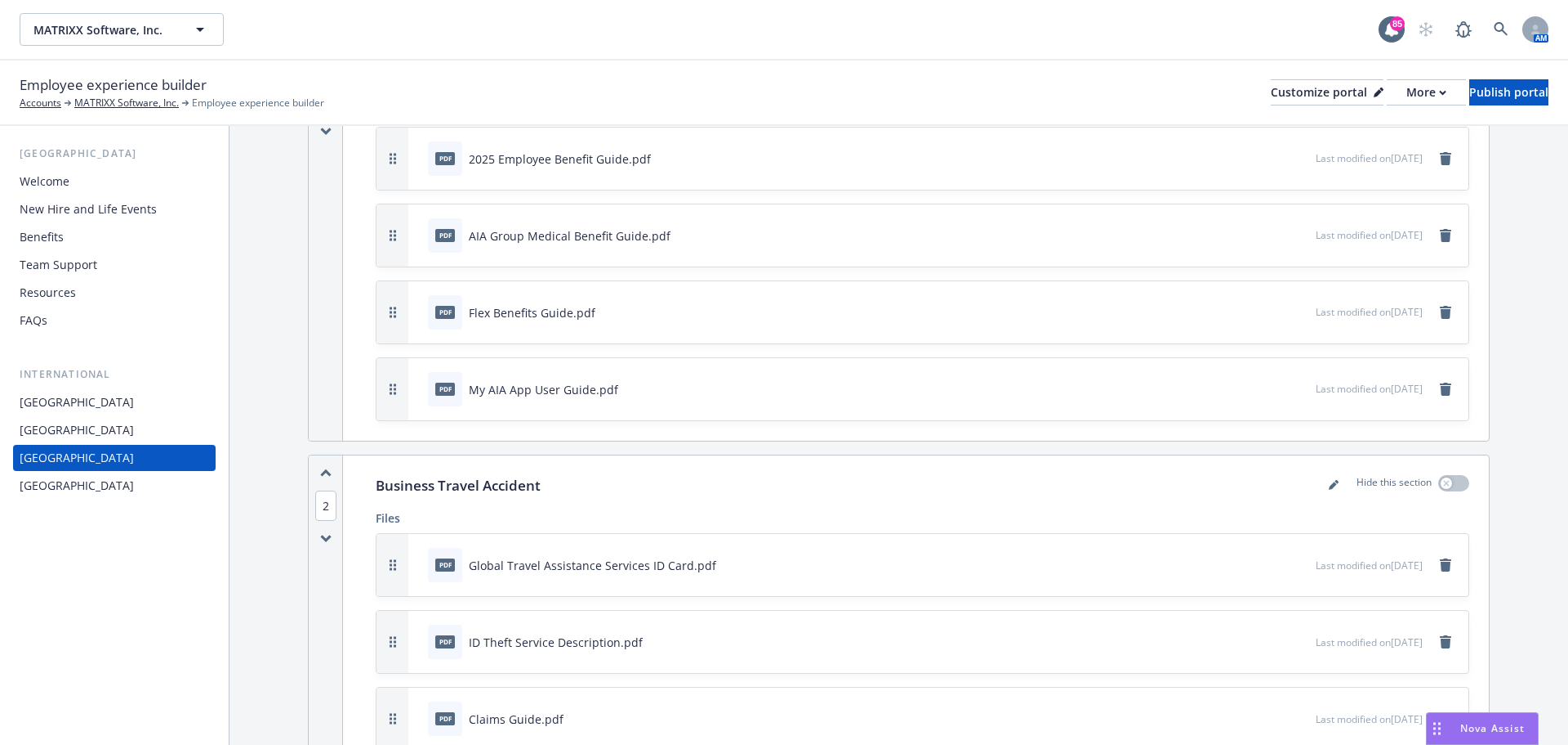
click at [77, 434] on div "United Kingdom" at bounding box center [76, 430] width 115 height 26
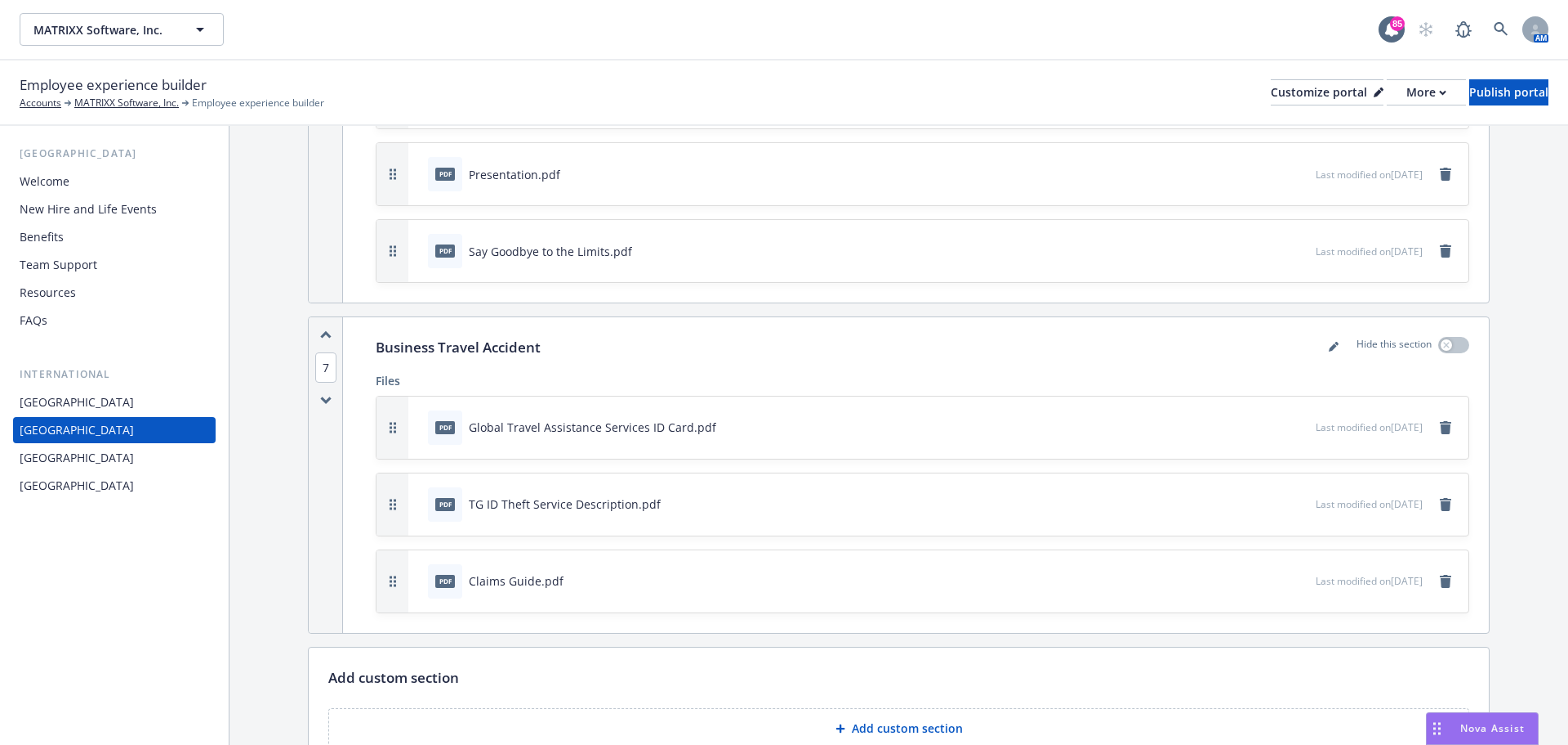
scroll to position [1981, 0]
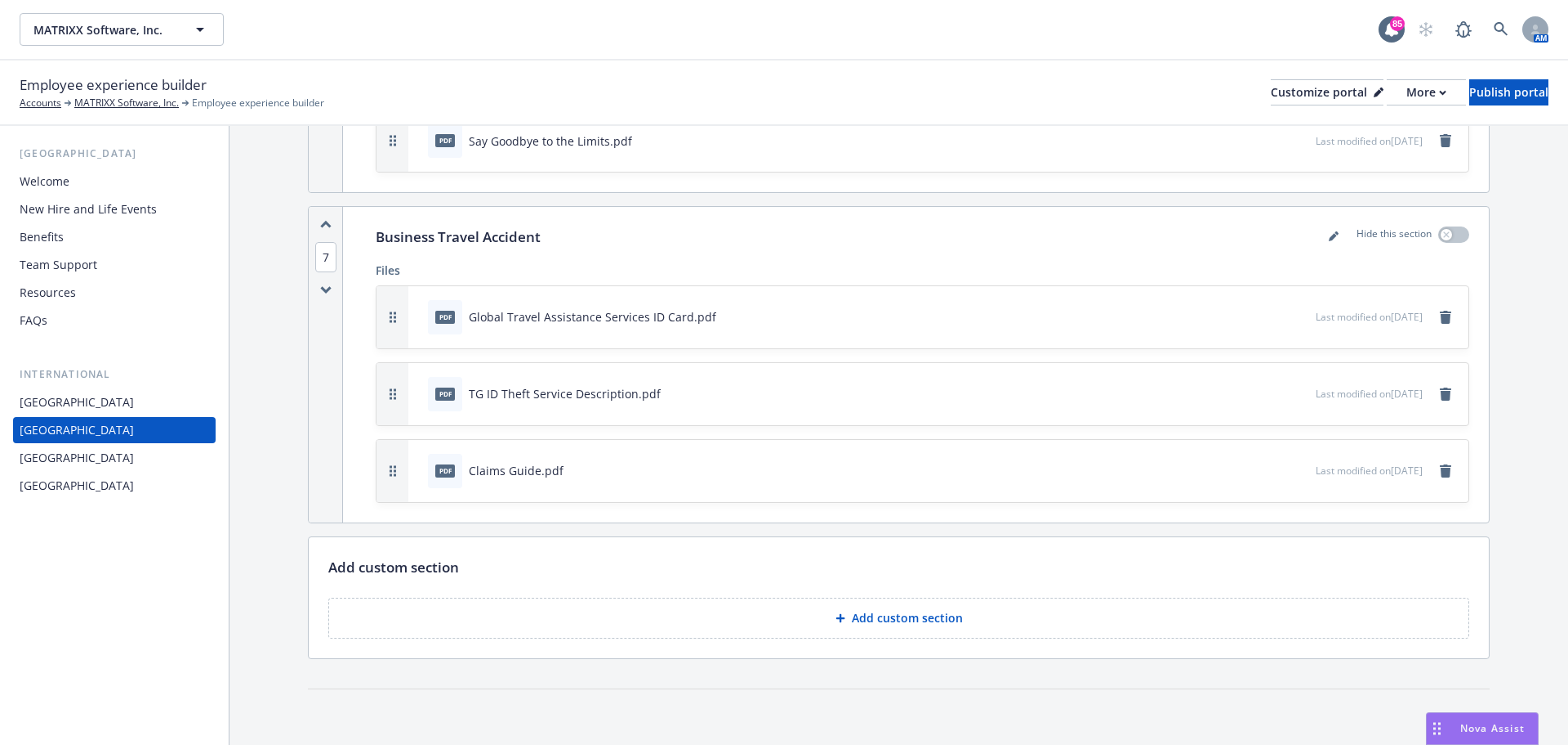
click at [47, 491] on div "Singapore" at bounding box center [76, 485] width 115 height 26
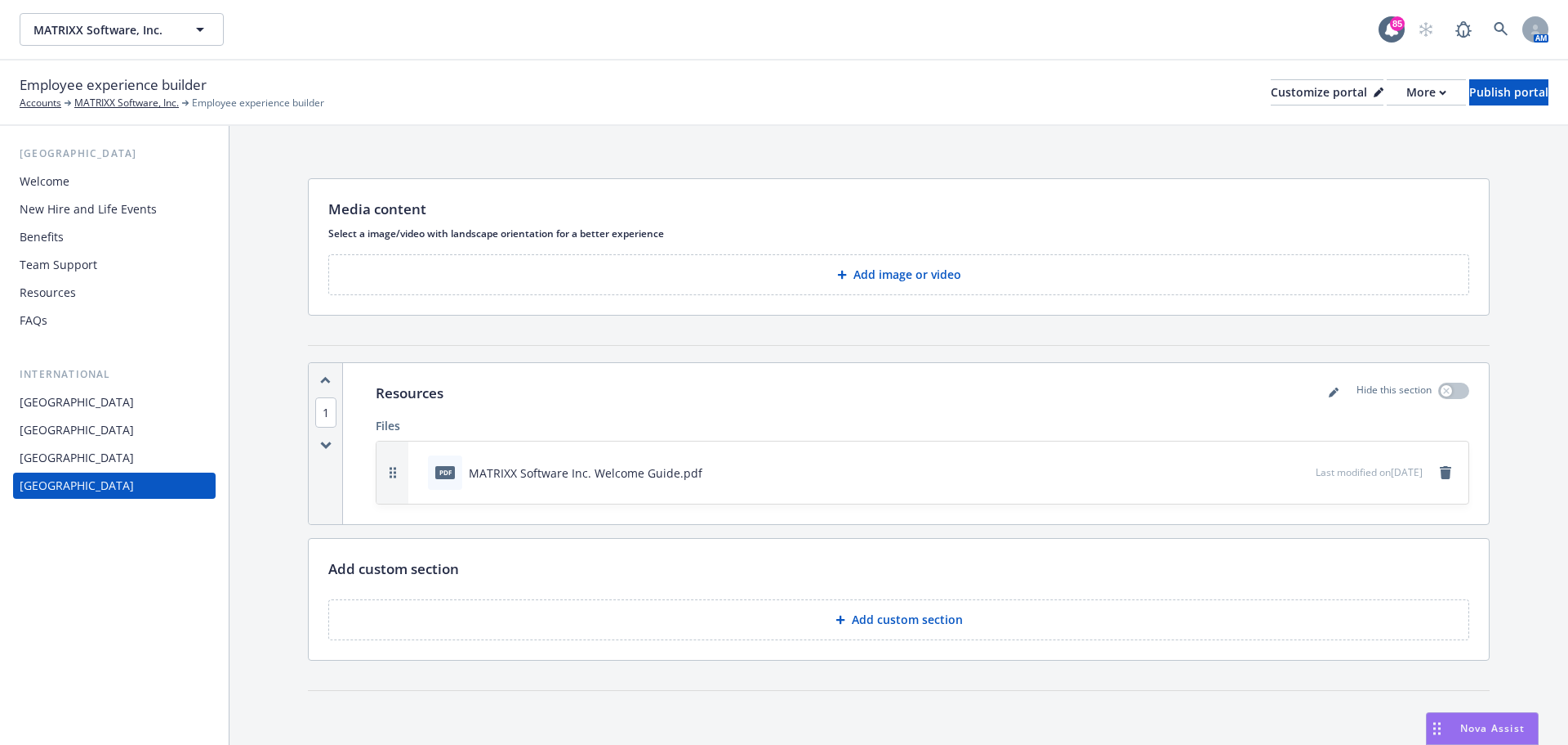
click at [1048, 620] on button "Add custom section" at bounding box center [899, 619] width 1141 height 40
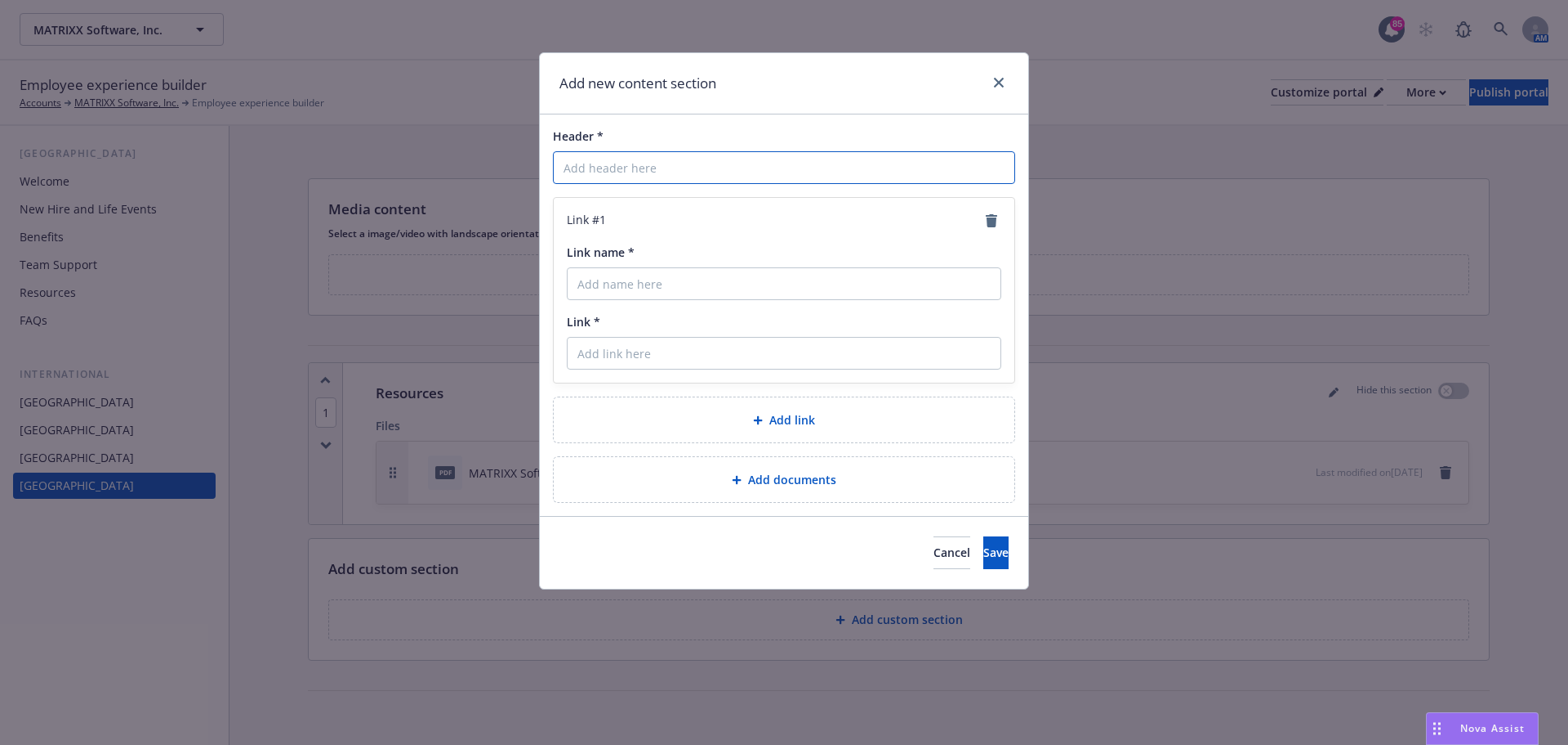
click at [725, 163] on input "Header *" at bounding box center [784, 168] width 463 height 33
type input "Business Travel Accident"
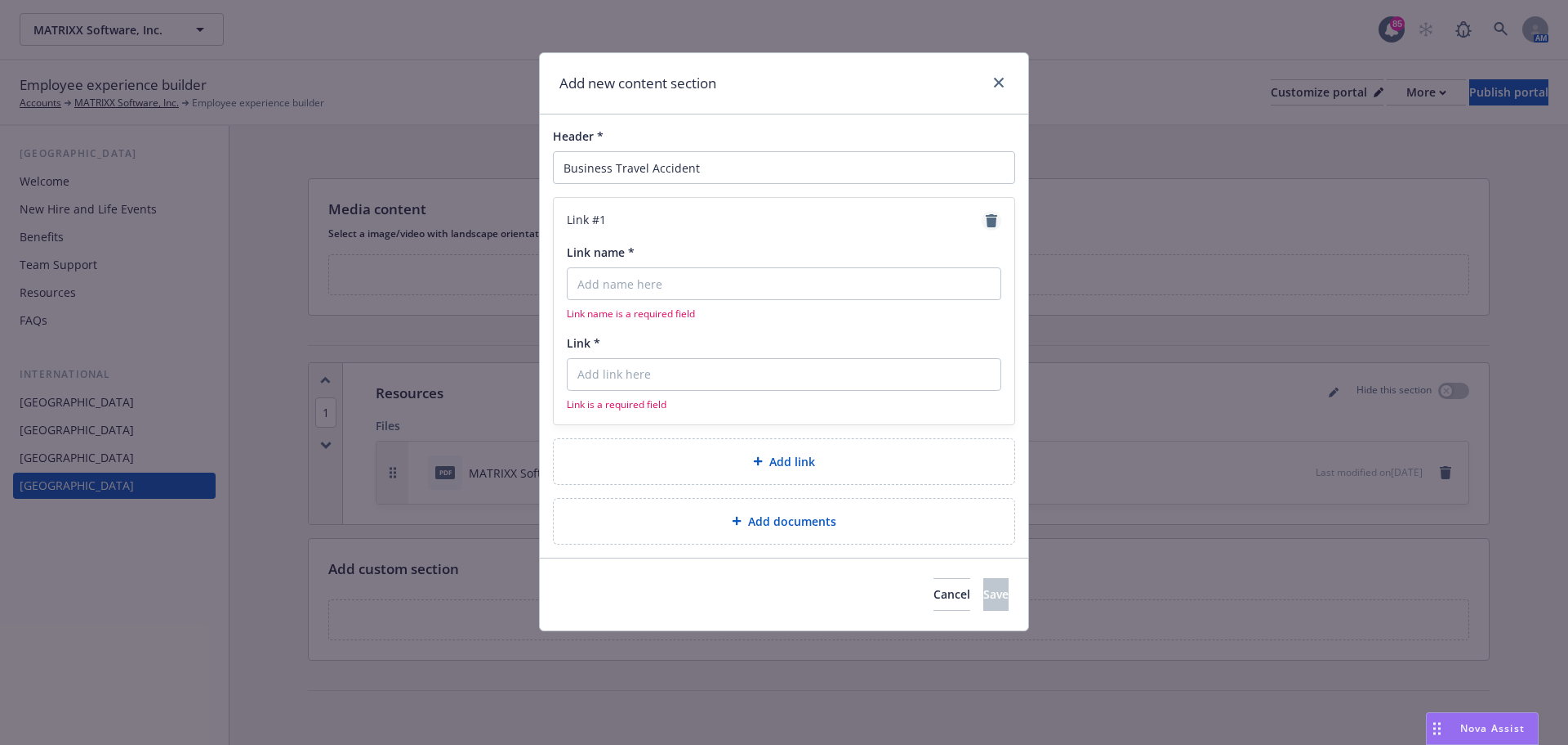
click at [992, 220] on icon "remove" at bounding box center [991, 220] width 11 height 13
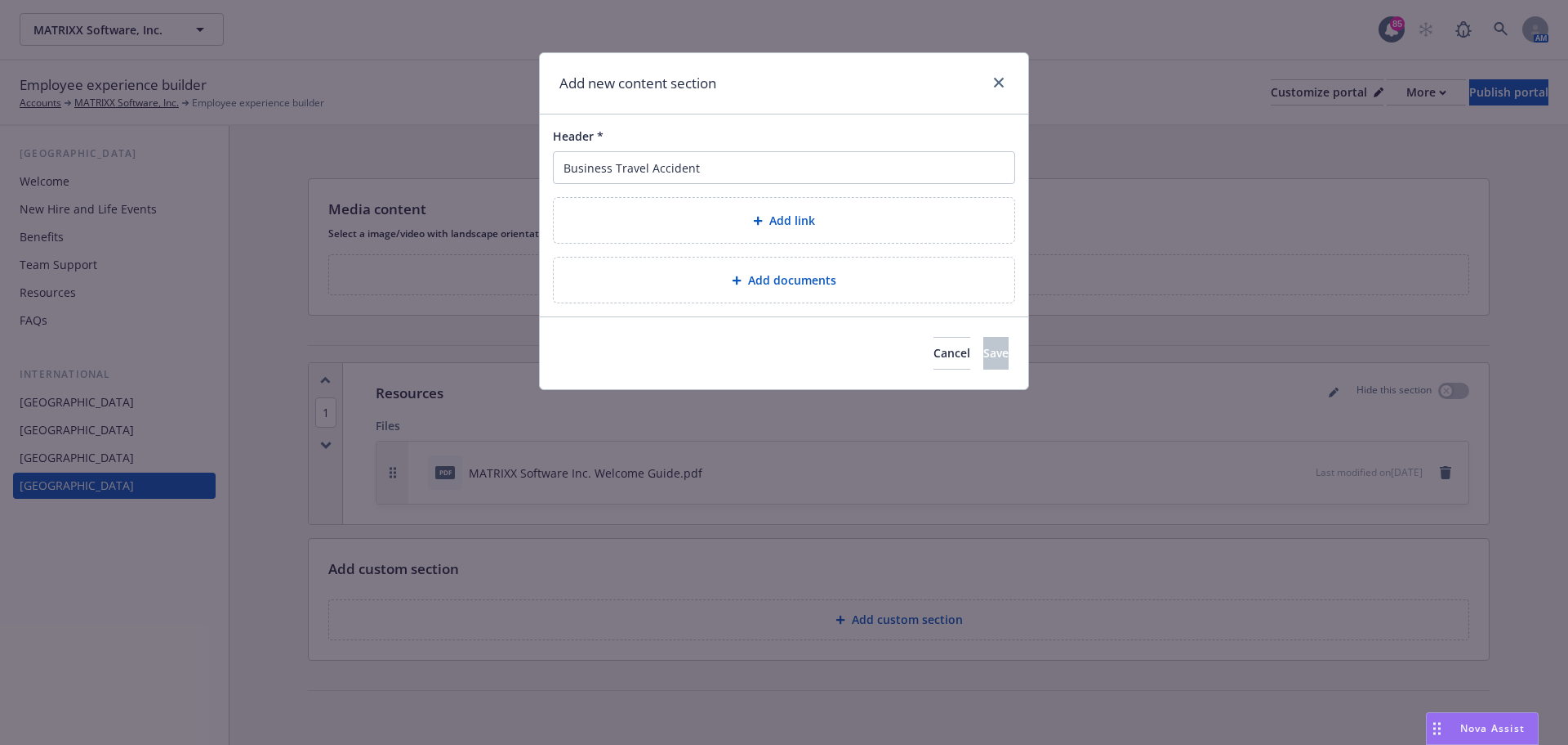
click at [825, 275] on span "Add documents" at bounding box center [792, 279] width 88 height 17
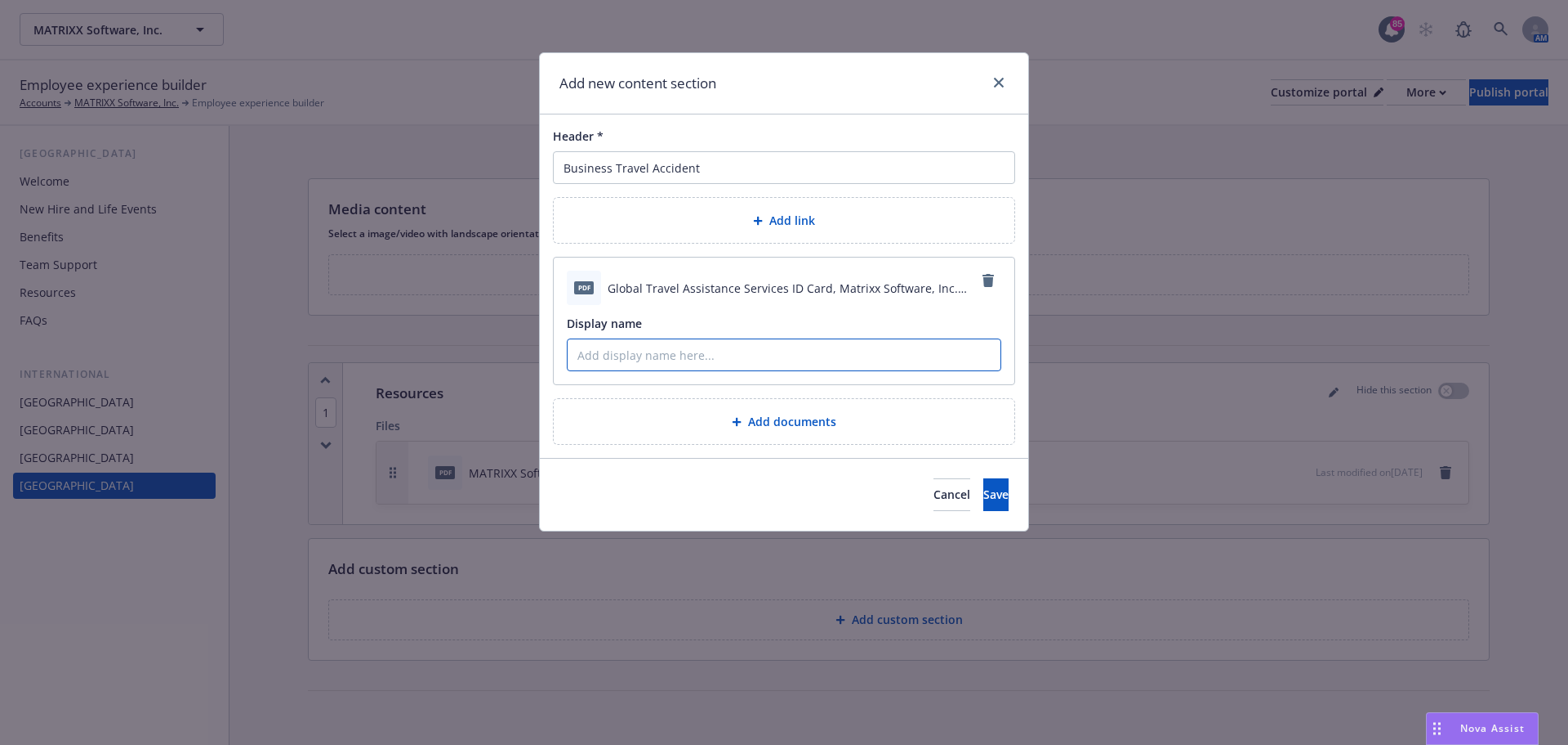
click at [733, 356] on input "Display name" at bounding box center [784, 355] width 433 height 31
type input "Global Travel Assistance Services ID Card"
click at [983, 500] on button "Save" at bounding box center [996, 494] width 26 height 33
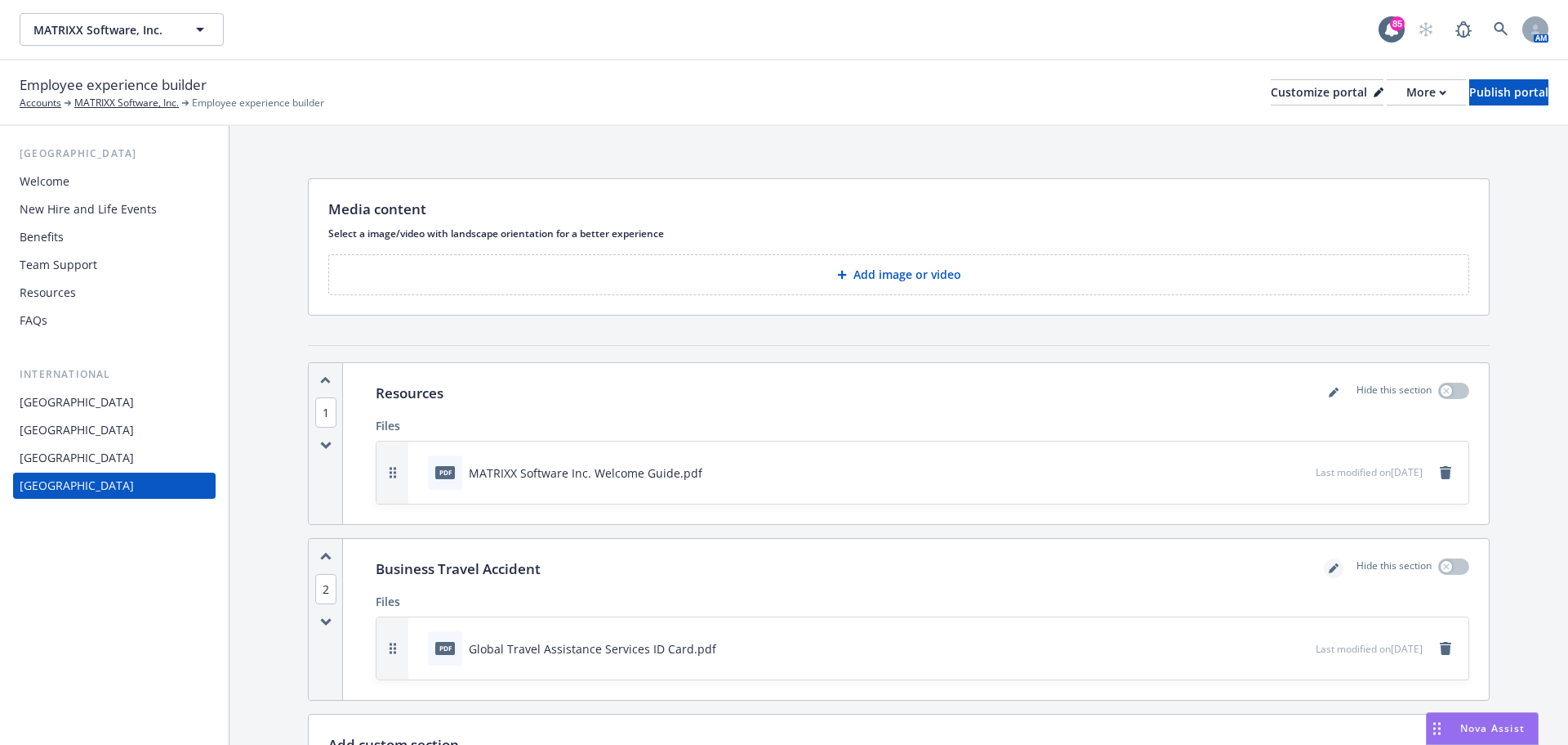
click at [1329, 571] on icon "editPencil" at bounding box center [1334, 568] width 10 height 10
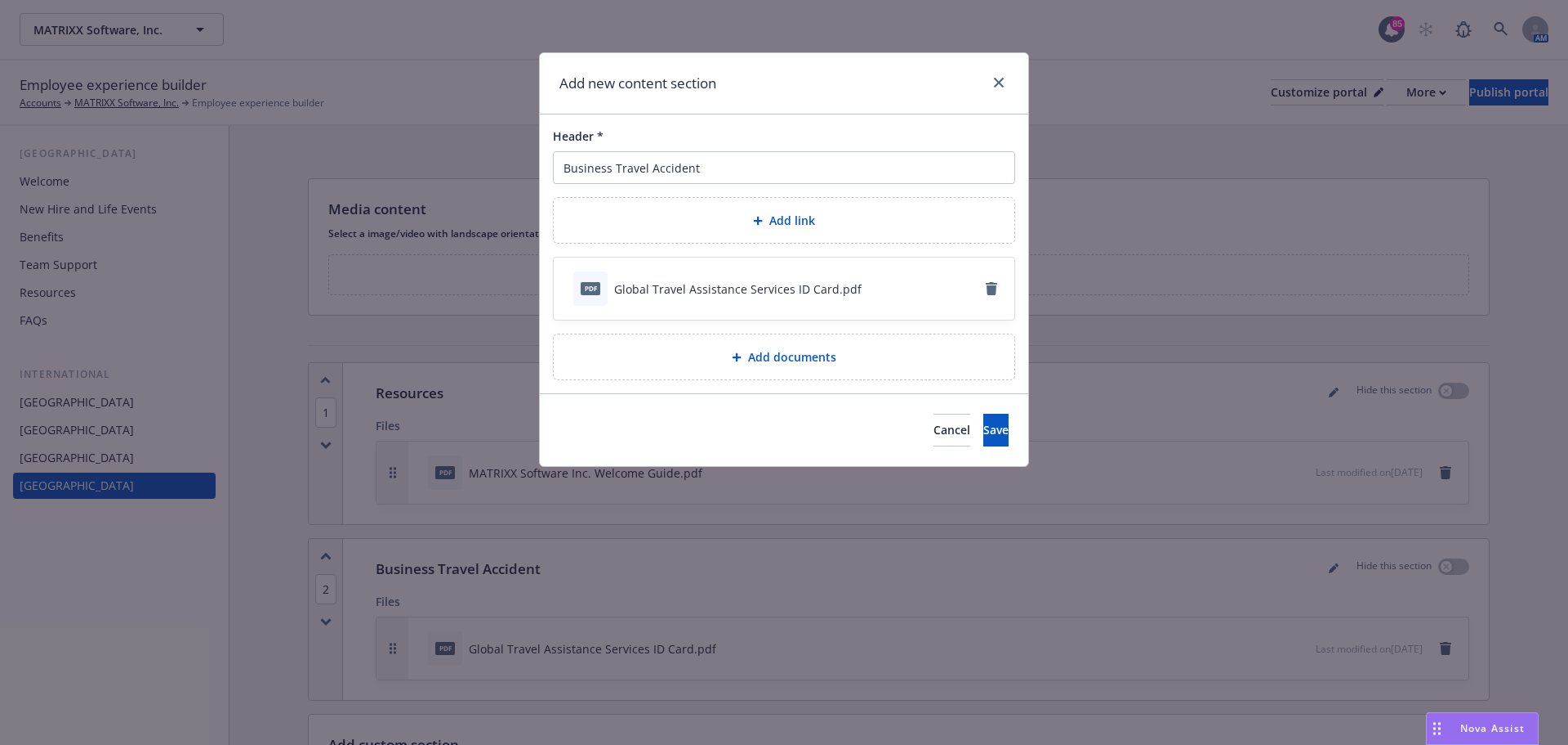
click at [765, 358] on span "Add documents" at bounding box center [792, 356] width 88 height 17
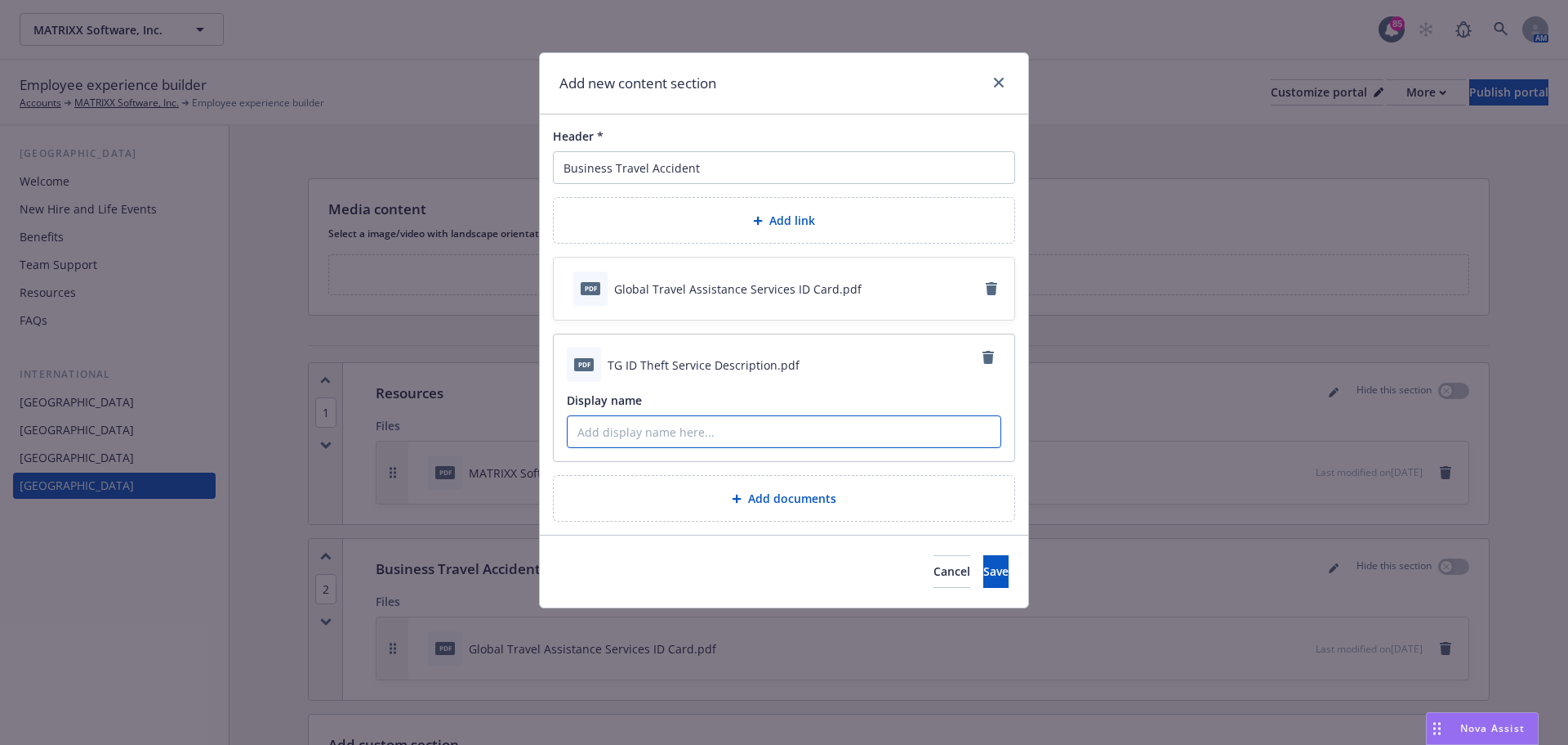
click at [752, 428] on input "Display name" at bounding box center [784, 432] width 433 height 31
type input "ID Theft Service Description"
click at [983, 567] on span "Save" at bounding box center [996, 570] width 26 height 16
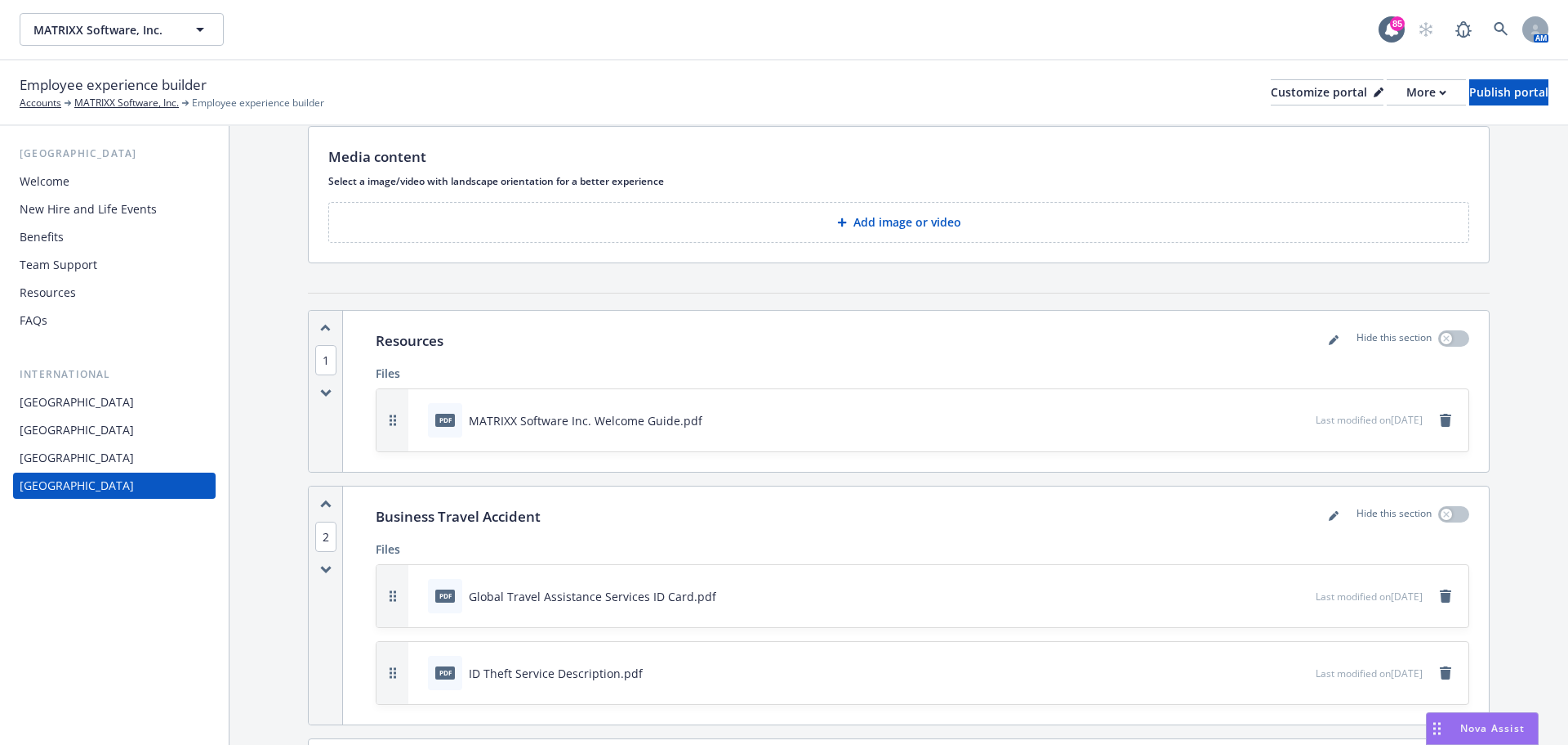
scroll to position [82, 0]
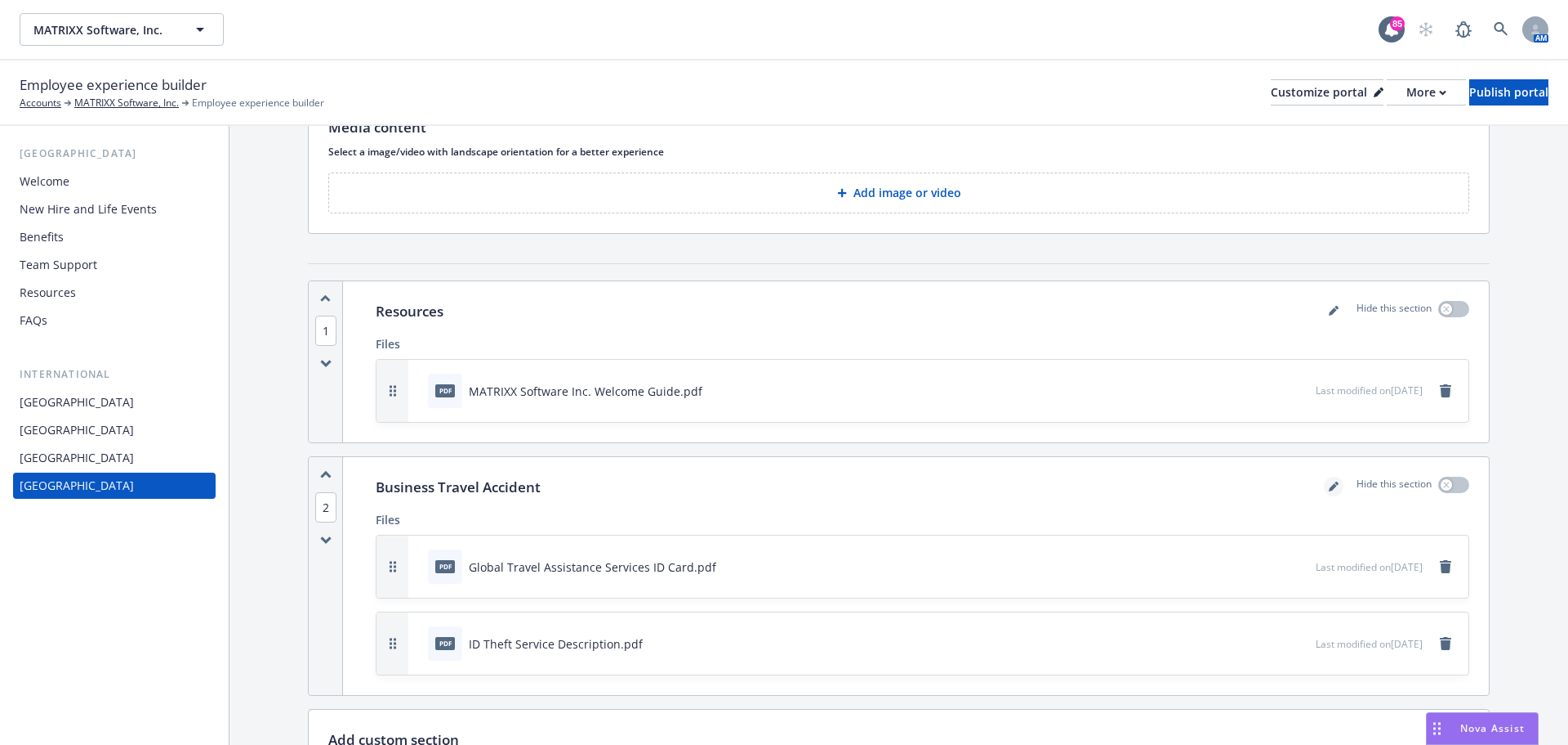
click at [1329, 490] on icon "editPencil" at bounding box center [1334, 486] width 10 height 10
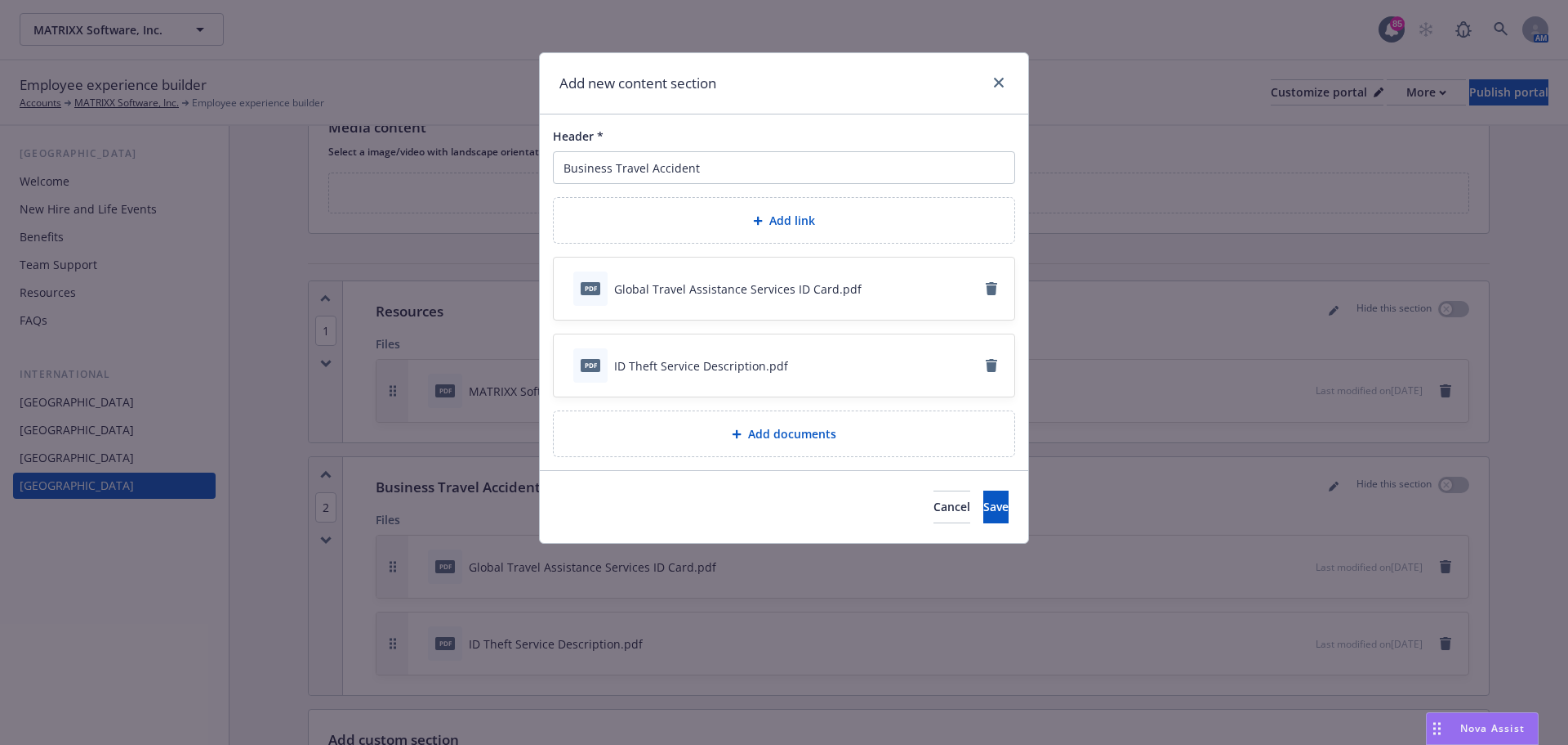
click at [808, 435] on span "Add documents" at bounding box center [792, 434] width 88 height 17
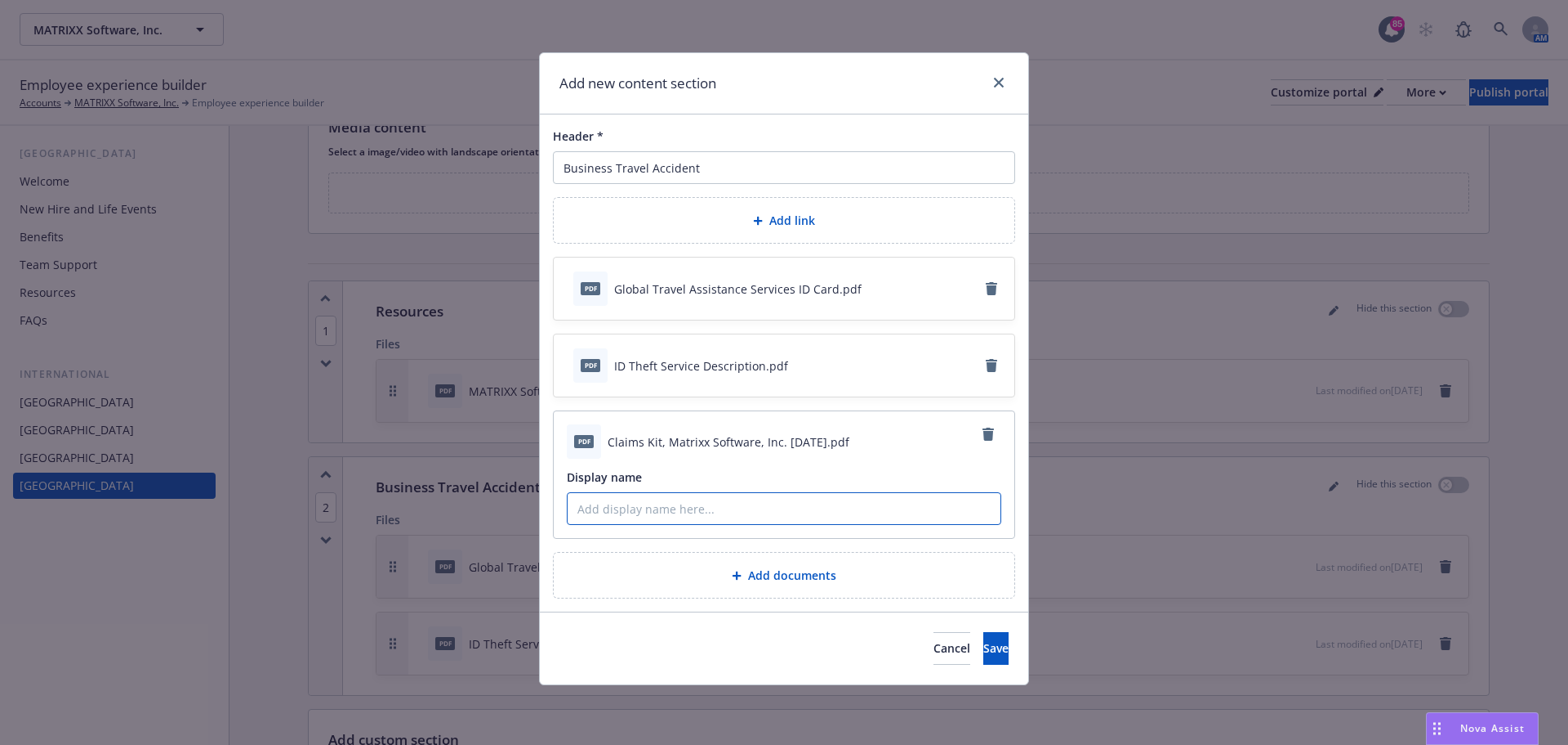
click at [780, 497] on input "Display name" at bounding box center [784, 509] width 433 height 31
type input "Claims Guide"
click at [983, 659] on button "Save" at bounding box center [996, 649] width 26 height 33
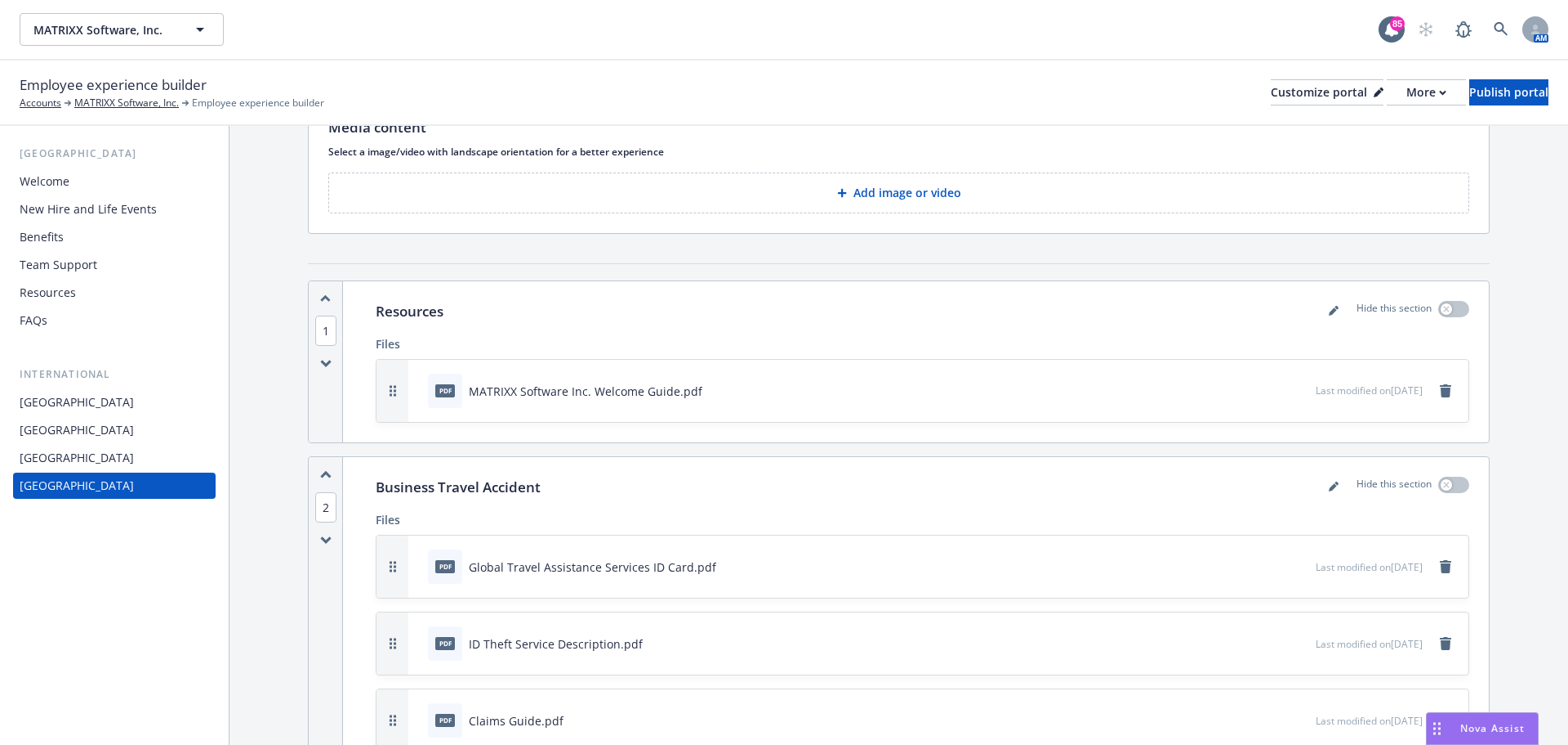
click at [112, 406] on div "United Arab Emirates" at bounding box center [76, 402] width 115 height 26
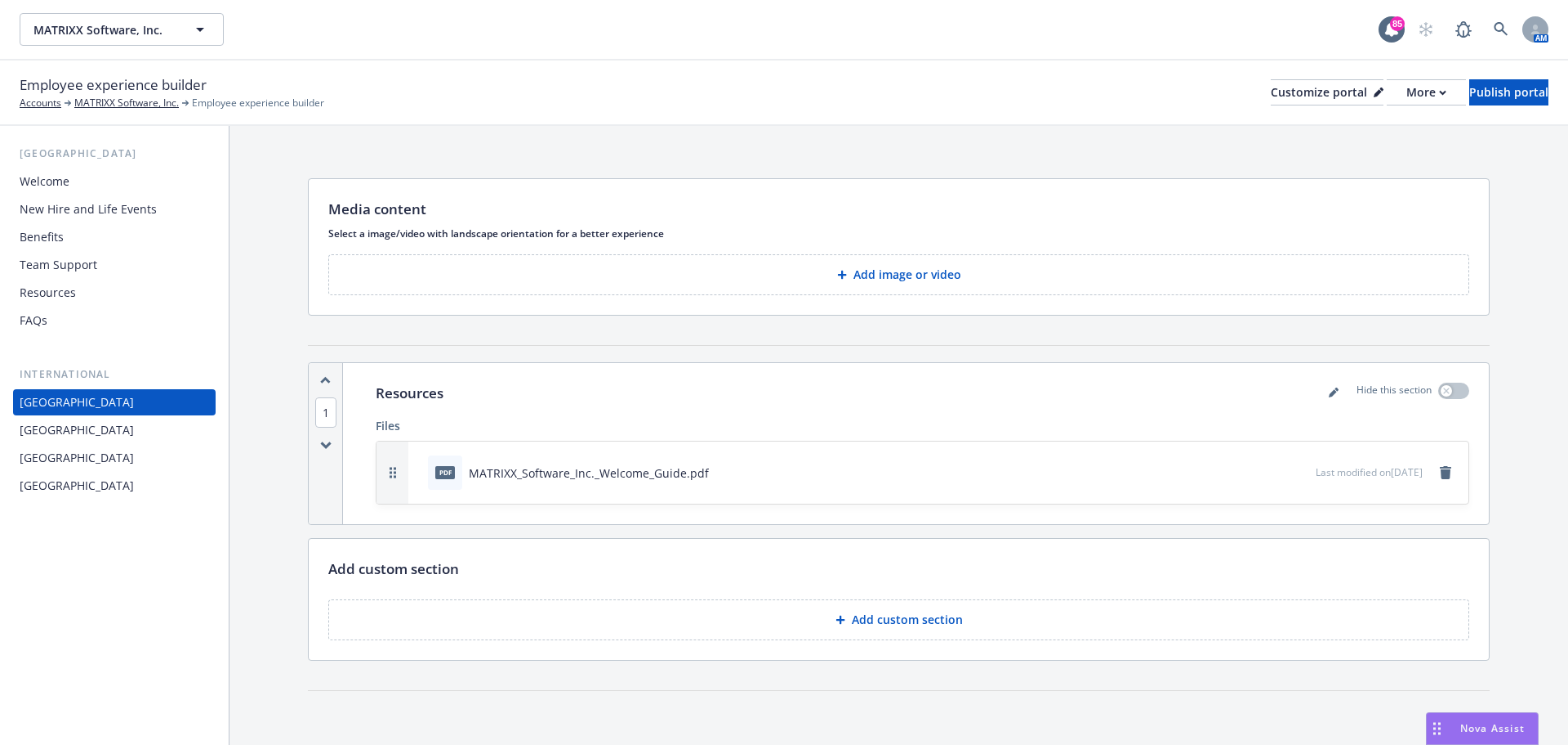
click at [831, 629] on button "Add custom section" at bounding box center [899, 619] width 1141 height 40
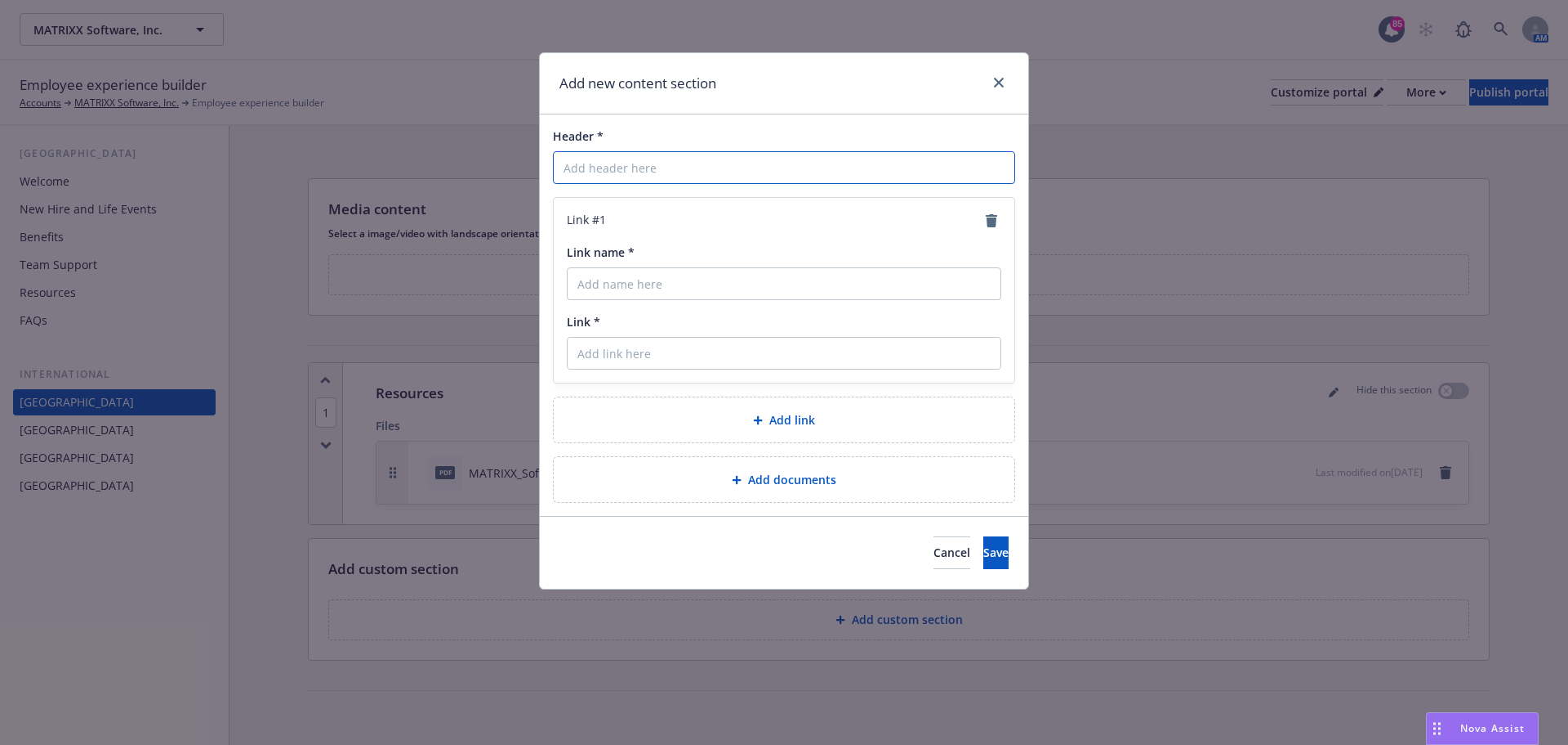
click at [622, 168] on input "Header *" at bounding box center [784, 168] width 463 height 33
type input "Business Travel Accident"
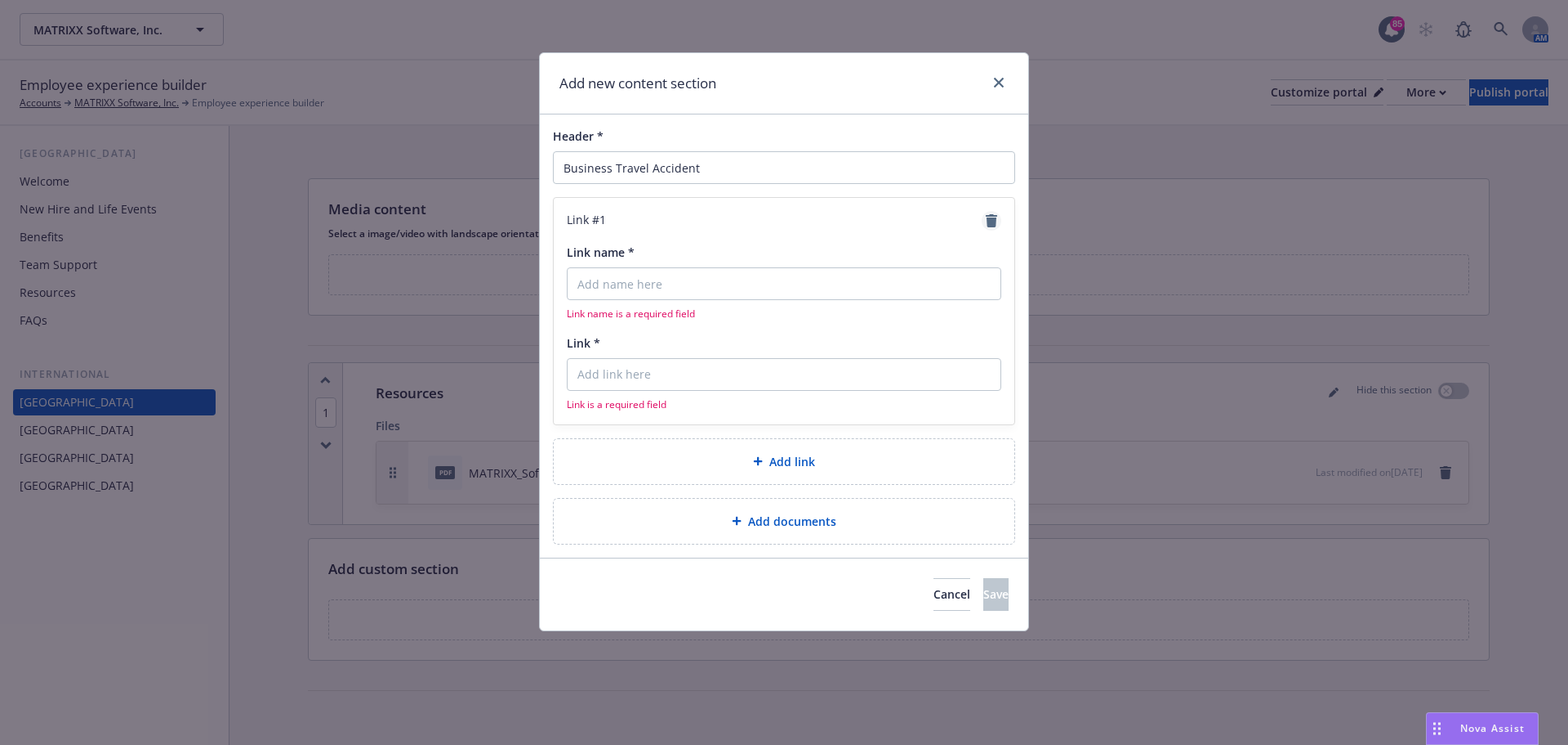
click at [992, 220] on icon "remove" at bounding box center [991, 220] width 11 height 13
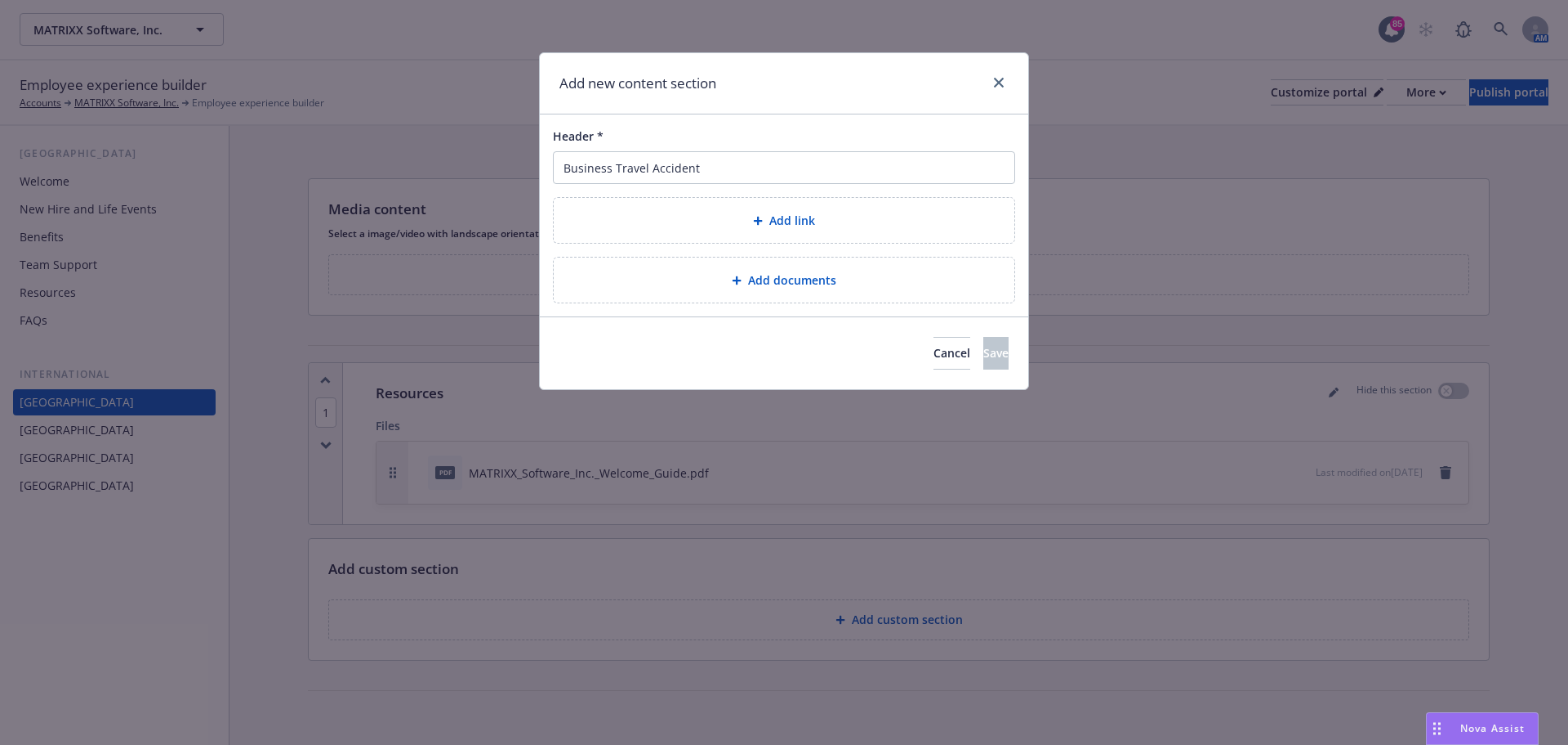
click at [748, 288] on span "Add documents" at bounding box center [792, 279] width 88 height 17
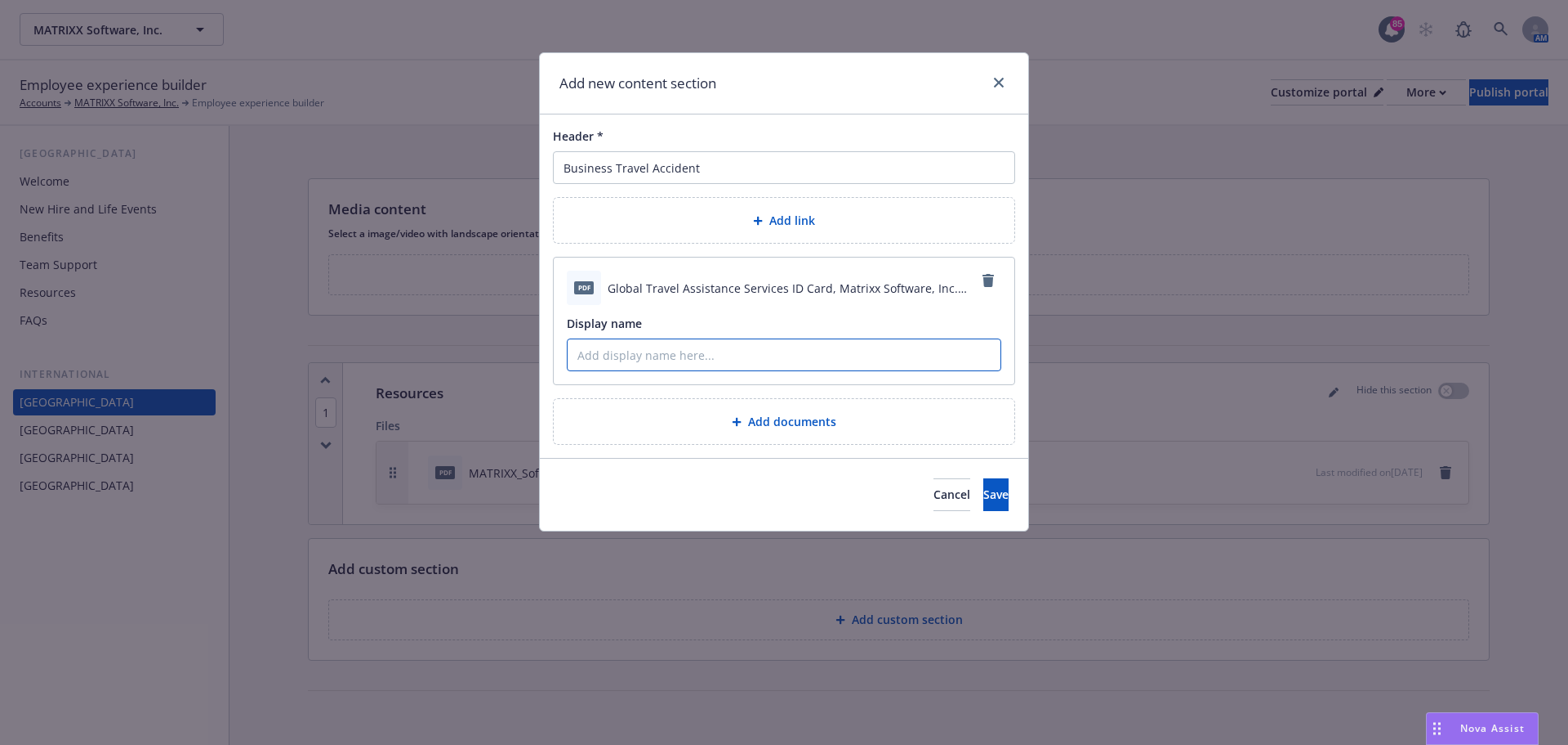
click at [751, 358] on input "Display name" at bounding box center [784, 355] width 433 height 31
type input "Global Travel Assistance Services ID Card"
click at [983, 492] on button "Save" at bounding box center [996, 494] width 26 height 33
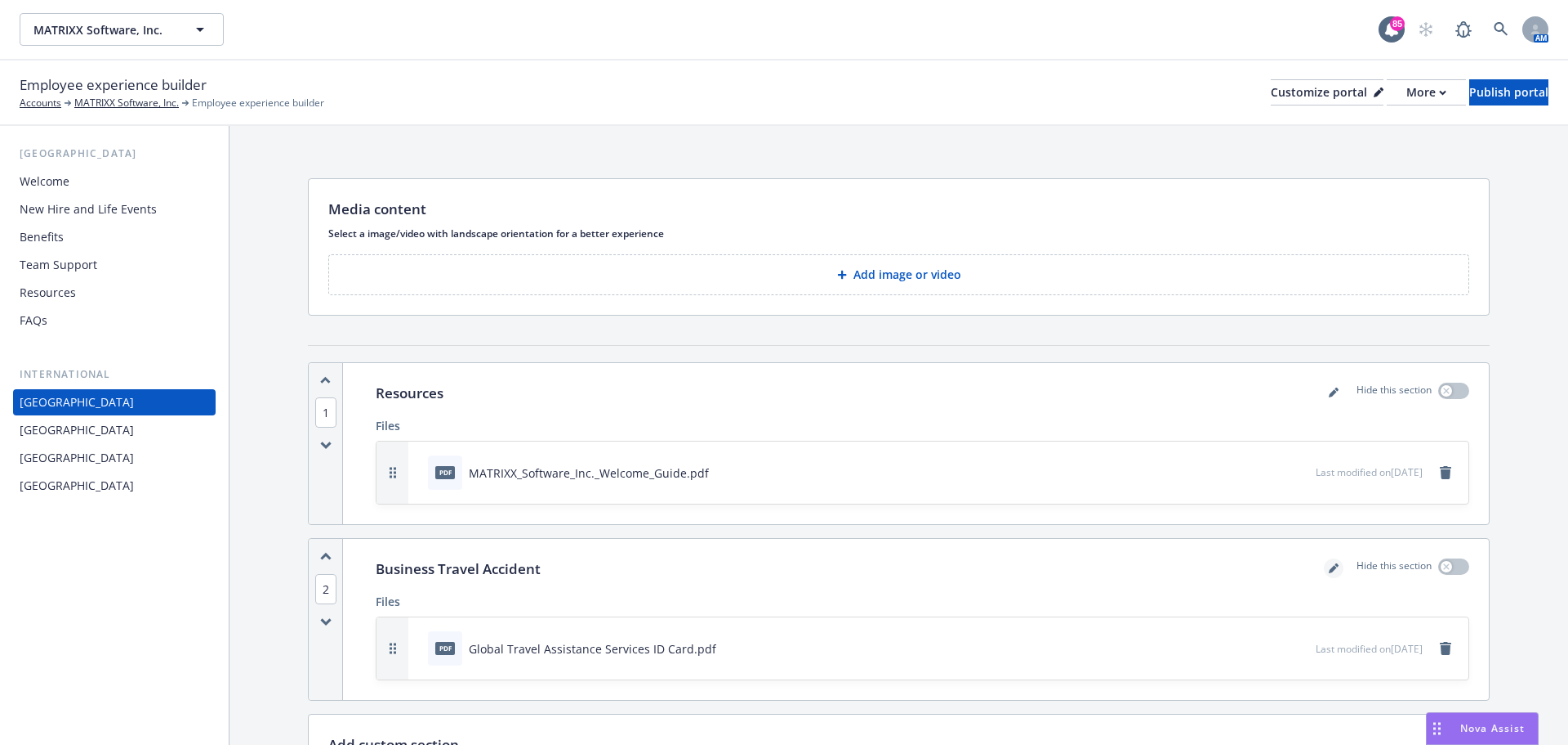
click at [1329, 570] on icon "editPencil" at bounding box center [1333, 569] width 8 height 8
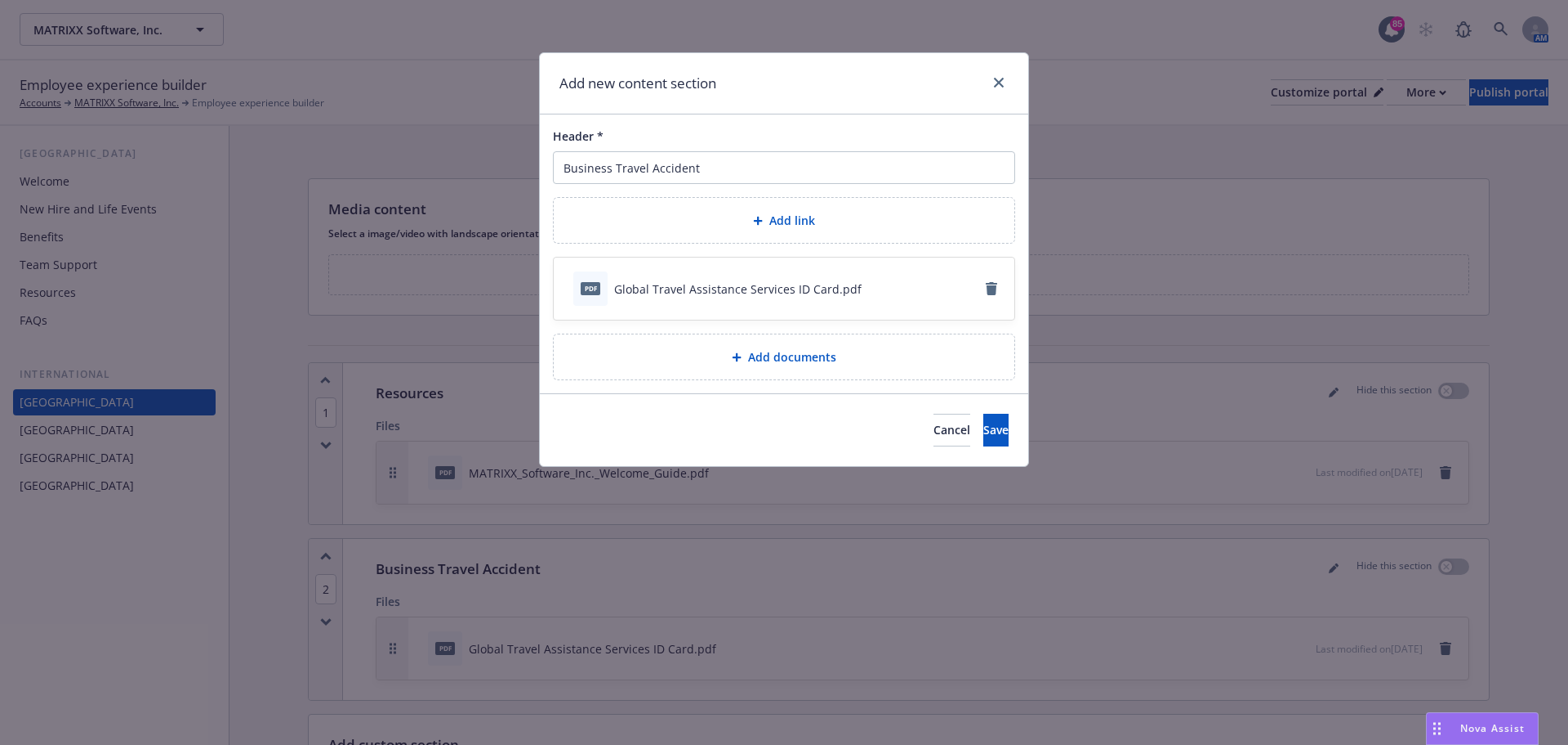
click at [748, 358] on span "Add documents" at bounding box center [792, 356] width 88 height 17
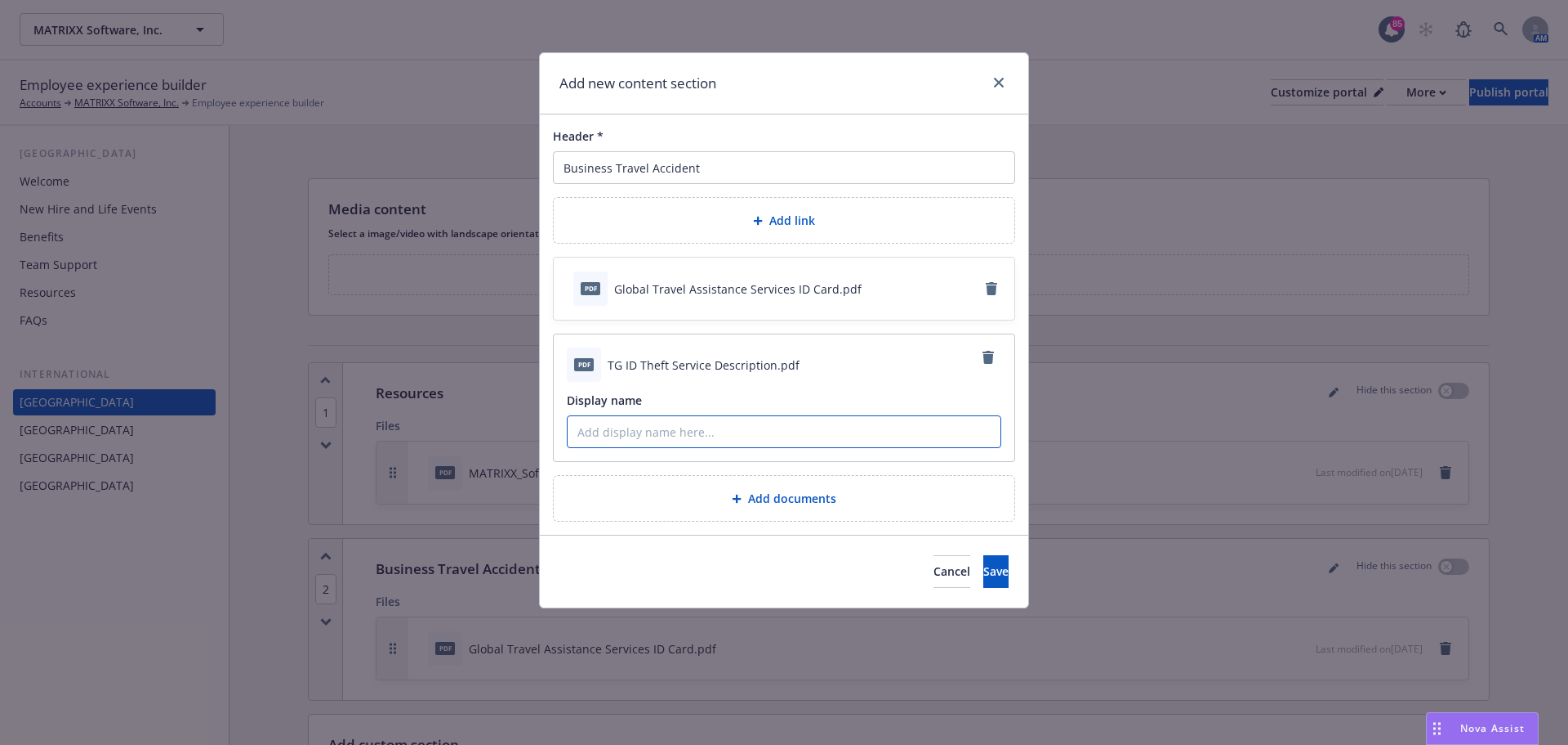
click at [739, 435] on input "Display name" at bounding box center [784, 432] width 433 height 31
type input "ID Theft Service Description"
click at [983, 579] on span "Save" at bounding box center [996, 570] width 26 height 16
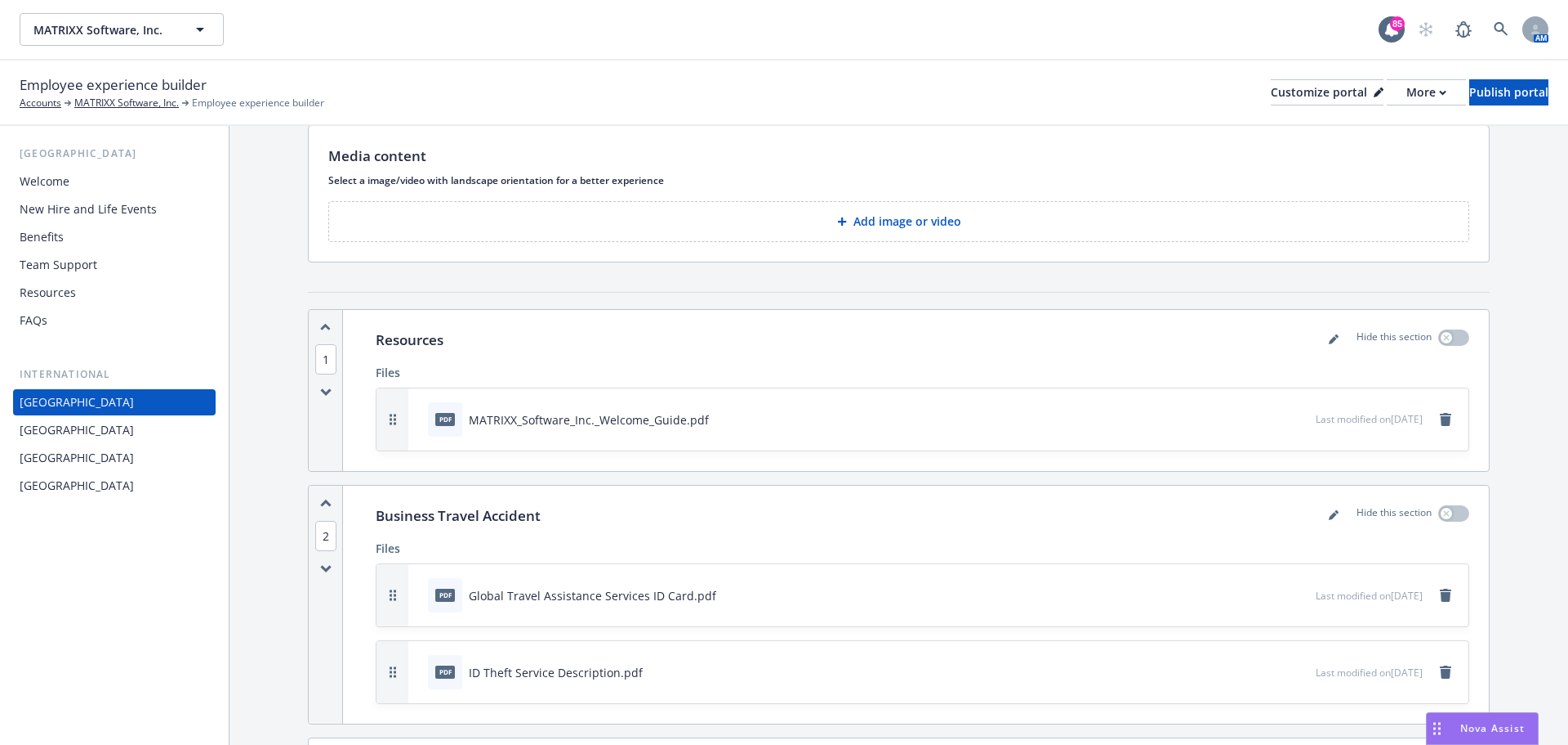
scroll to position [82, 0]
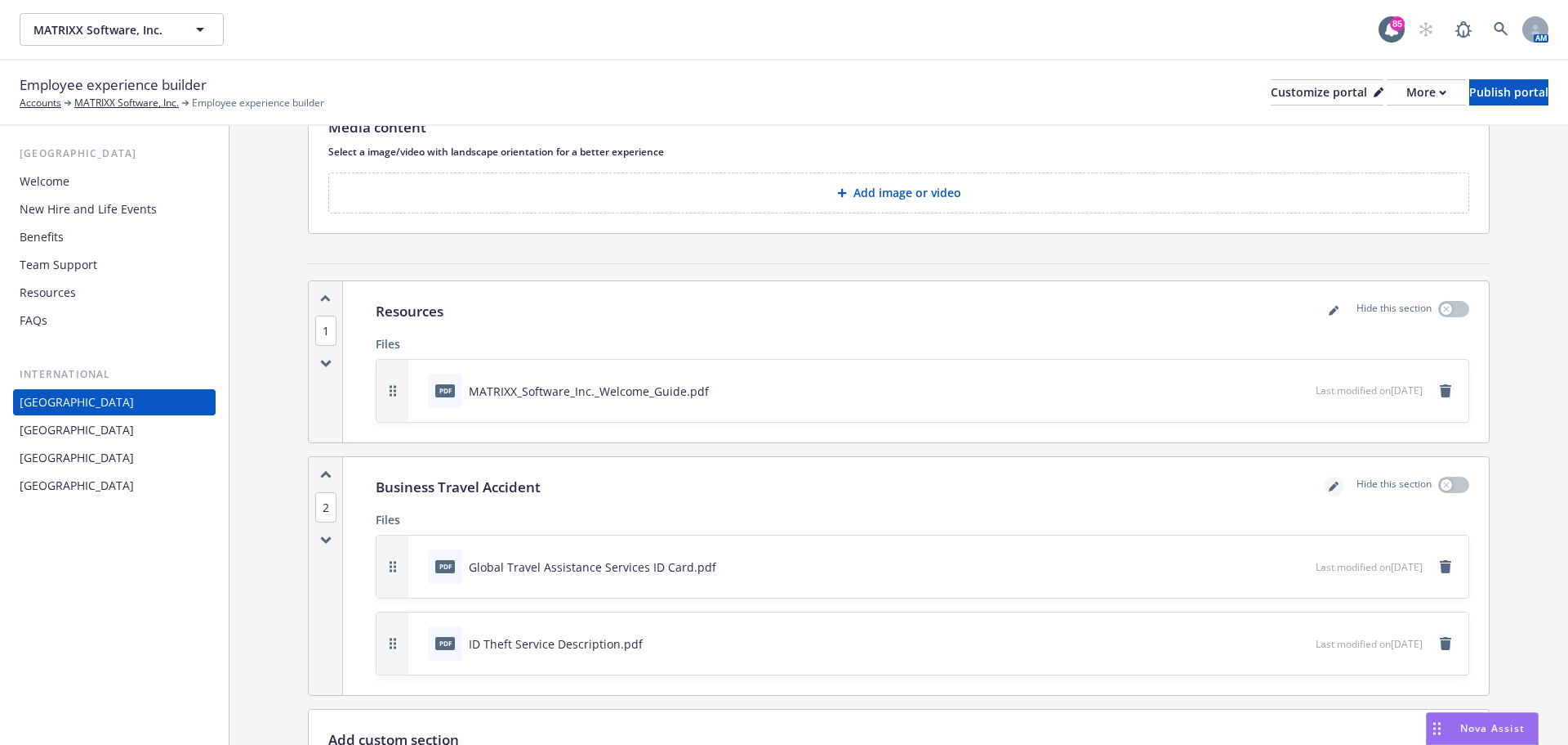
click at [1329, 488] on icon "editPencil" at bounding box center [1334, 486] width 10 height 10
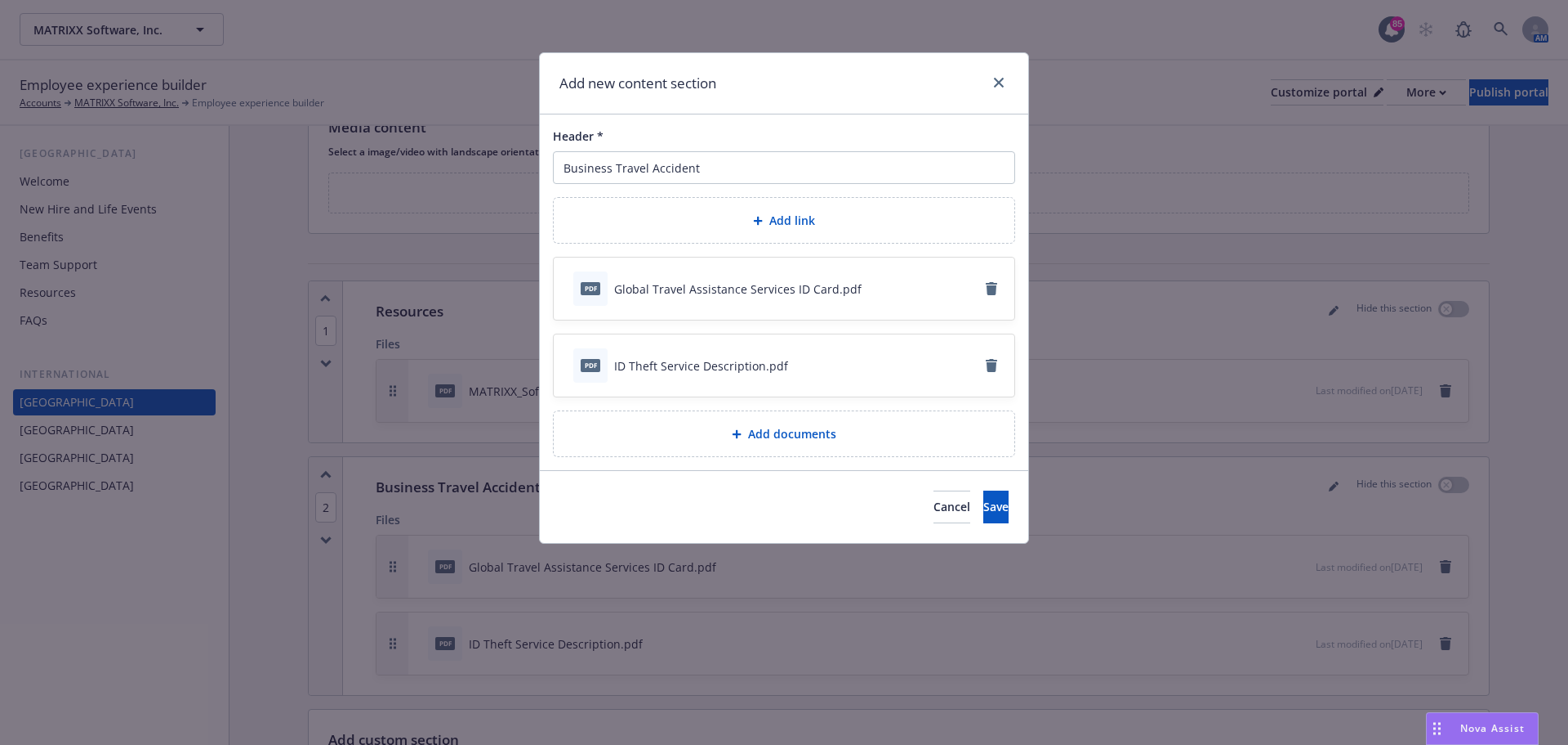
click at [808, 445] on div "Add documents" at bounding box center [784, 434] width 461 height 45
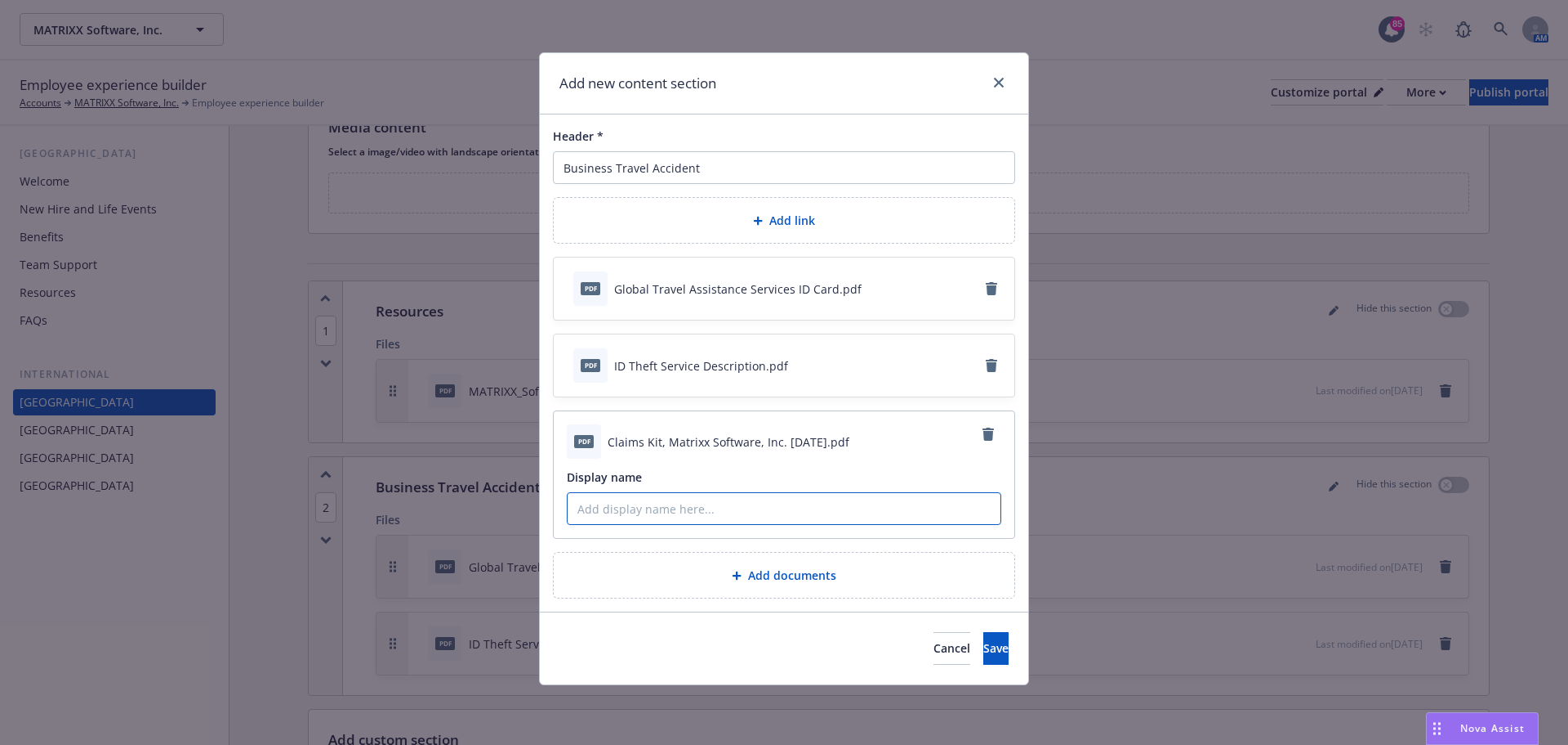
click at [683, 507] on input "Display name" at bounding box center [784, 509] width 433 height 31
type input "Claims Guide"
click at [983, 636] on button "Save" at bounding box center [996, 649] width 26 height 33
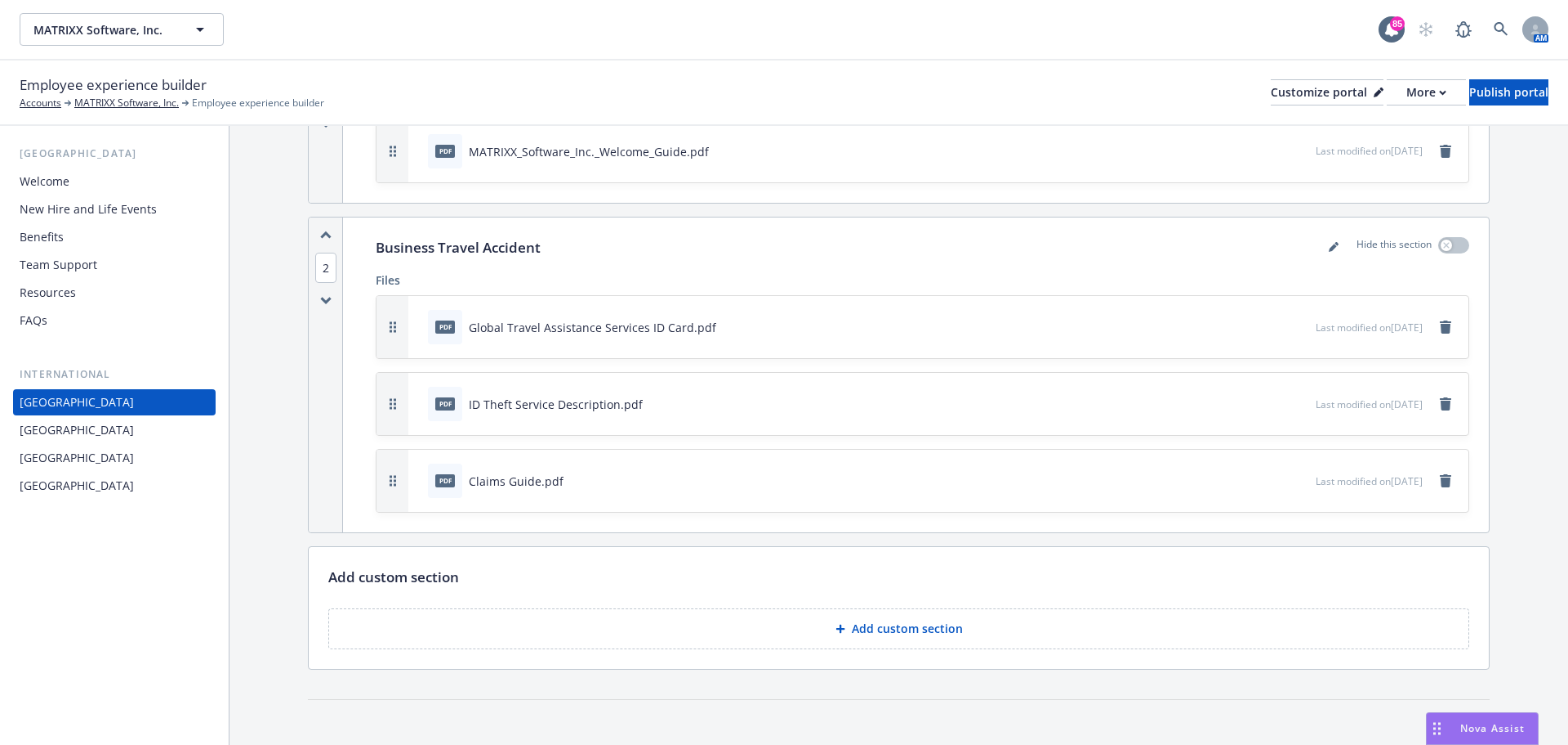
scroll to position [327, 0]
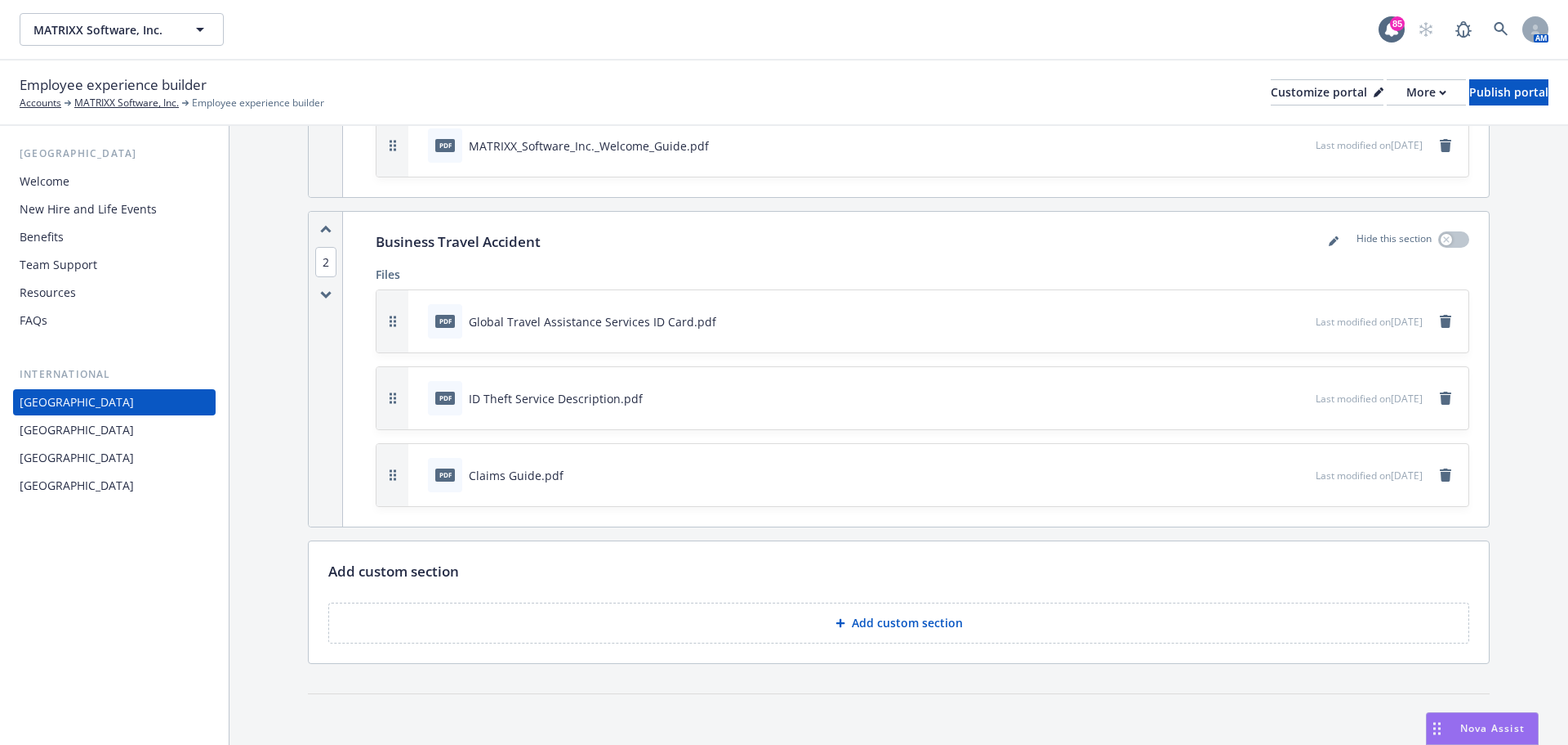
click at [59, 240] on div "Benefits" at bounding box center [41, 237] width 44 height 26
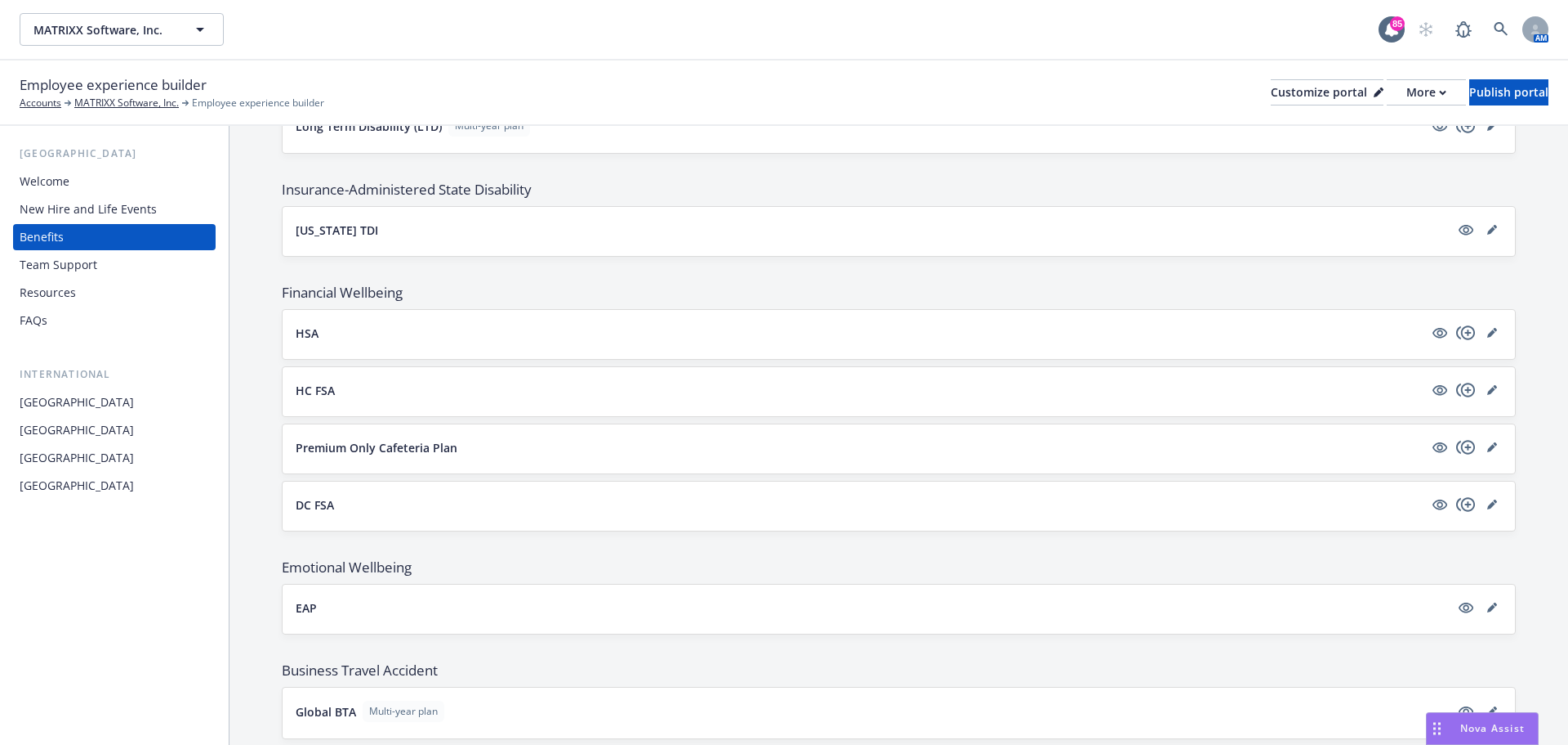
scroll to position [1315, 0]
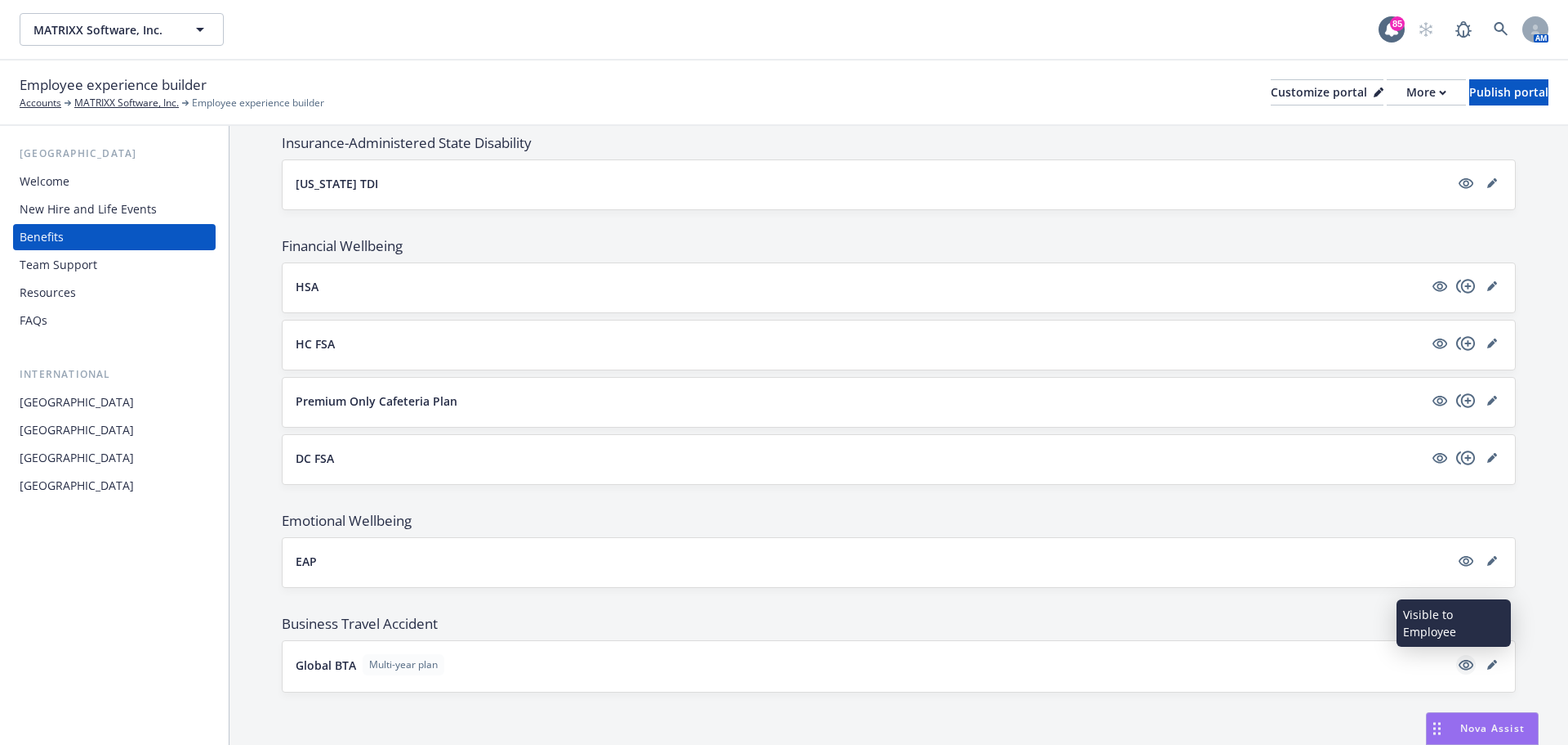
click at [1459, 666] on icon "visible" at bounding box center [1466, 665] width 15 height 11
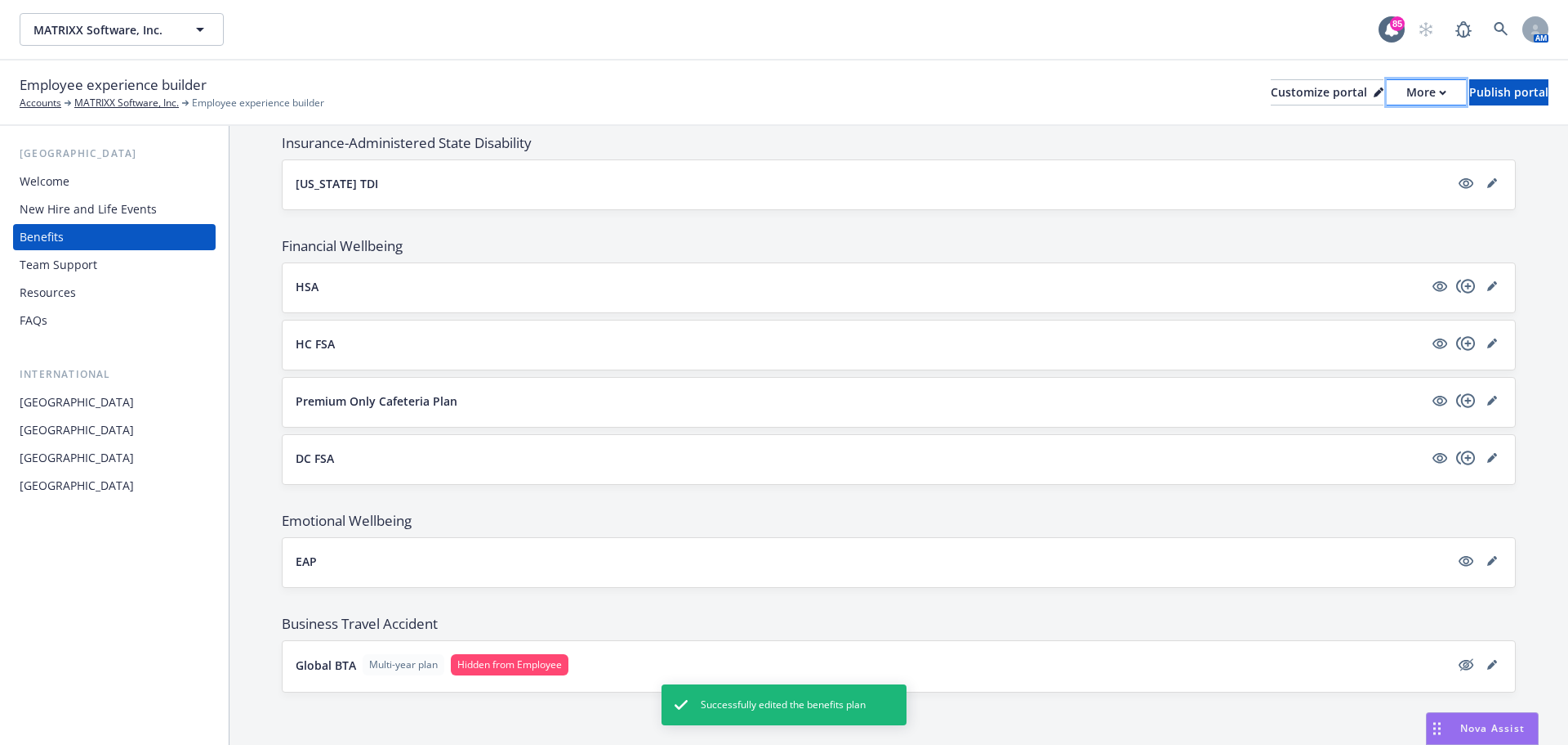
click at [1406, 96] on div "More" at bounding box center [1427, 92] width 40 height 25
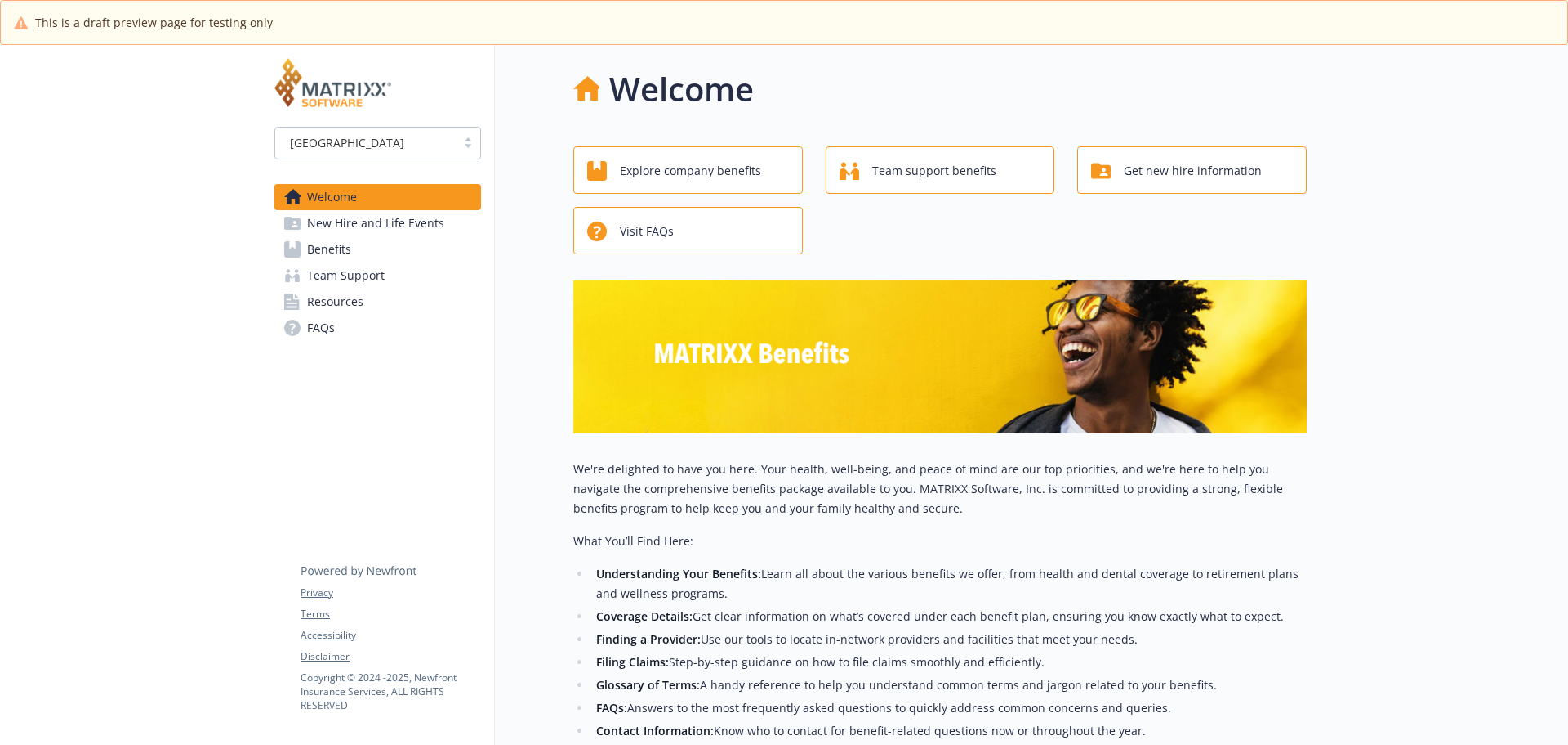
drag, startPoint x: 373, startPoint y: 259, endPoint x: 385, endPoint y: 260, distance: 12.0
click at [373, 259] on link "Benefits" at bounding box center [377, 249] width 207 height 26
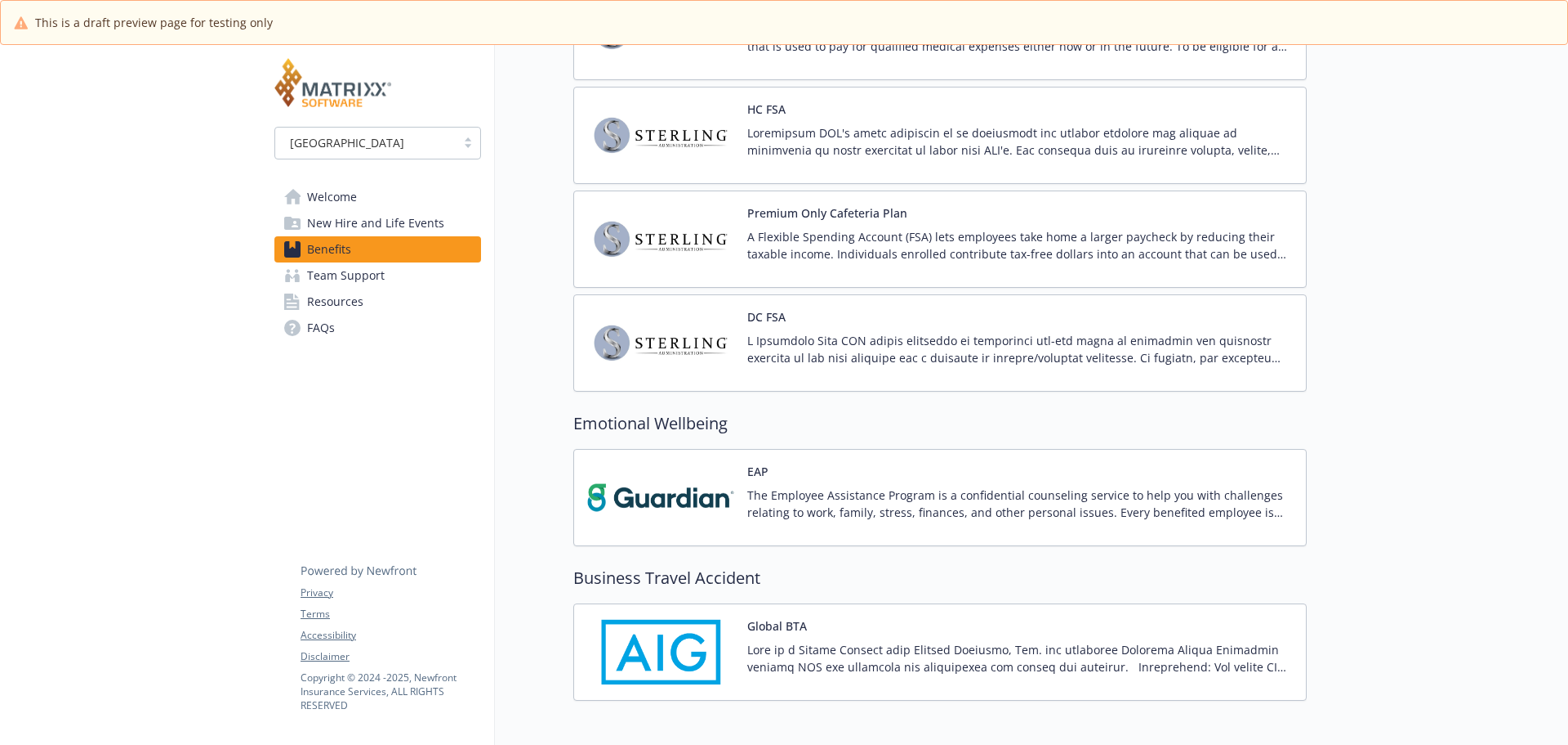
scroll to position [2190, 0]
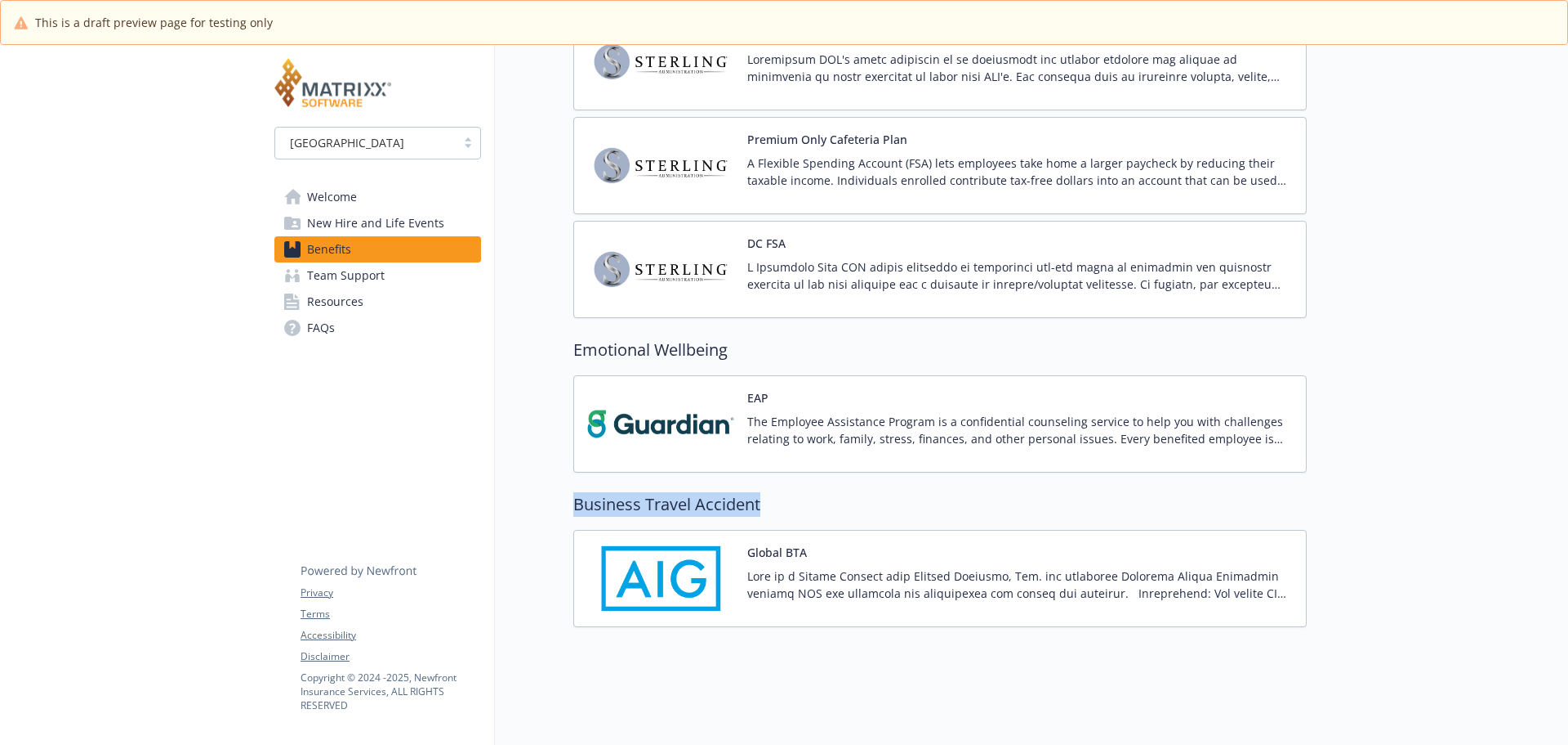
drag, startPoint x: 767, startPoint y: 494, endPoint x: 578, endPoint y: 493, distance: 189.0
click at [578, 493] on h2 "Business Travel Accident" at bounding box center [940, 504] width 734 height 25
copy h2 "Business Travel Accident"
click at [1060, 567] on p at bounding box center [1020, 583] width 545 height 34
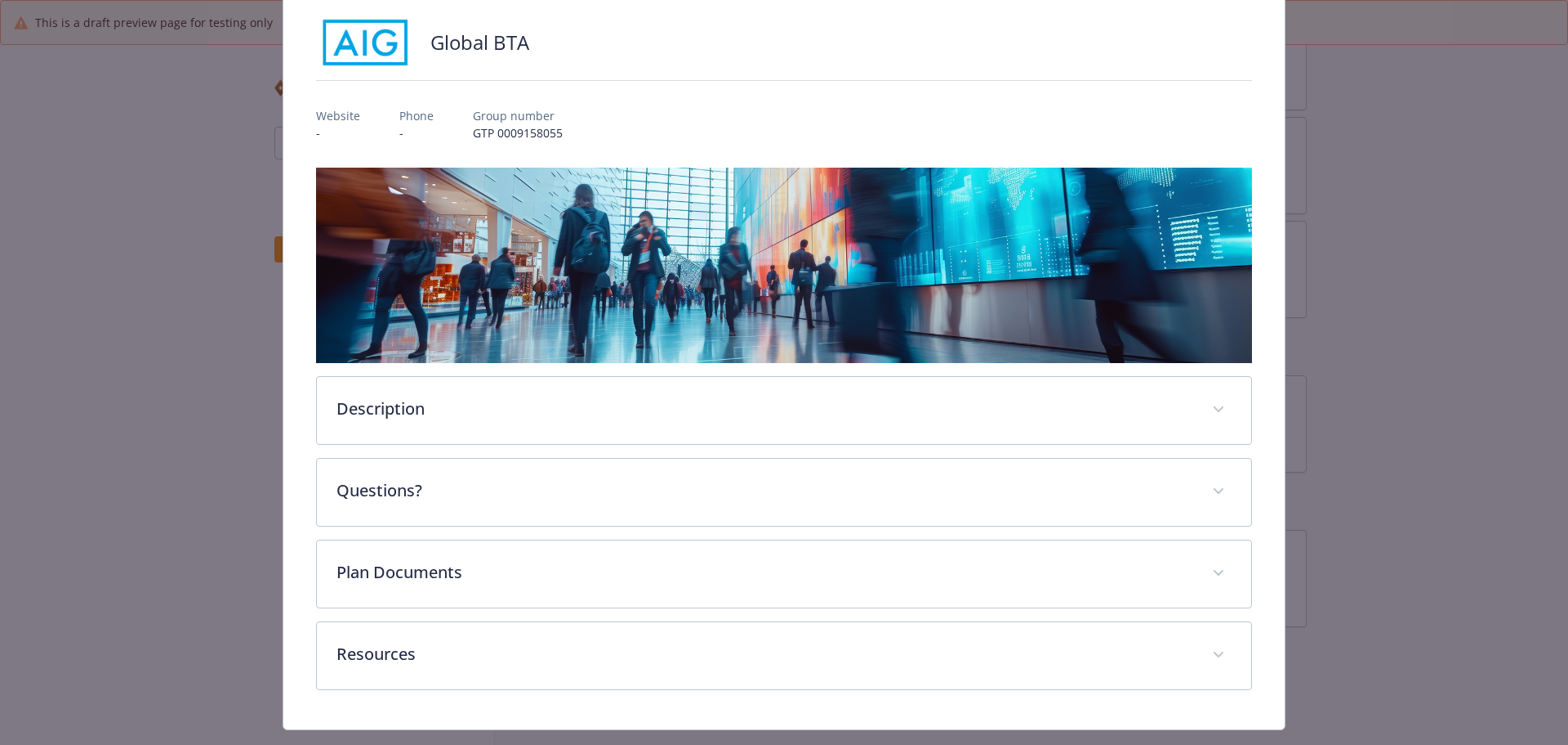
scroll to position [144, 0]
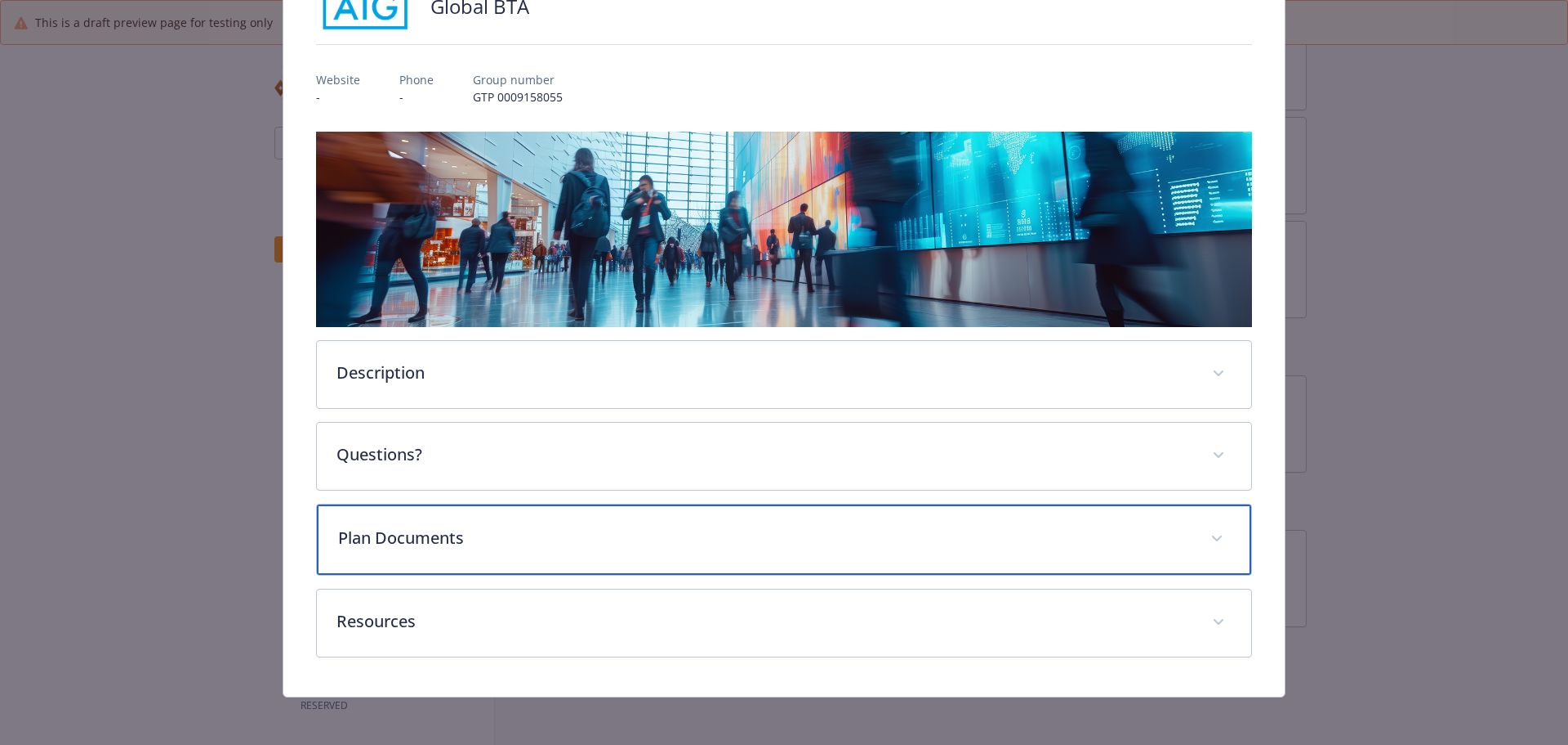
click at [1212, 538] on span "details for plan Business Travel Accident - Global BTA - Business Travel Accide…" at bounding box center [1216, 538] width 26 height 26
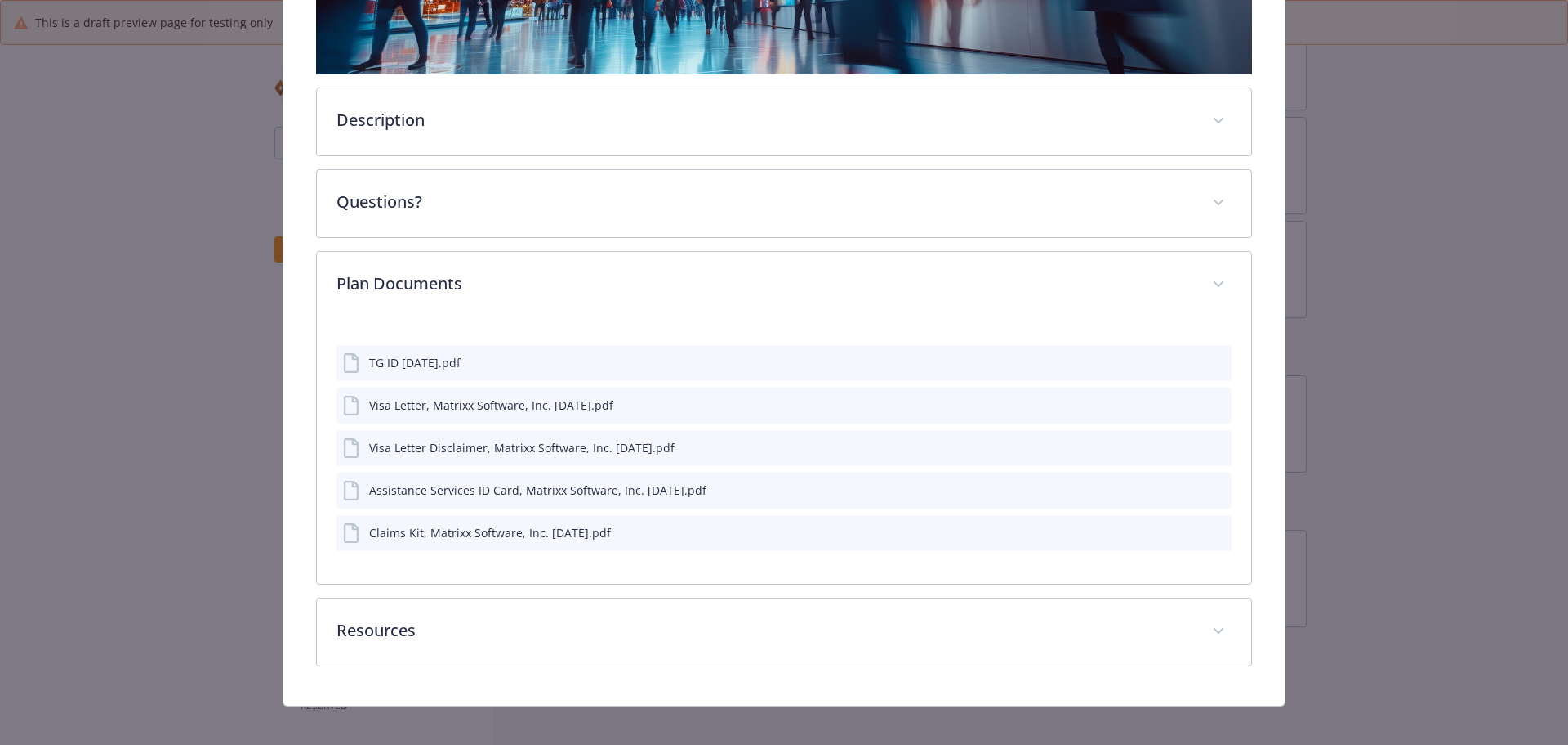
scroll to position [409, 0]
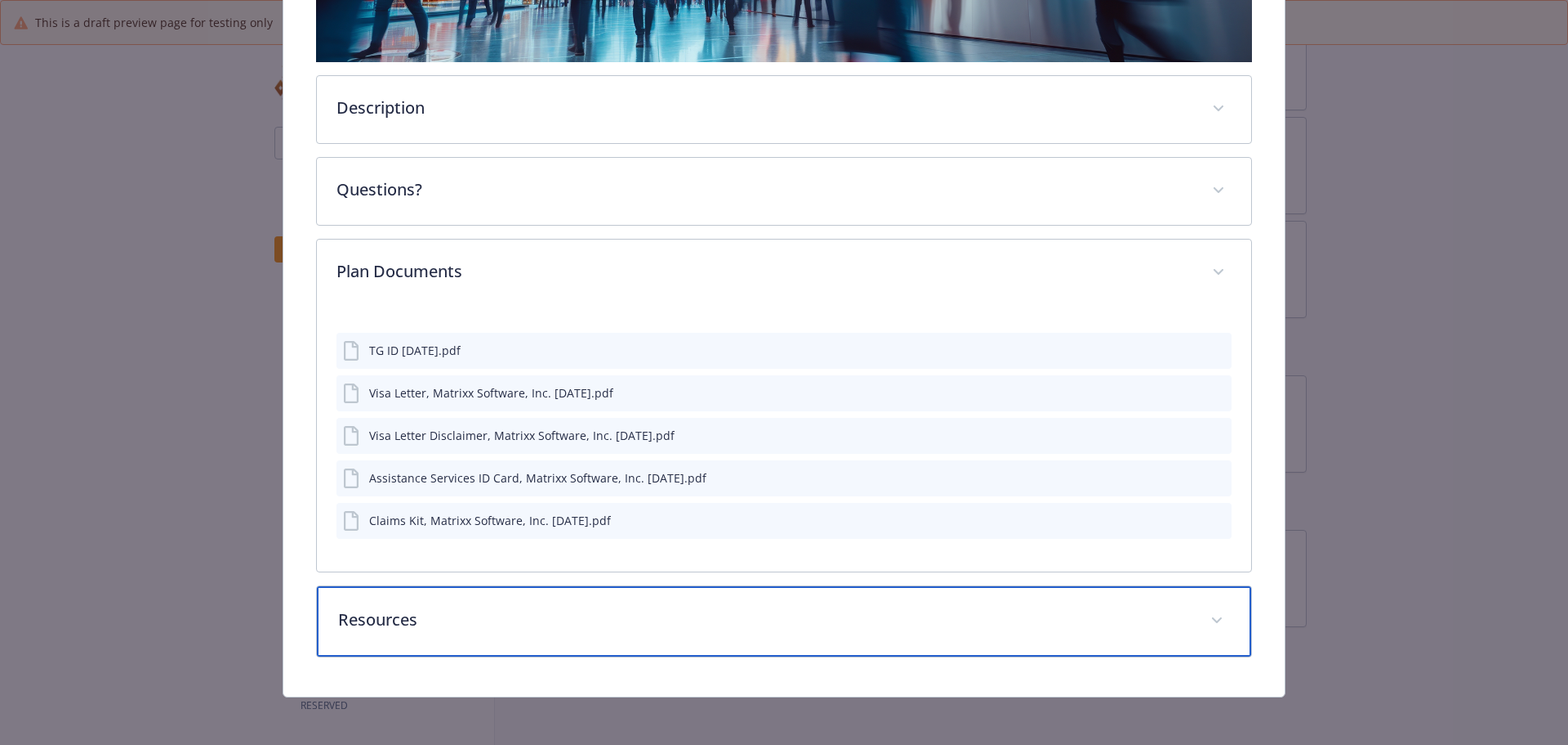
drag, startPoint x: 357, startPoint y: 615, endPoint x: 348, endPoint y: 608, distance: 11.4
click at [357, 615] on p "Resources" at bounding box center [765, 619] width 854 height 25
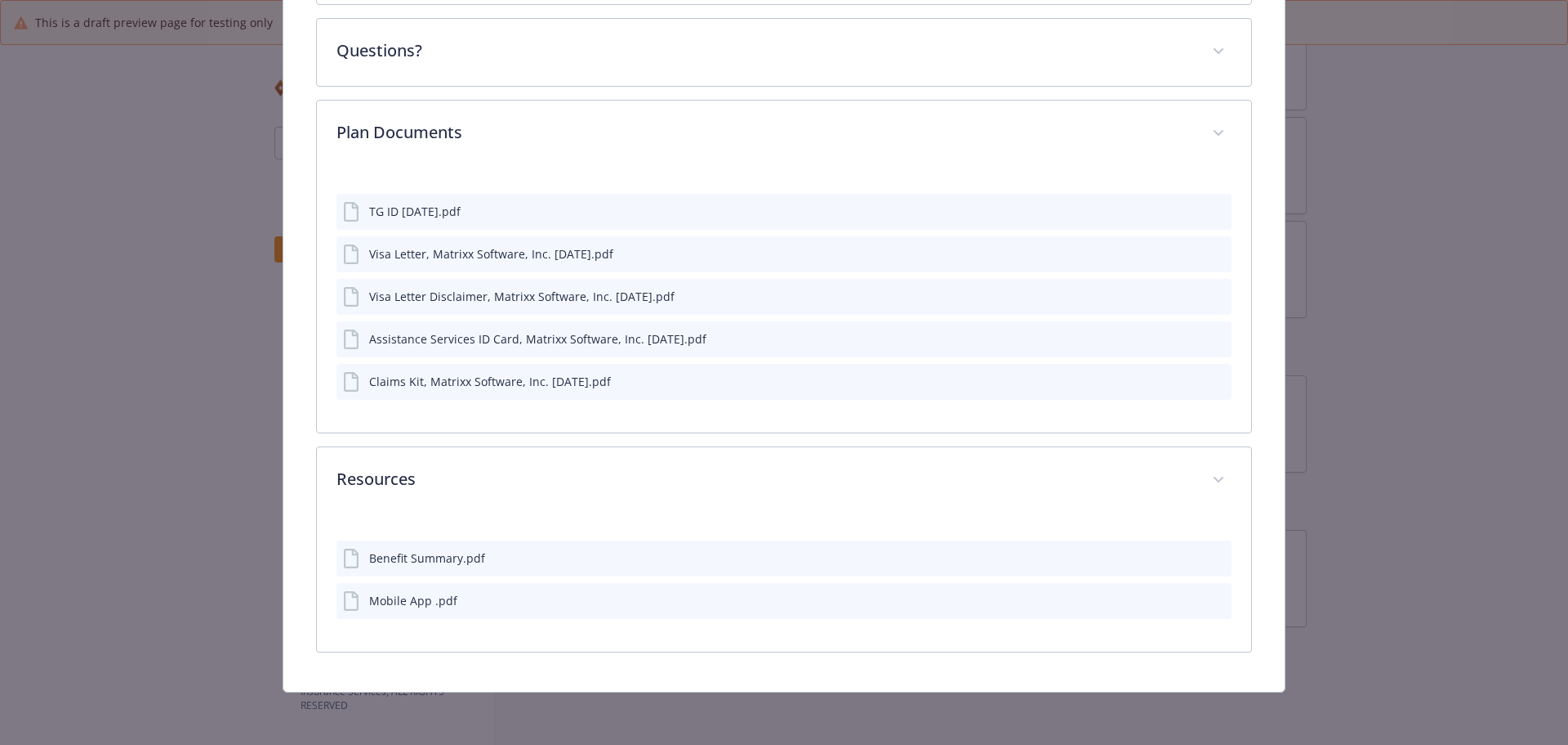
scroll to position [546, 0]
click at [1182, 559] on icon "download file" at bounding box center [1189, 559] width 13 height 13
click at [1183, 601] on icon "download file" at bounding box center [1189, 601] width 13 height 13
click at [1185, 210] on icon "download file" at bounding box center [1189, 211] width 13 height 13
click at [1184, 253] on icon "download file" at bounding box center [1190, 253] width 11 height 10
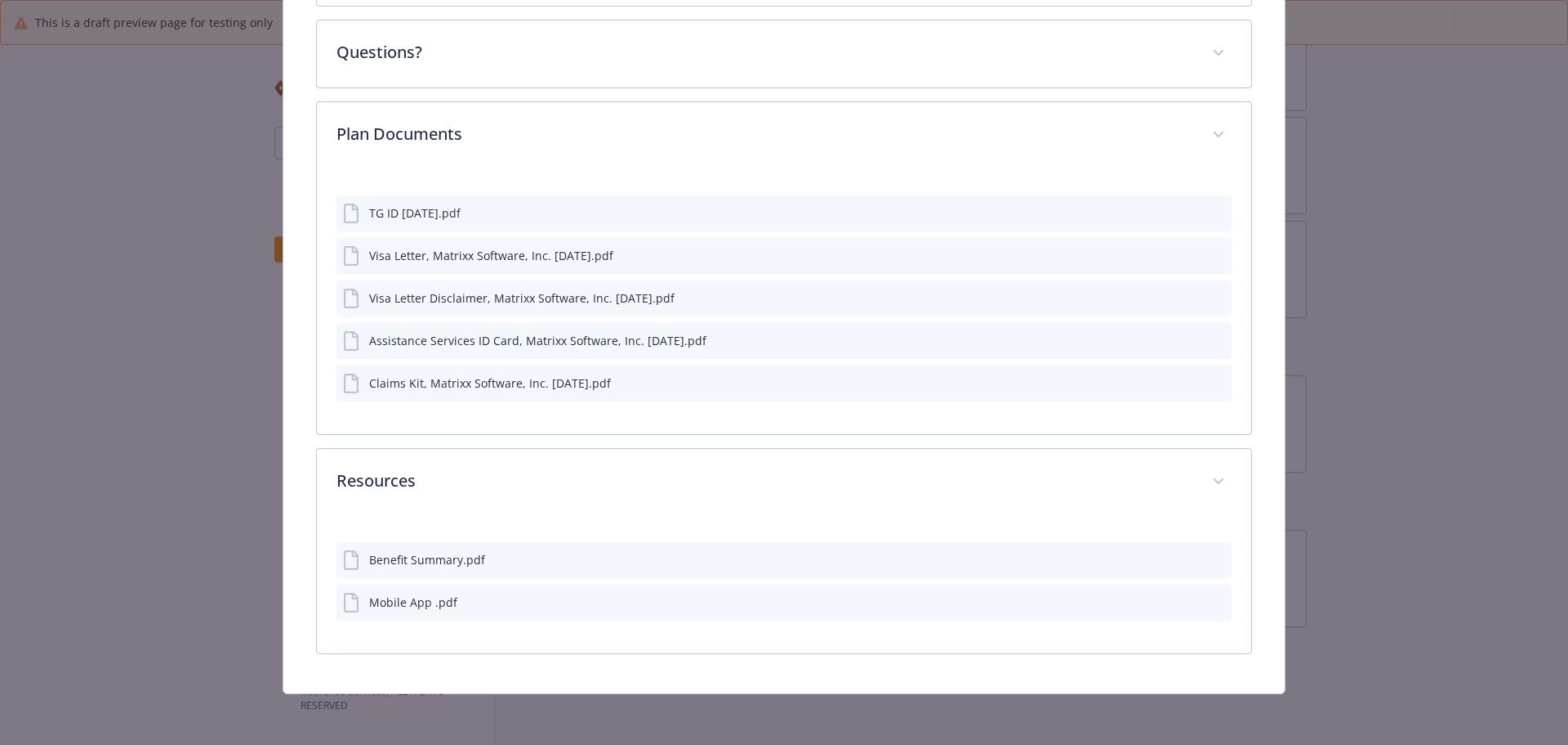
click at [1182, 293] on icon "download file" at bounding box center [1189, 297] width 13 height 13
click at [1182, 337] on icon "download file" at bounding box center [1189, 339] width 13 height 13
click at [1182, 379] on icon "download file" at bounding box center [1189, 381] width 13 height 13
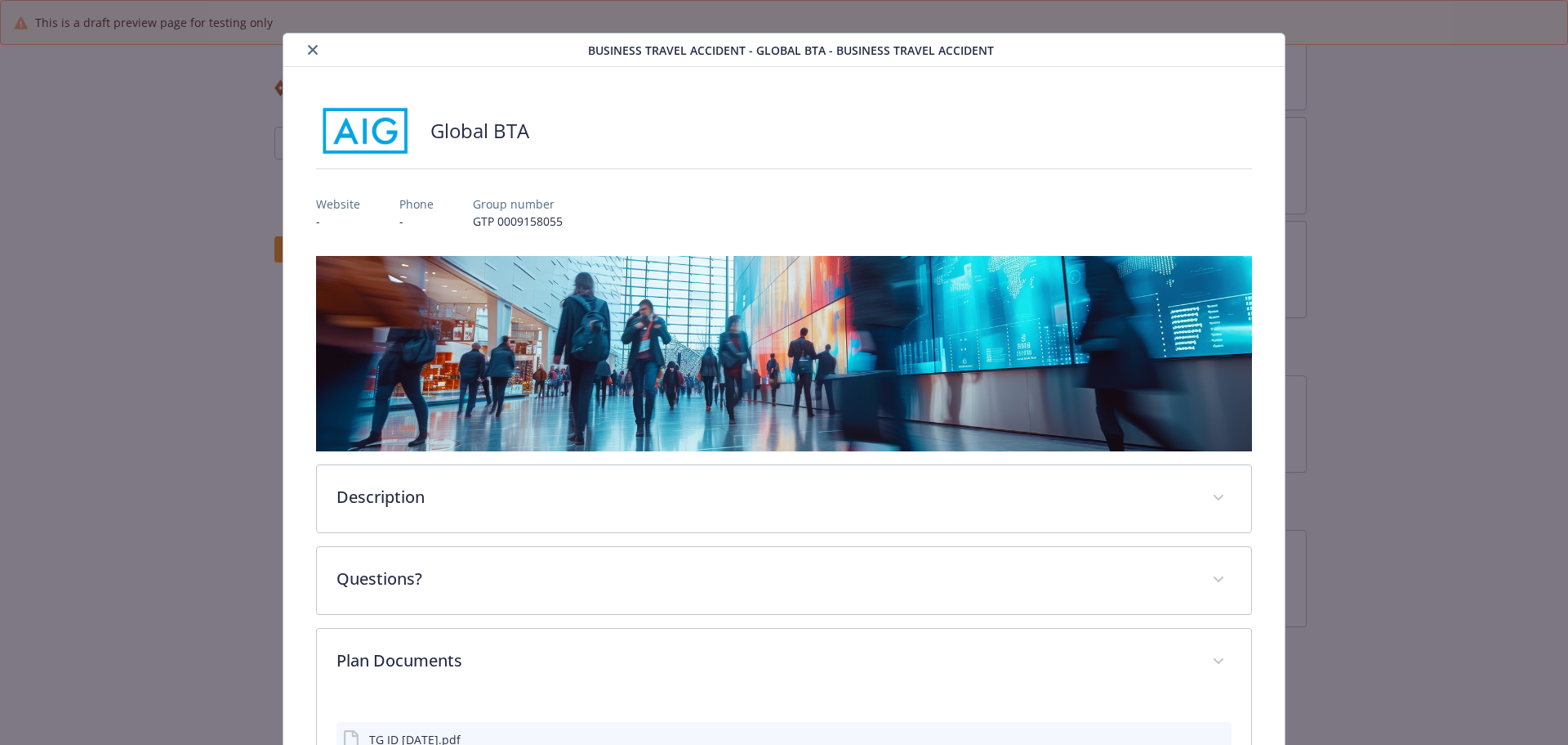
scroll to position [0, 0]
